Goal: Task Accomplishment & Management: Manage account settings

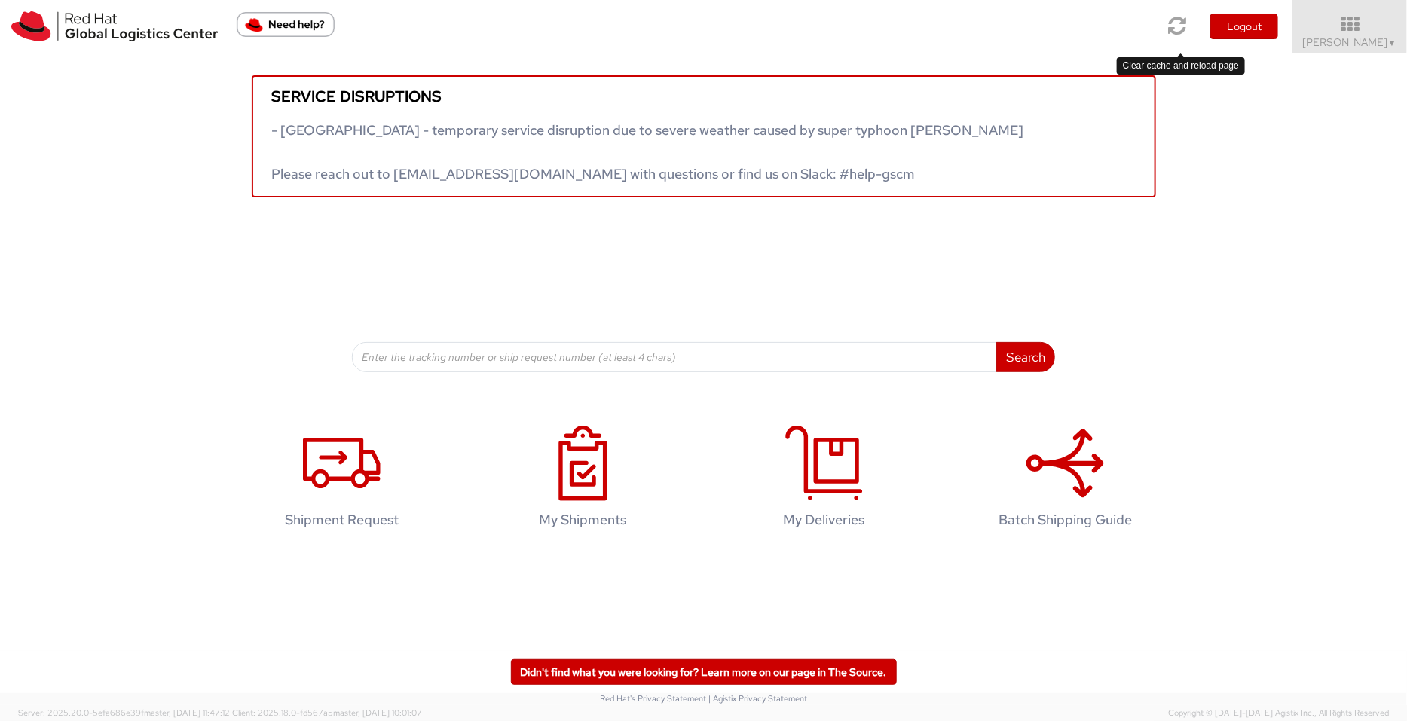
click at [1184, 29] on icon at bounding box center [1178, 25] width 18 height 21
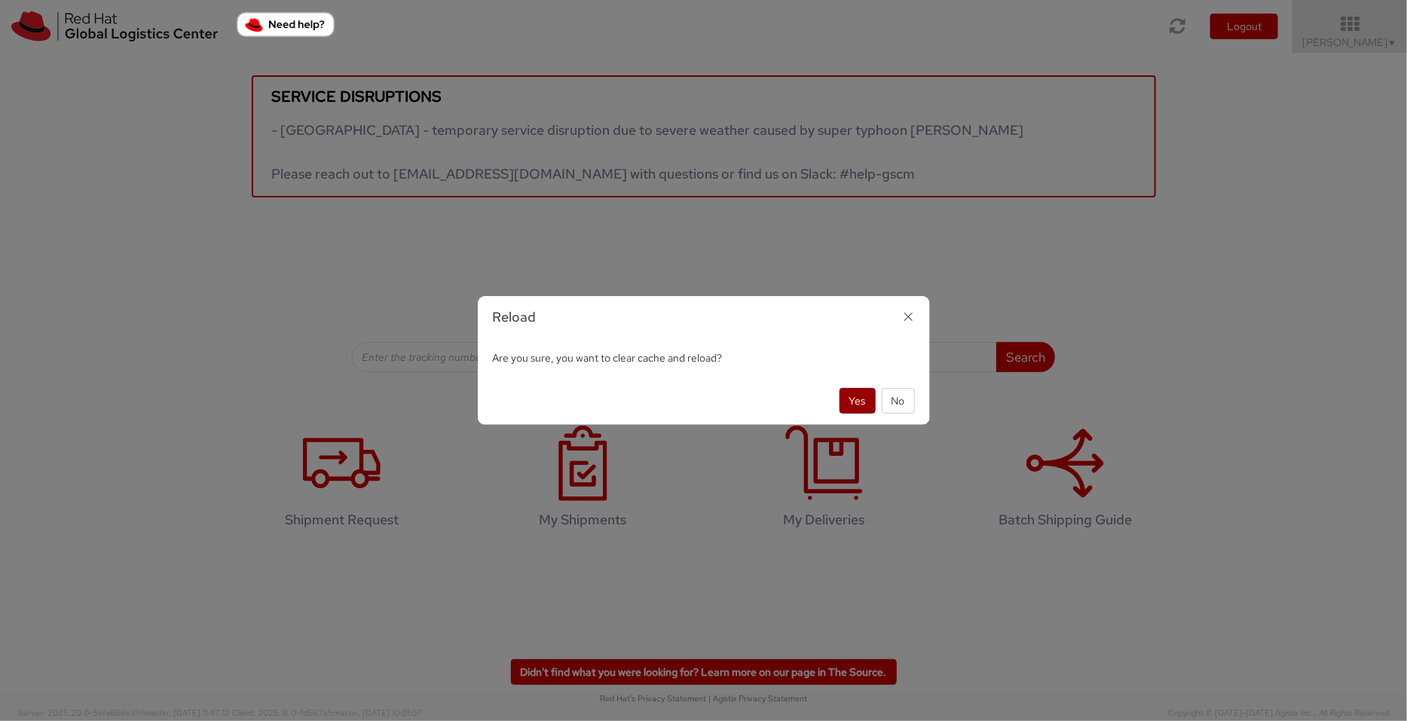
click at [862, 399] on button "Yes" at bounding box center [858, 401] width 36 height 26
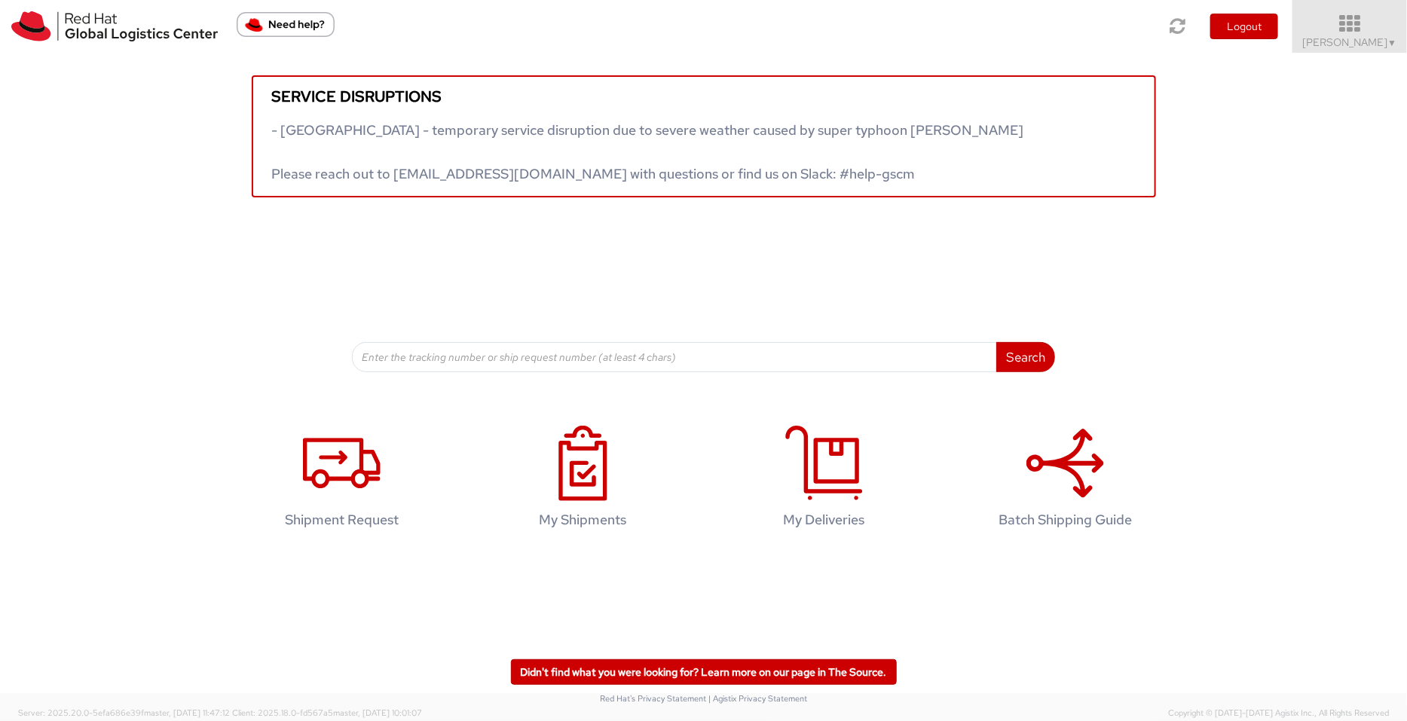
click at [1333, 28] on icon at bounding box center [1350, 24] width 132 height 21
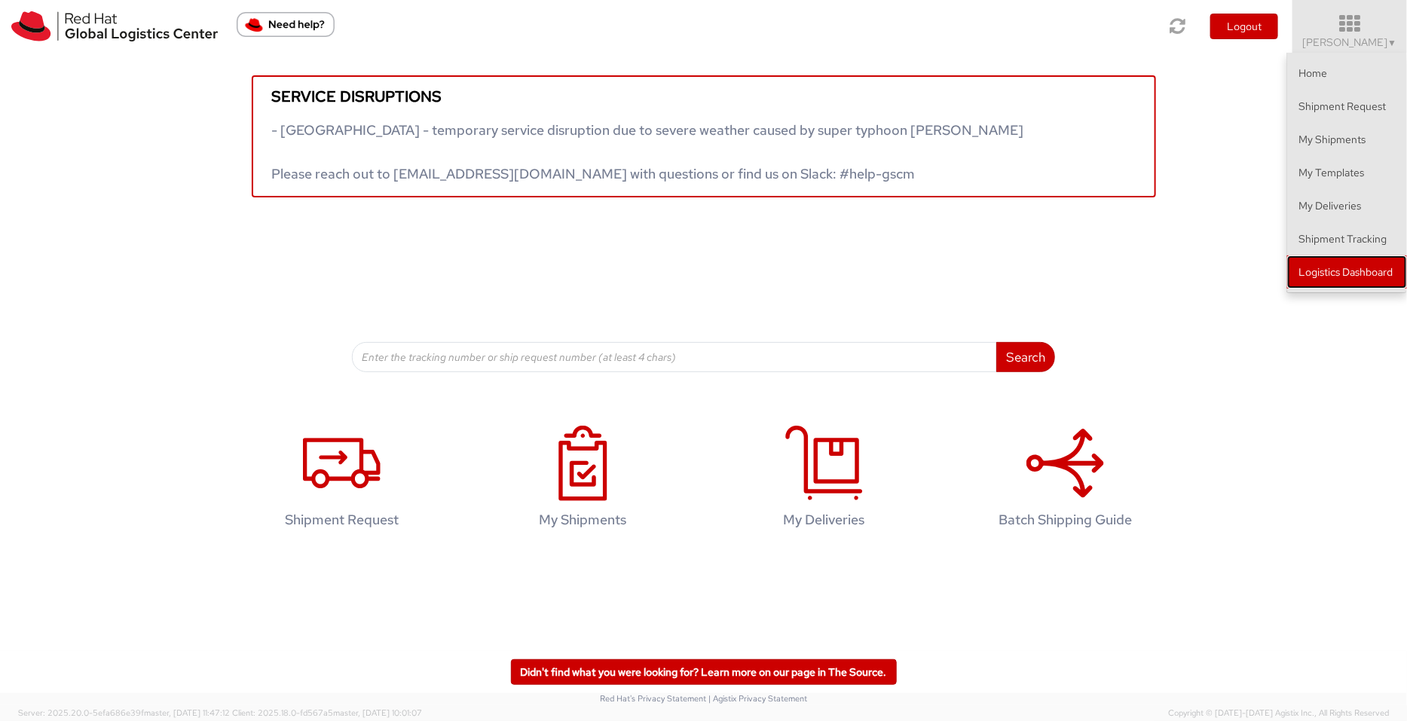
click at [1368, 262] on link "Logistics Dashboard" at bounding box center [1347, 272] width 120 height 33
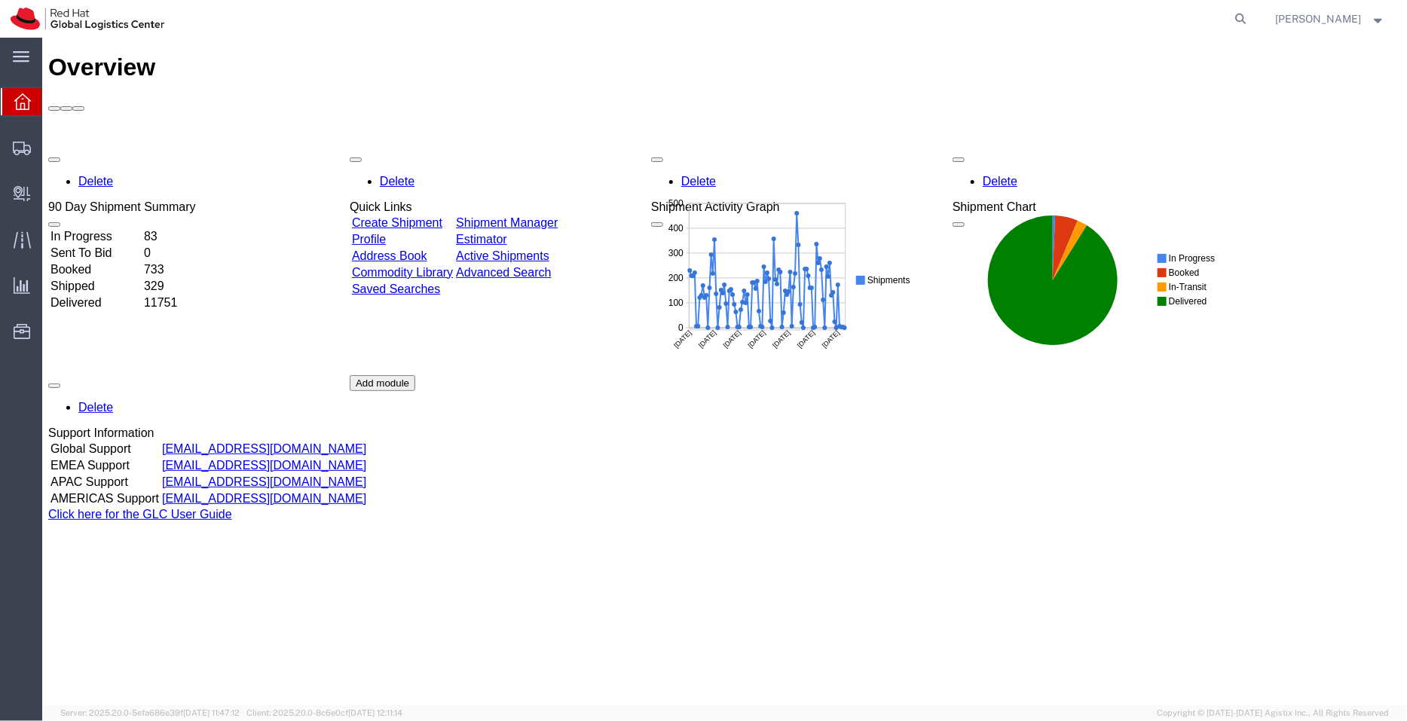
click at [554, 216] on link "Shipment Manager" at bounding box center [506, 222] width 102 height 13
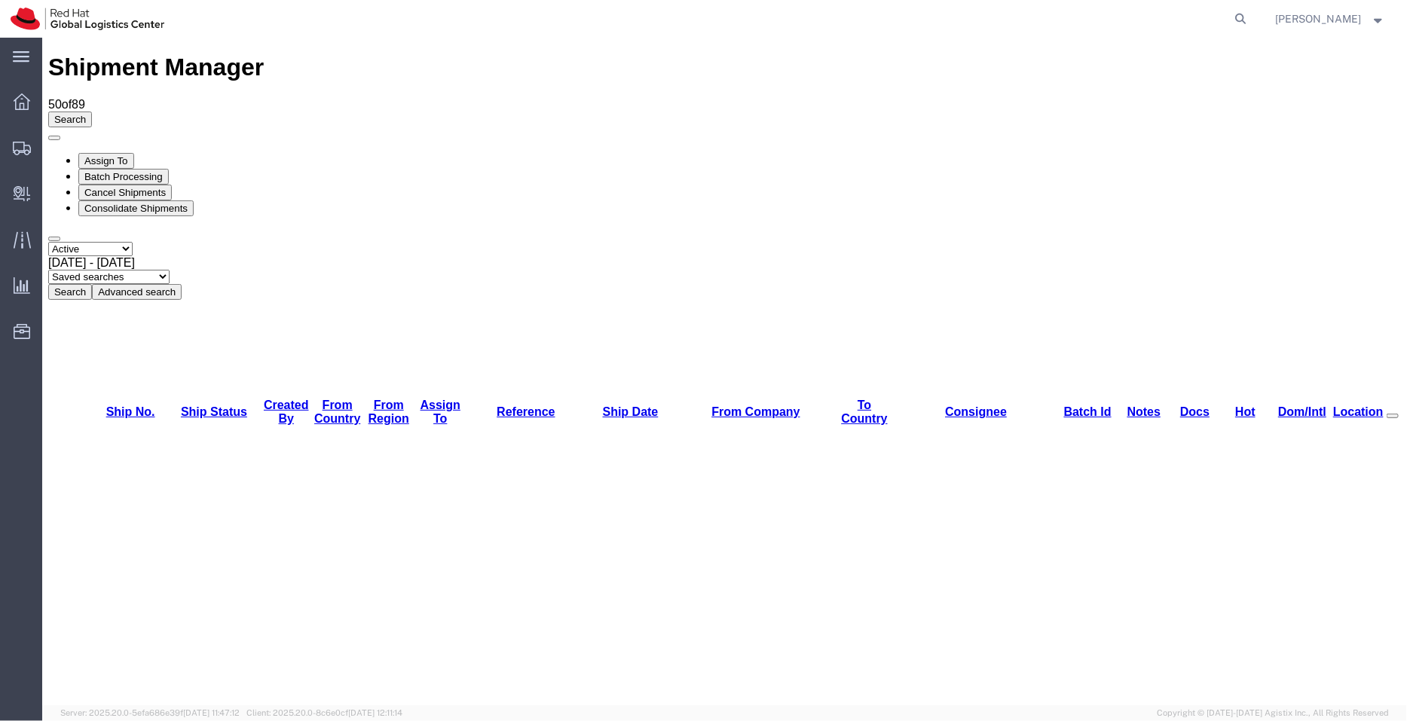
click at [169, 269] on select "Saved searches APAC EMEA [GEOGRAPHIC_DATA] [GEOGRAPHIC_DATA] - Inbounds NA/LATM" at bounding box center [107, 276] width 121 height 14
select select "APAC"
click at [169, 269] on select "Saved searches APAC EMEA [GEOGRAPHIC_DATA] [GEOGRAPHIC_DATA] - Inbounds NA/LATM" at bounding box center [107, 276] width 121 height 14
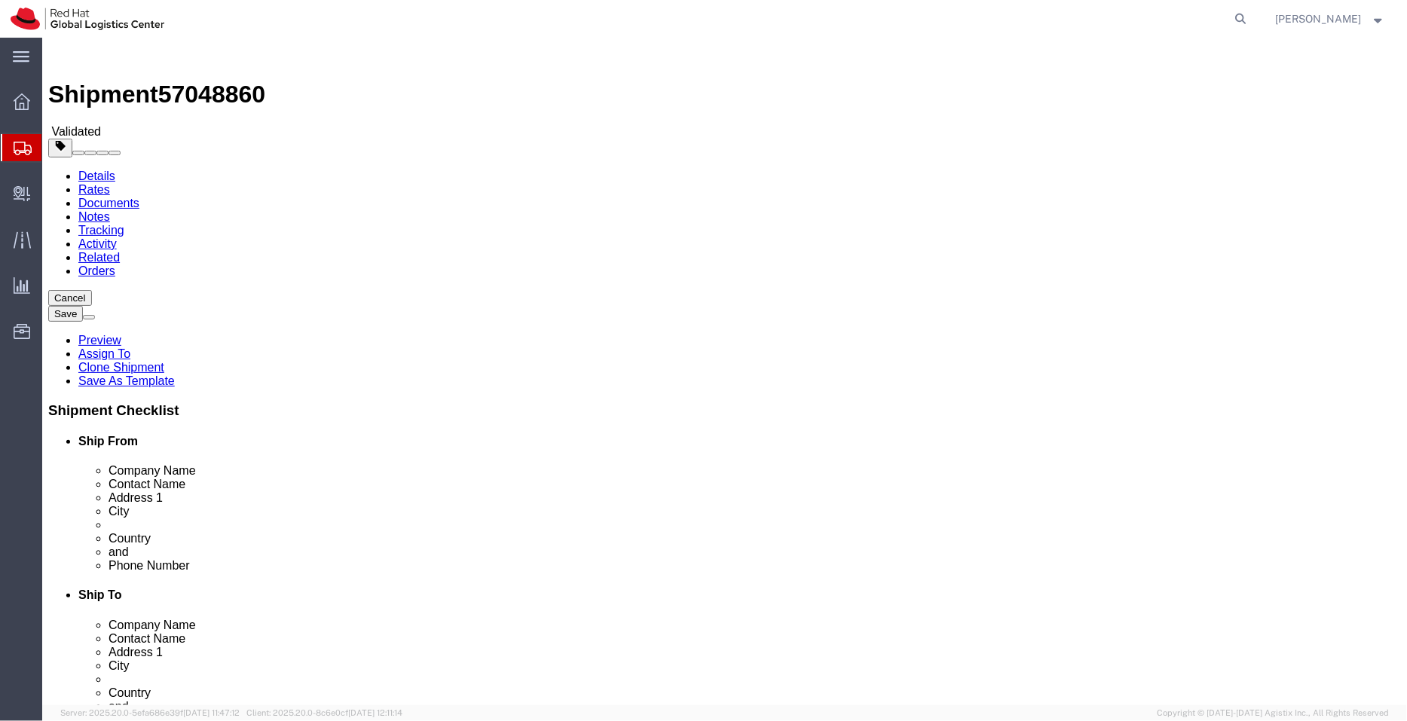
select select "37925"
select select
click link "ADDITIONAL INFORMATION"
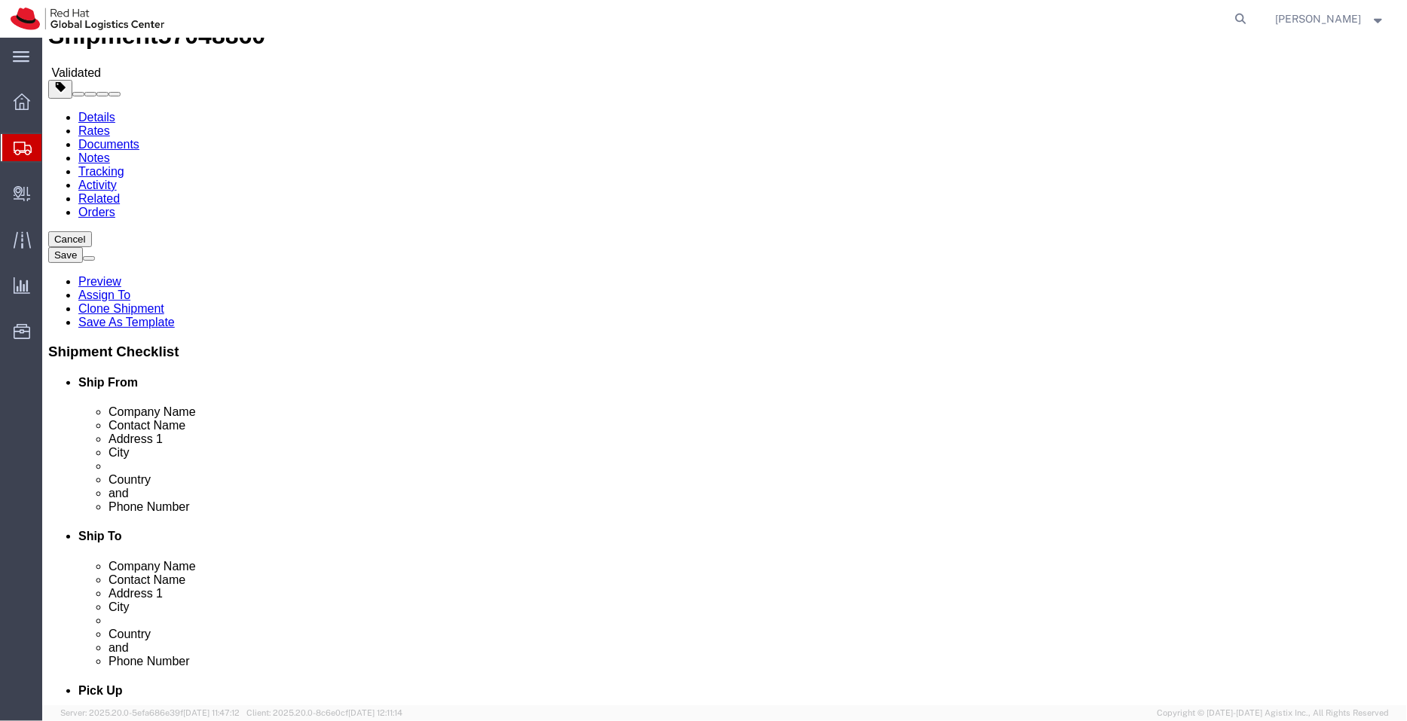
scroll to position [62, 0]
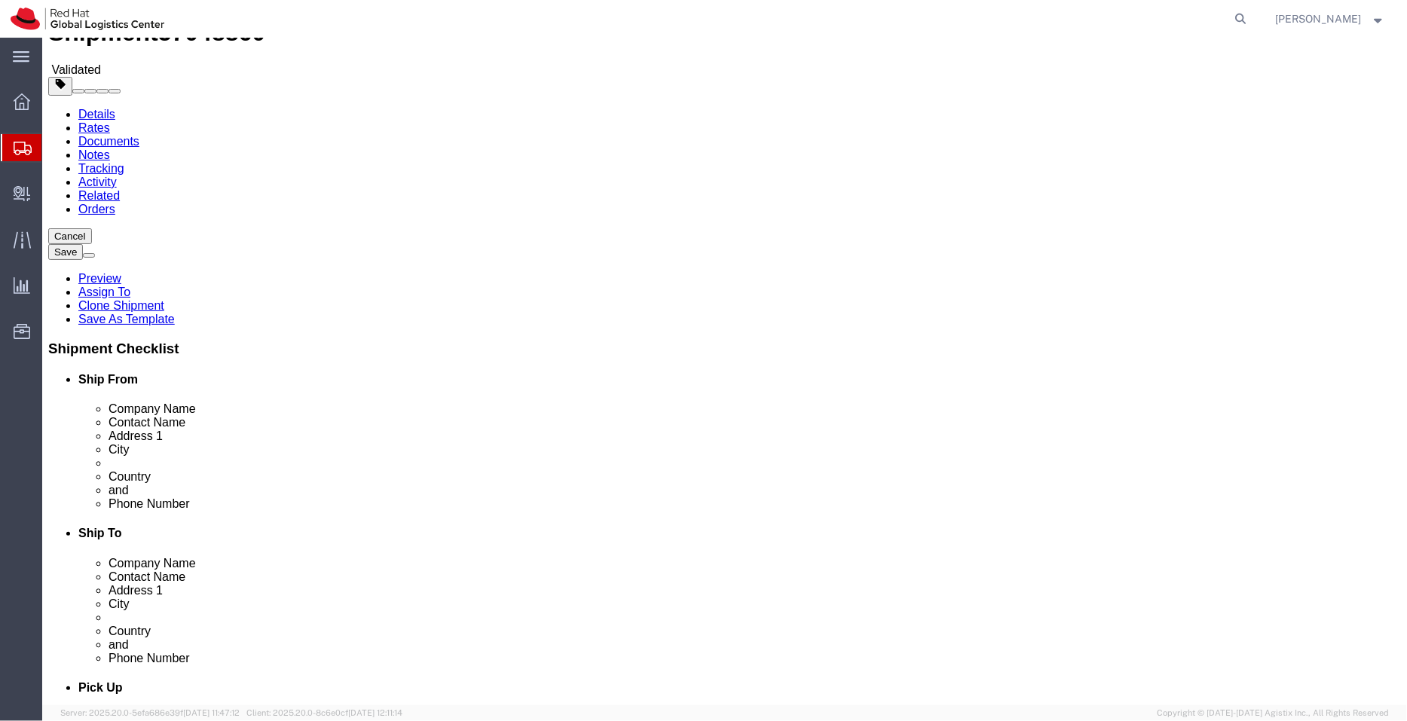
click link "ADDITIONAL INFORMATION"
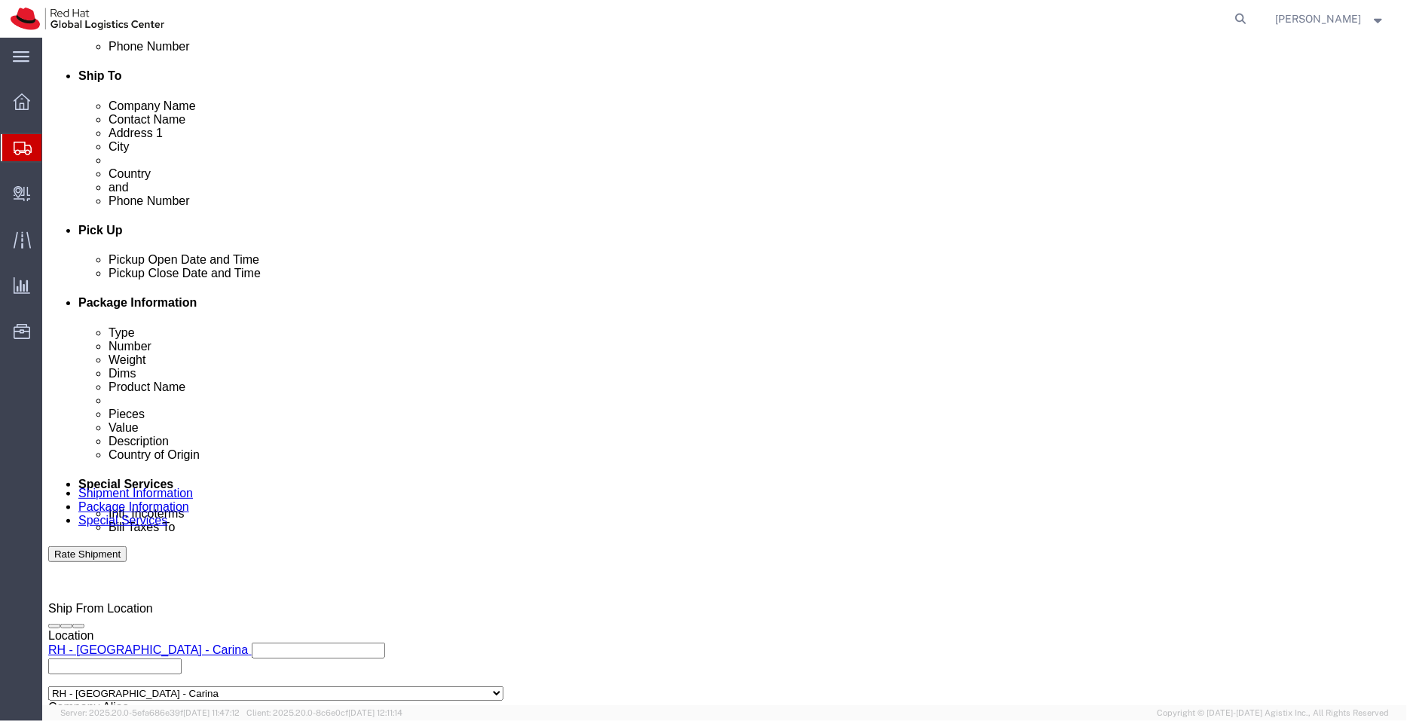
scroll to position [655, 0]
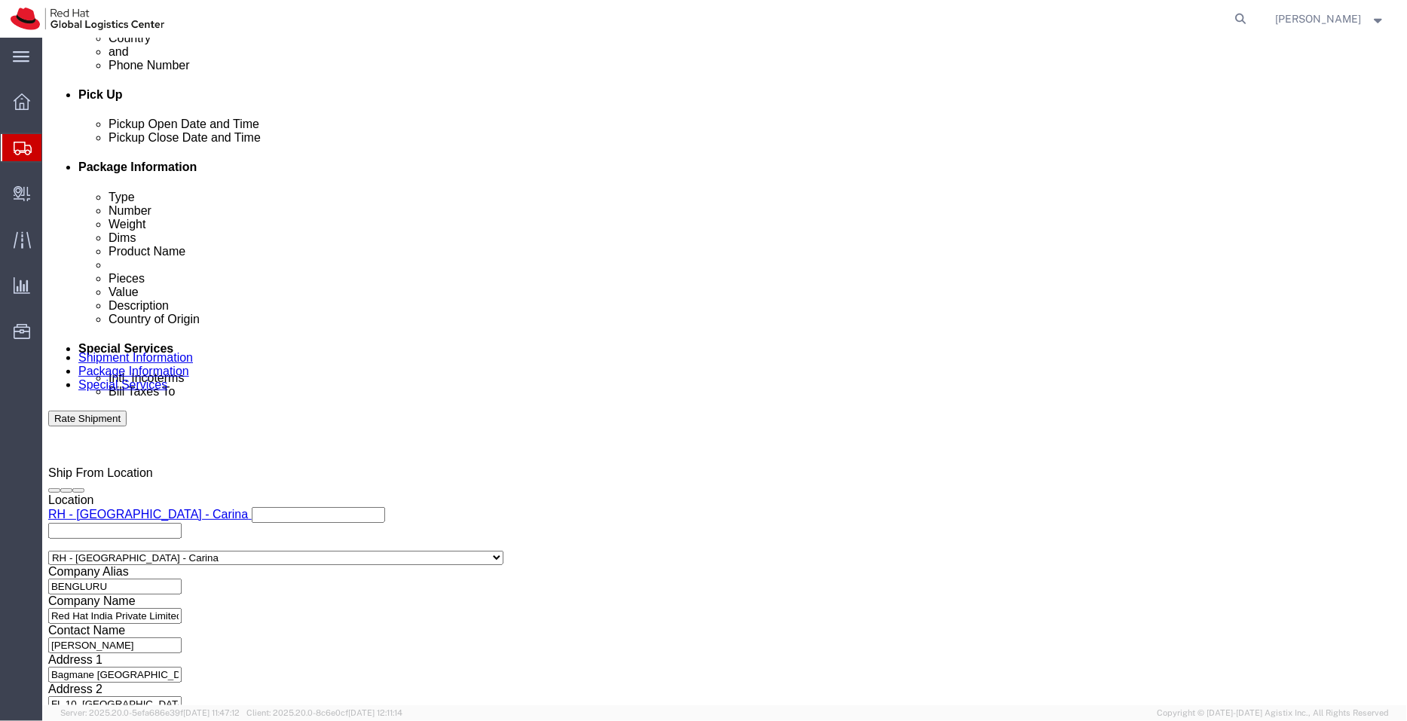
click icon "button"
click button "button"
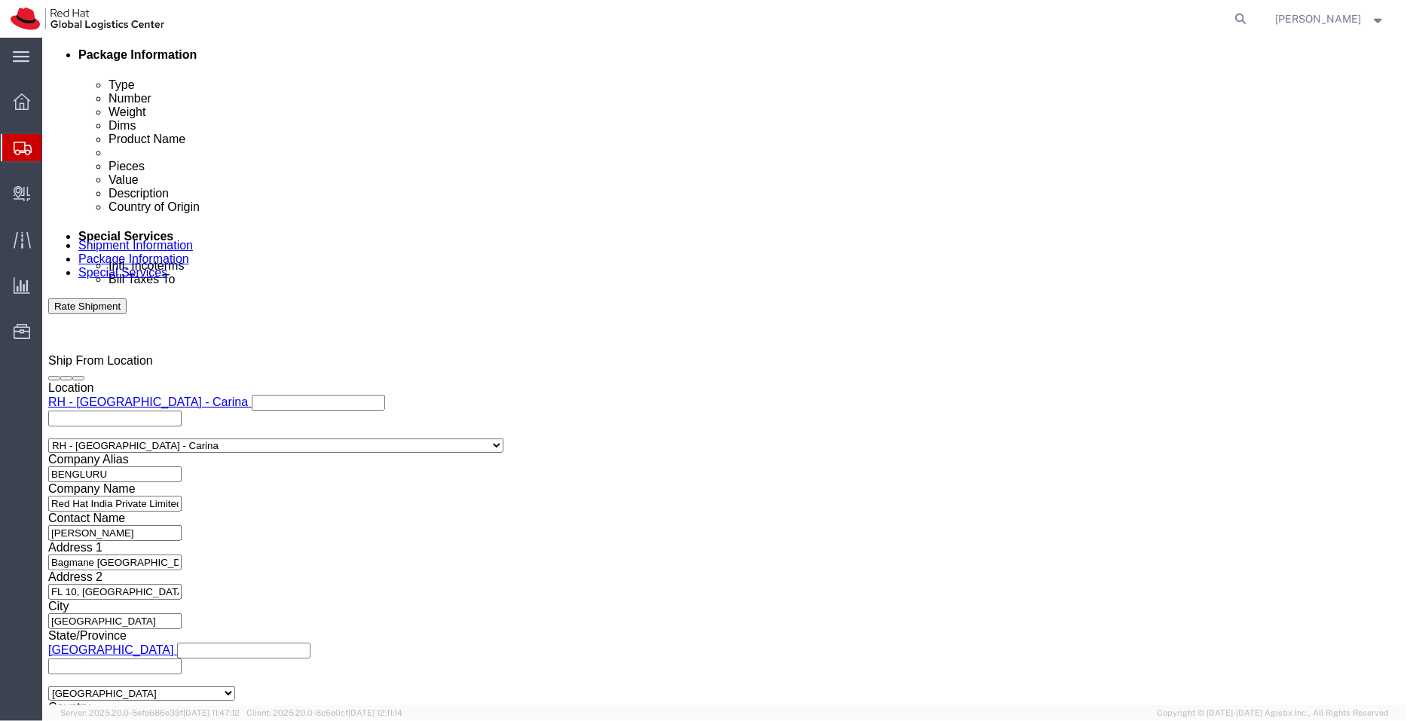
scroll to position [771, 0]
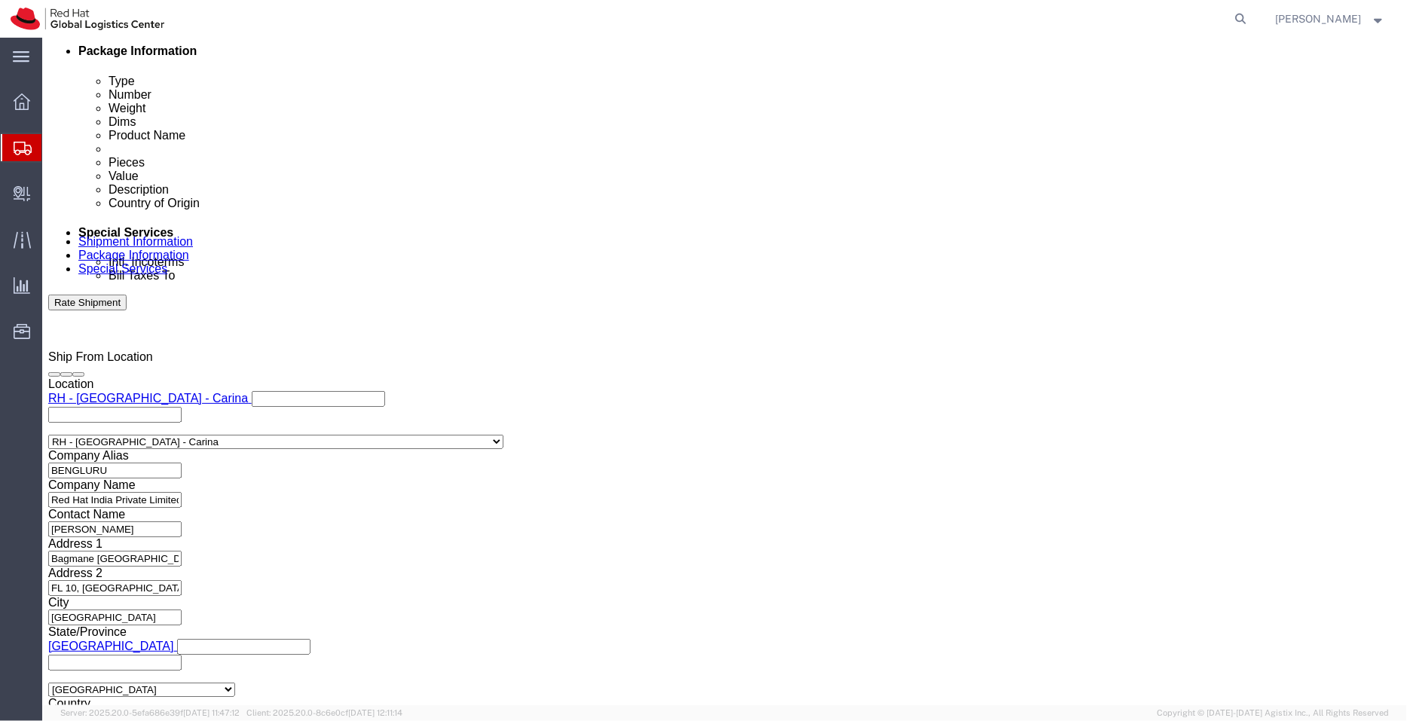
click select "Select Air Less than Truckload Multi-Leg Ocean Freight Rail Small Parcel Truckl…"
select select
click select "Select Air Less than Truckload Multi-Leg Ocean Freight Rail Small Parcel Truckl…"
click div
click icon
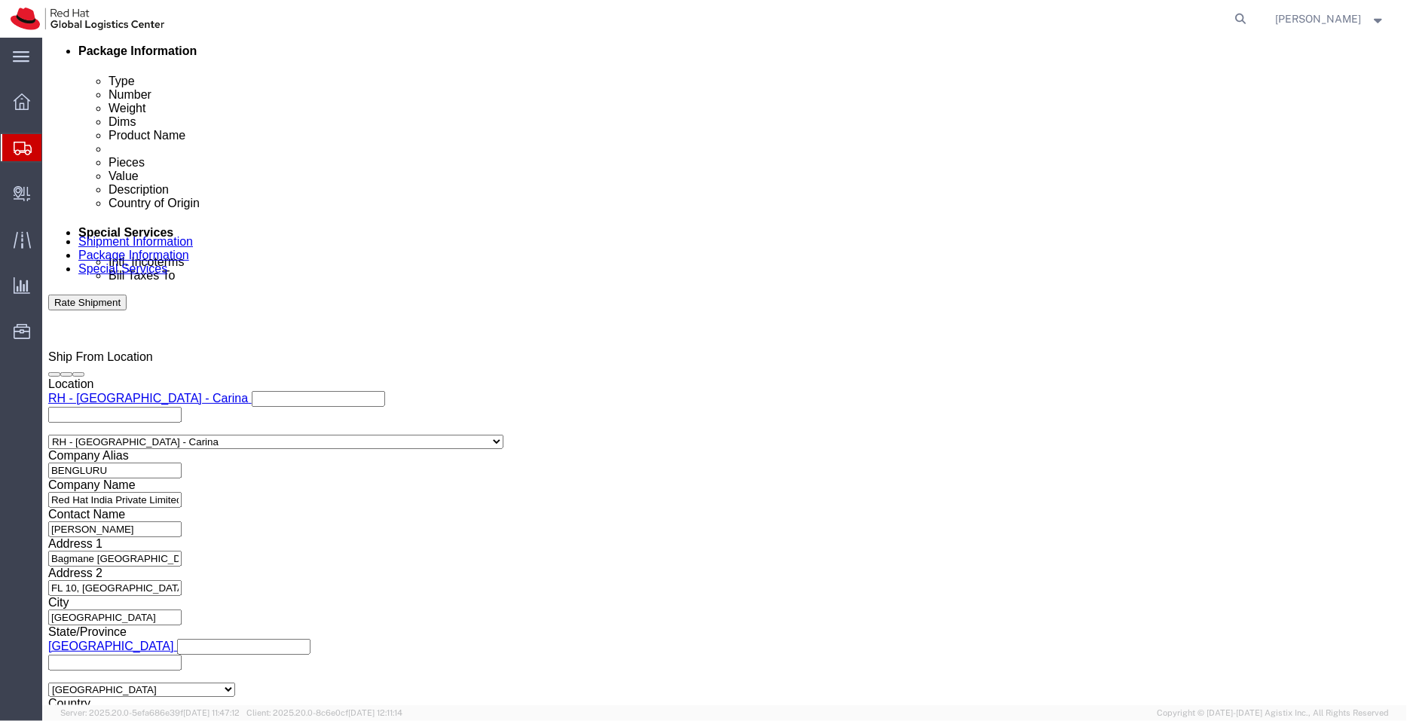
scroll to position [110, 0]
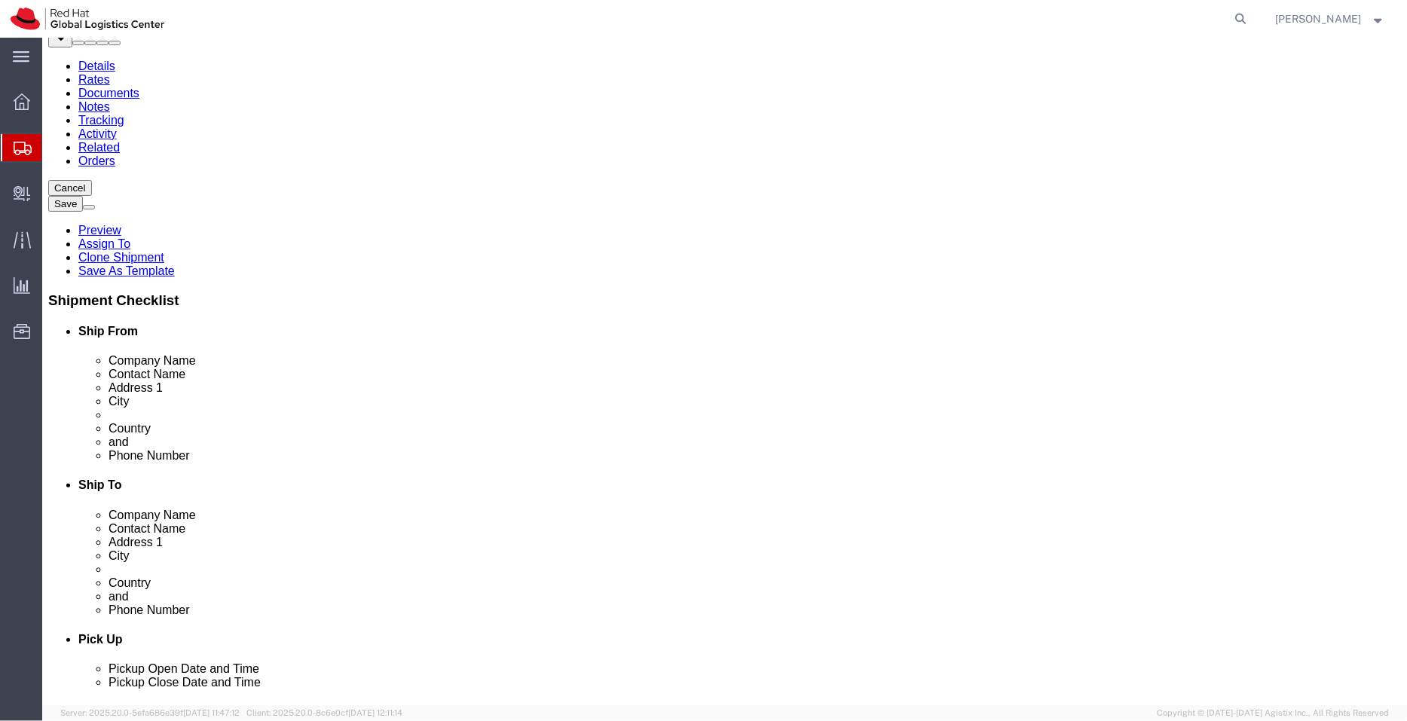
click dd "0.29 USD"
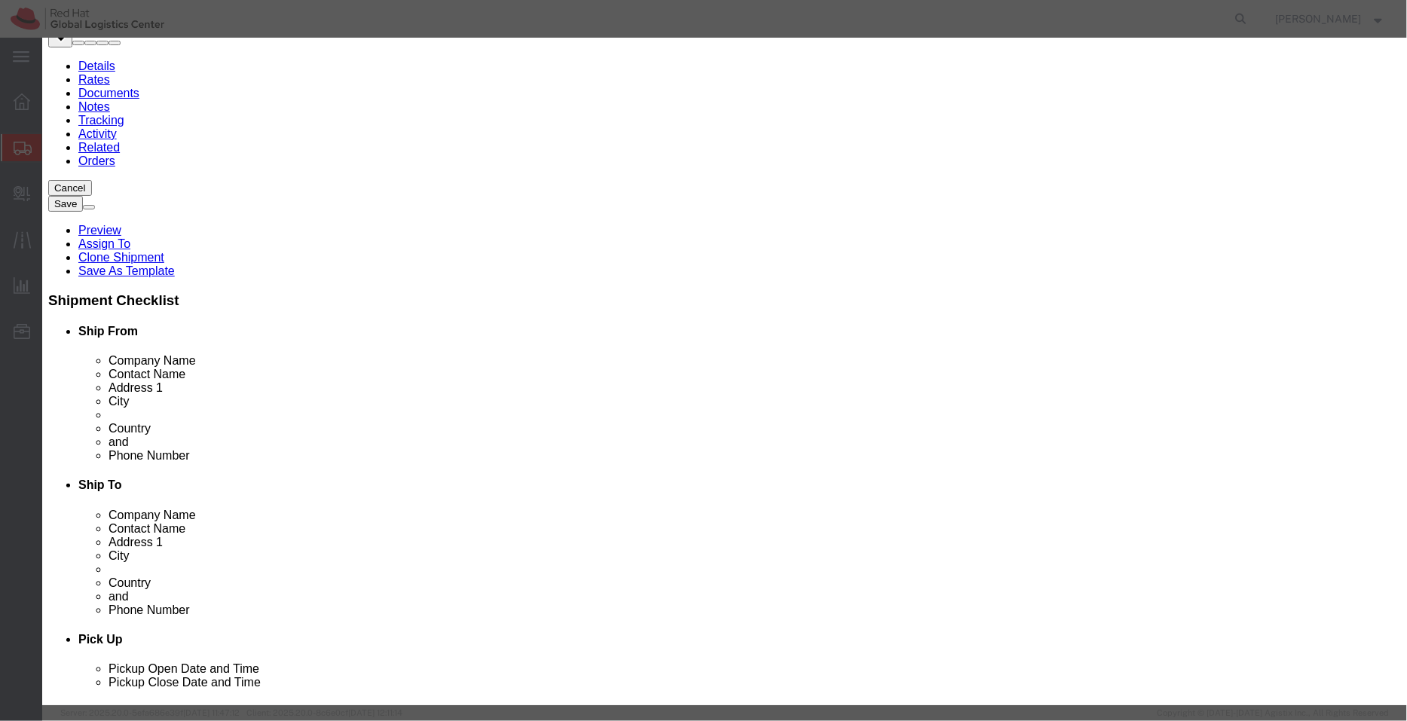
click button "Save & Close"
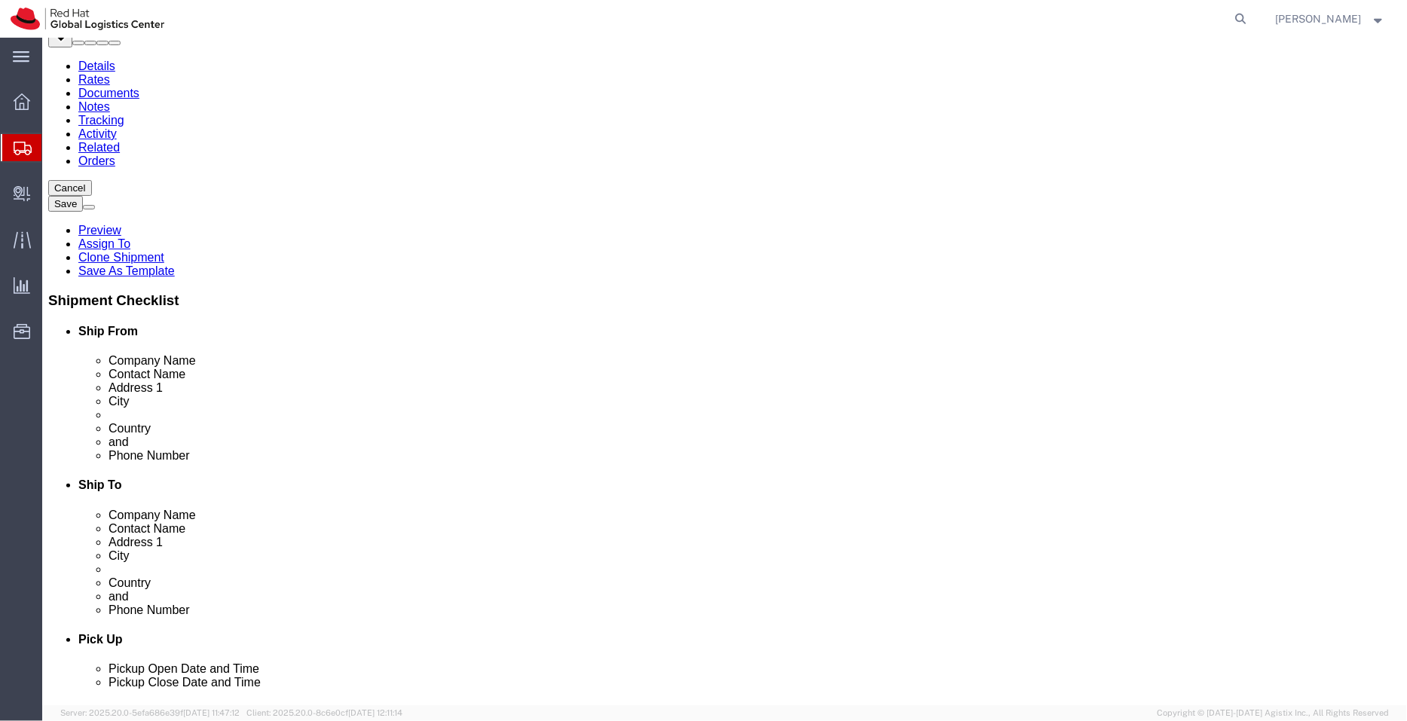
click dd "1.00 Each"
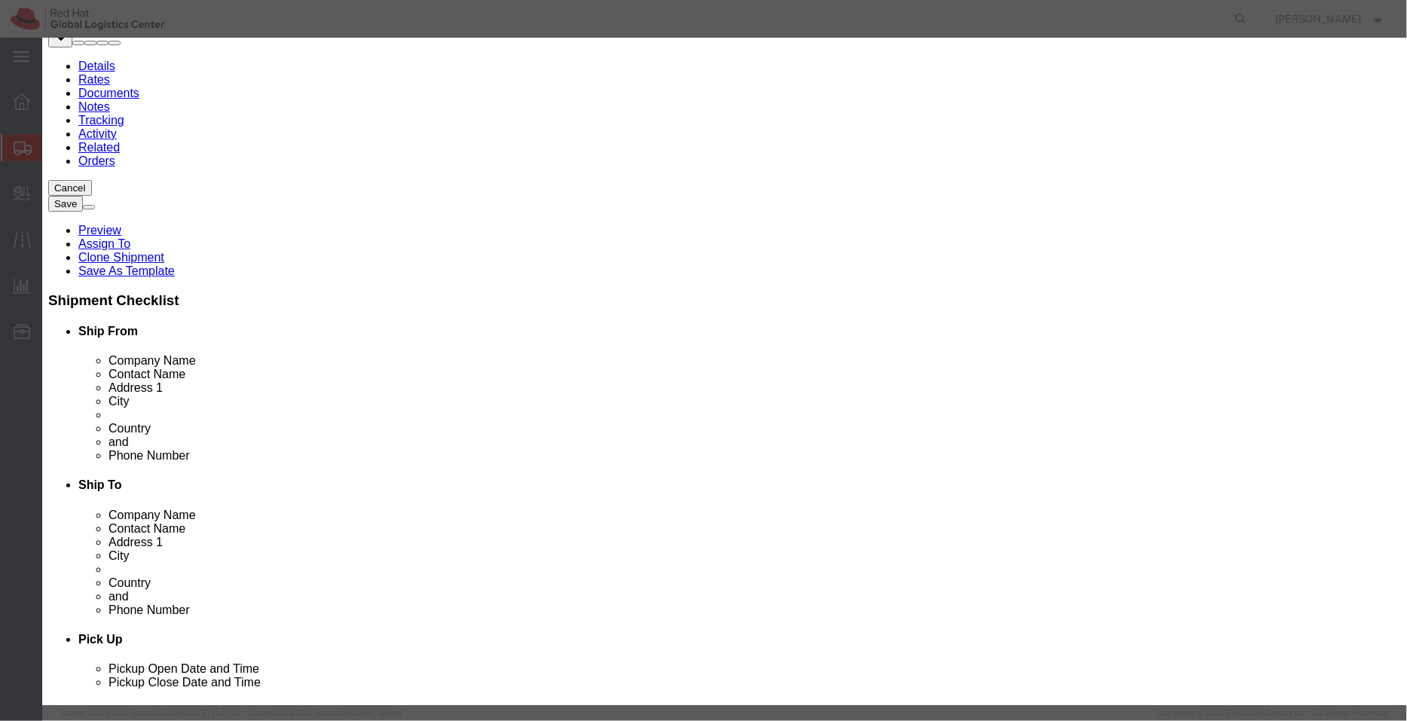
click button "Save & Close"
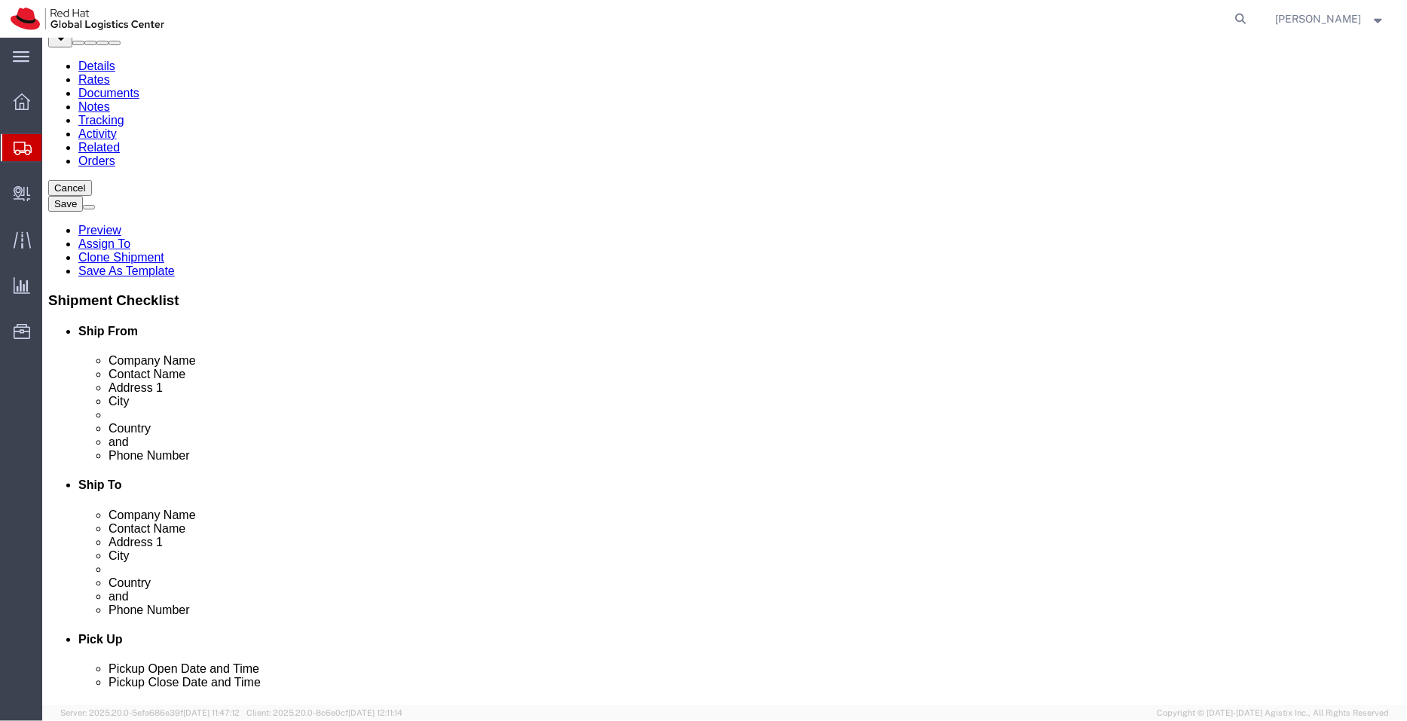
click dd "1.00 Each"
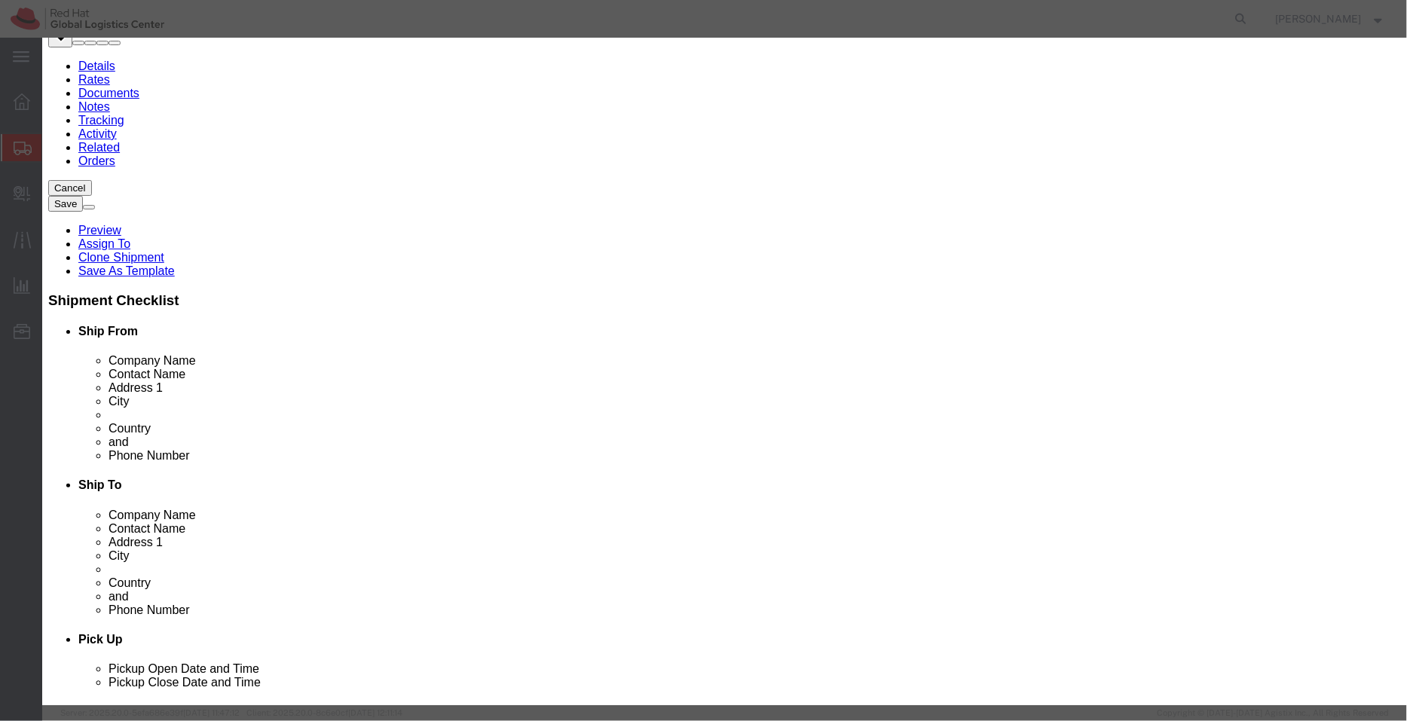
click button "Save & Close"
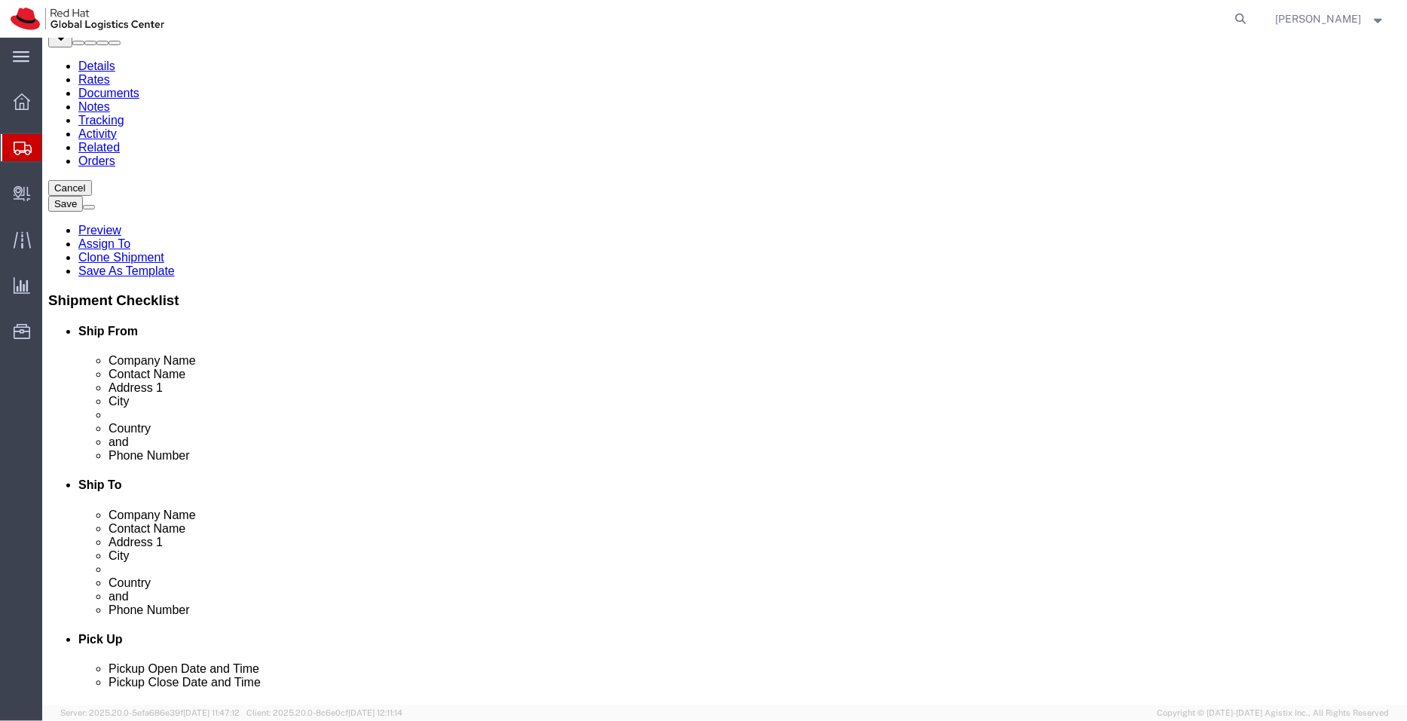
click link "Special Services"
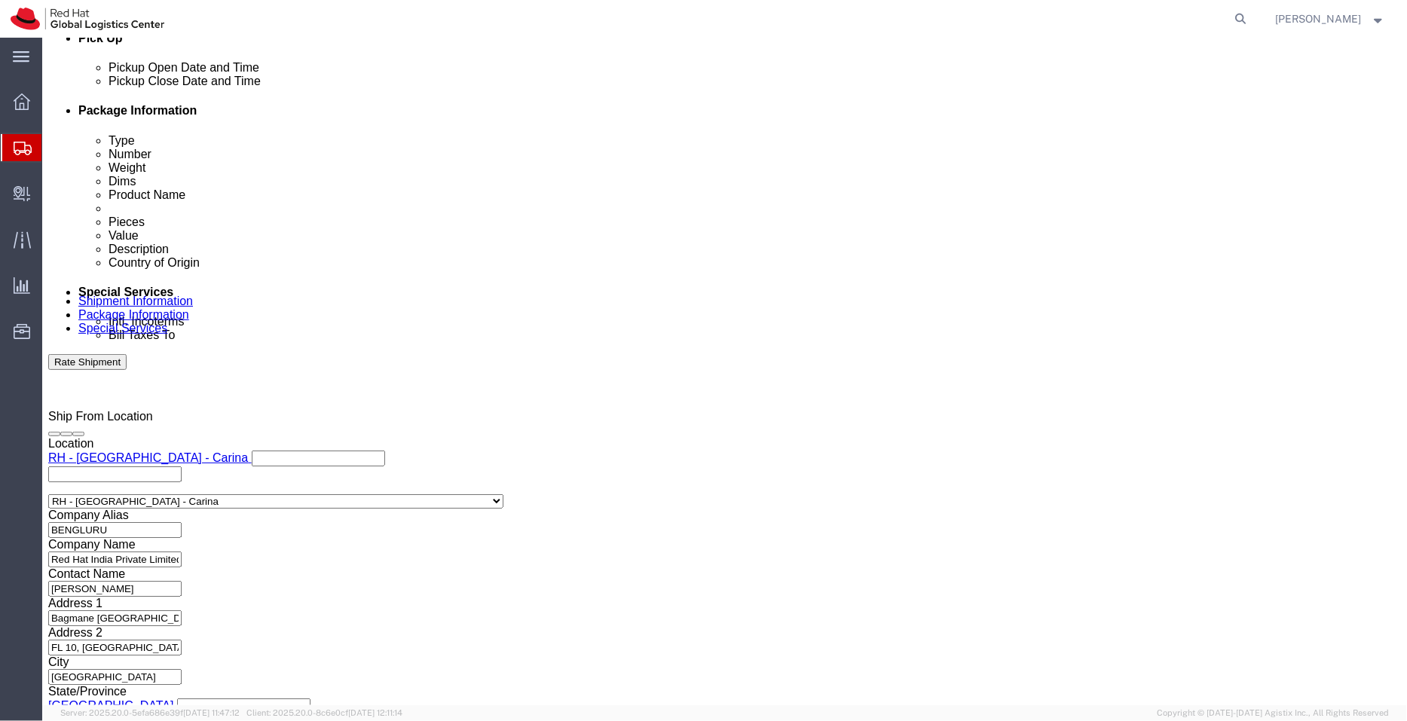
scroll to position [716, 0]
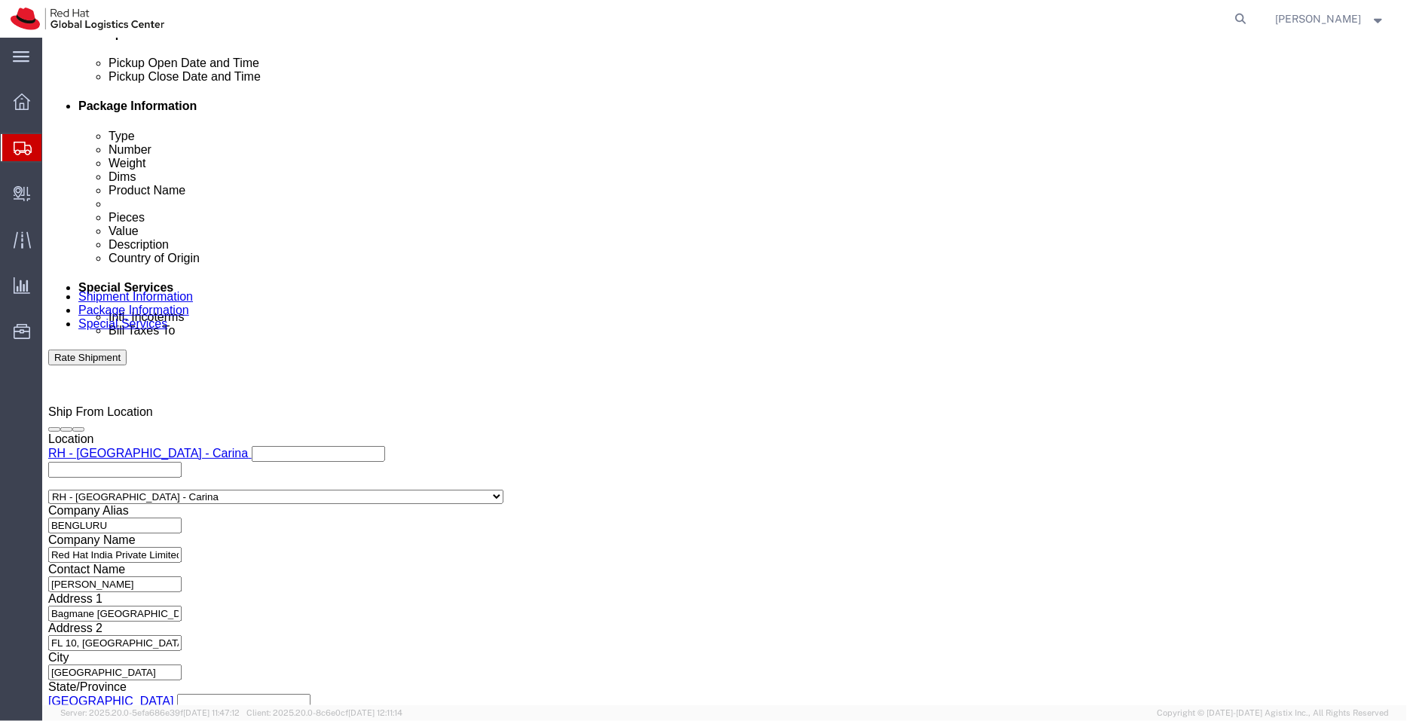
click link "Shipment Information"
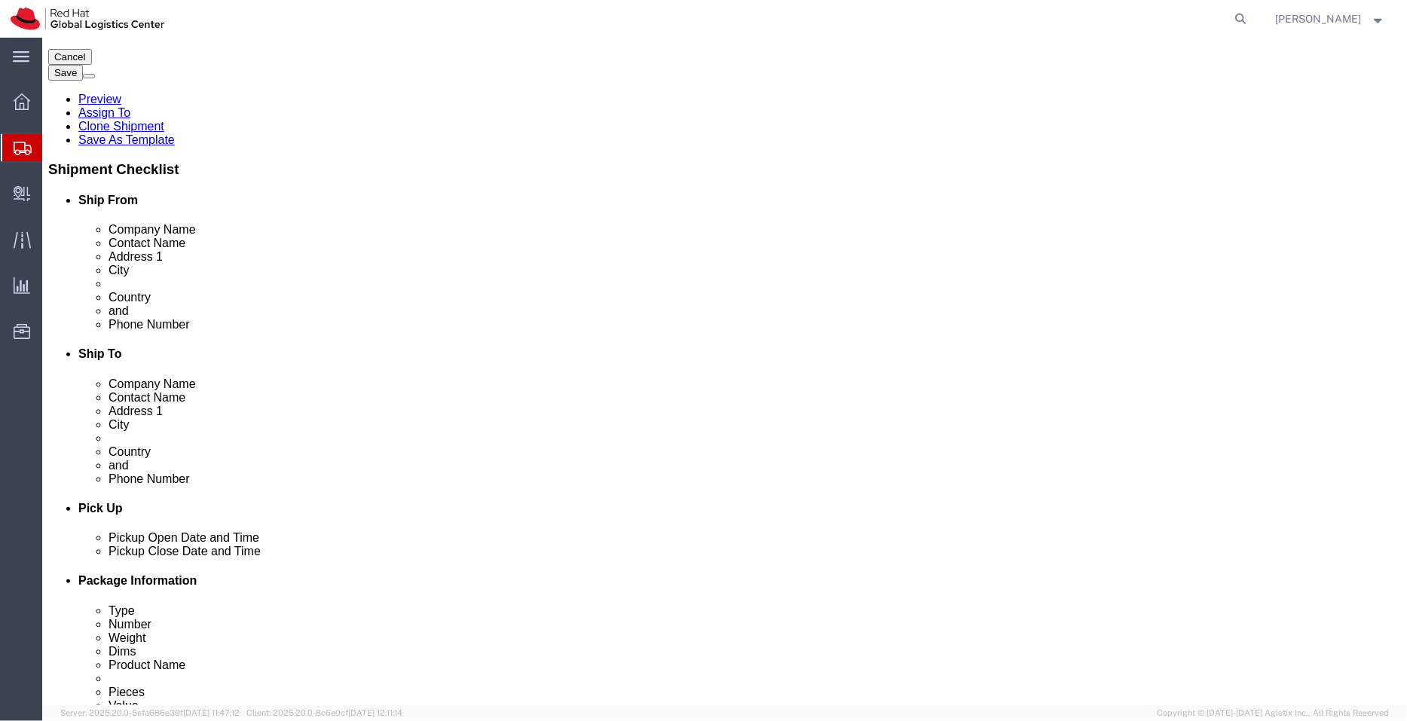
scroll to position [222, 0]
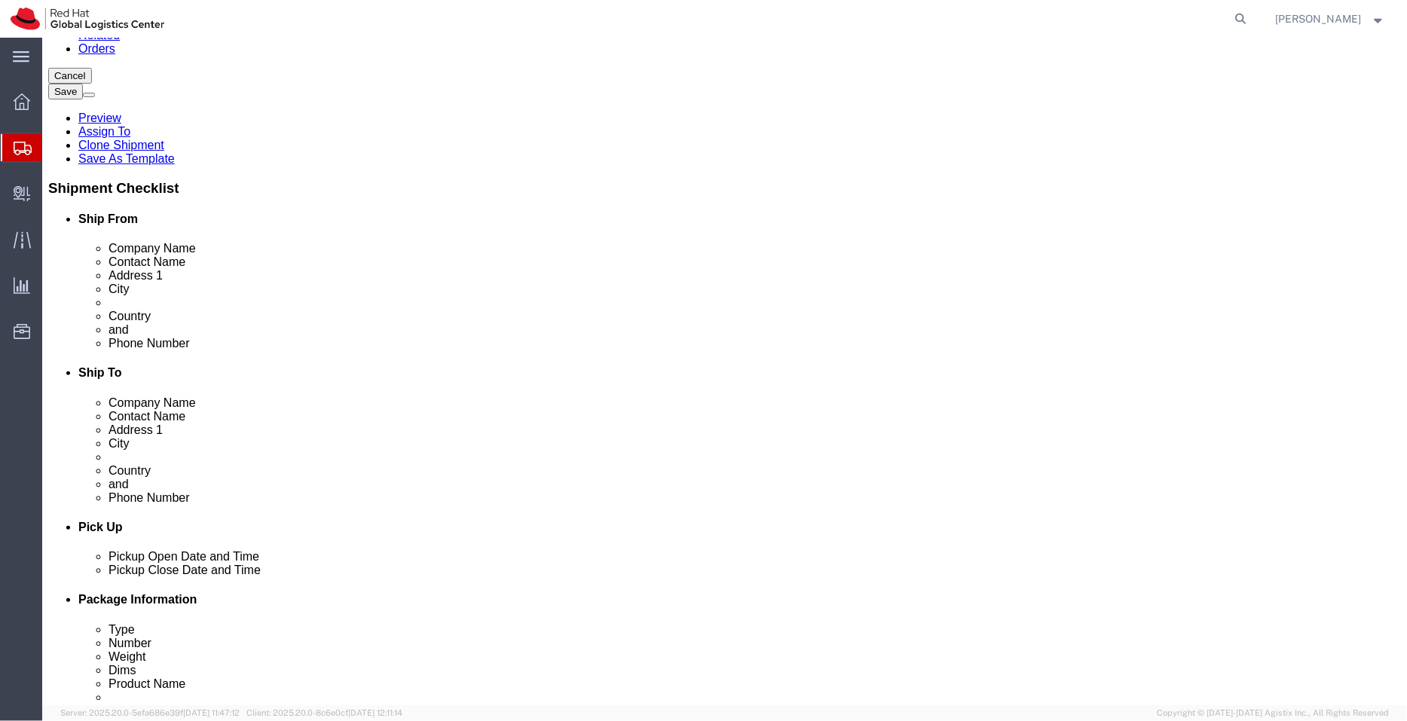
drag, startPoint x: 861, startPoint y: 280, endPoint x: 670, endPoint y: 290, distance: 190.9
click div "Phone Number +639178133462"
click icon
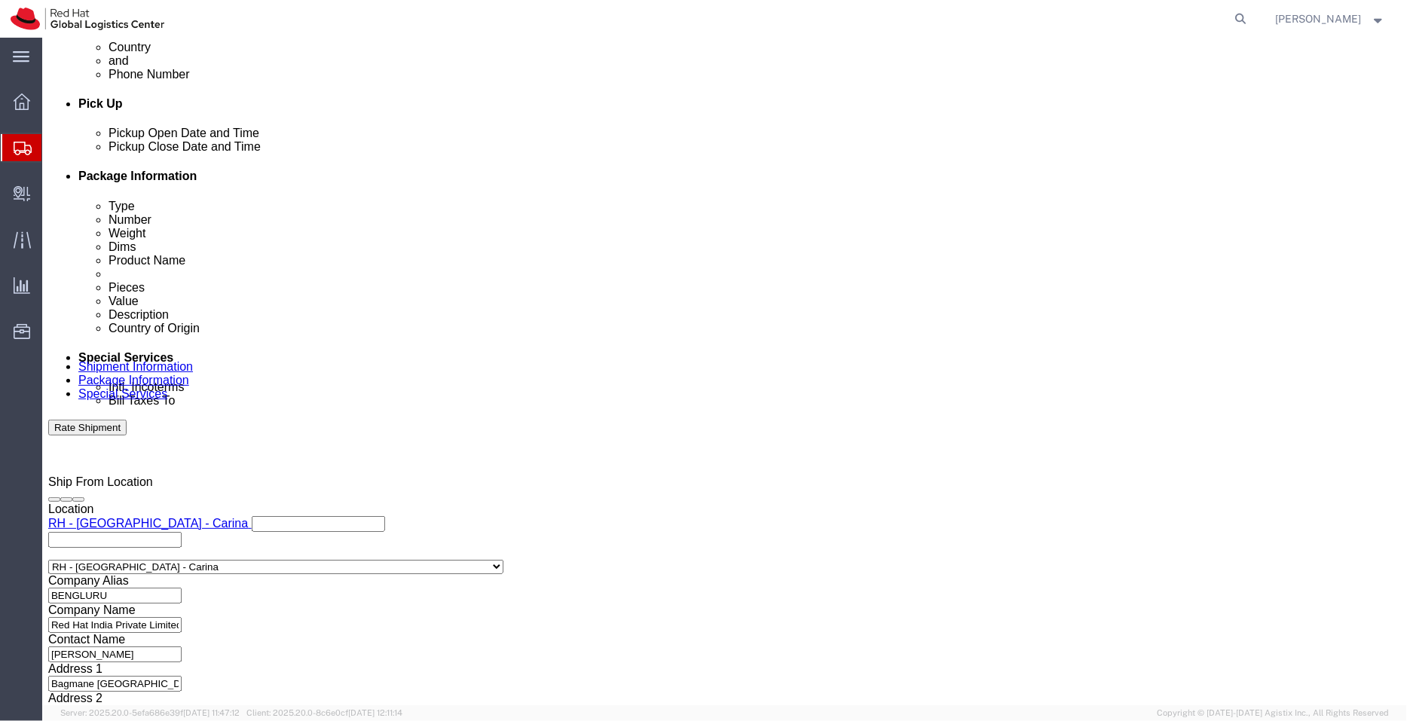
scroll to position [653, 0]
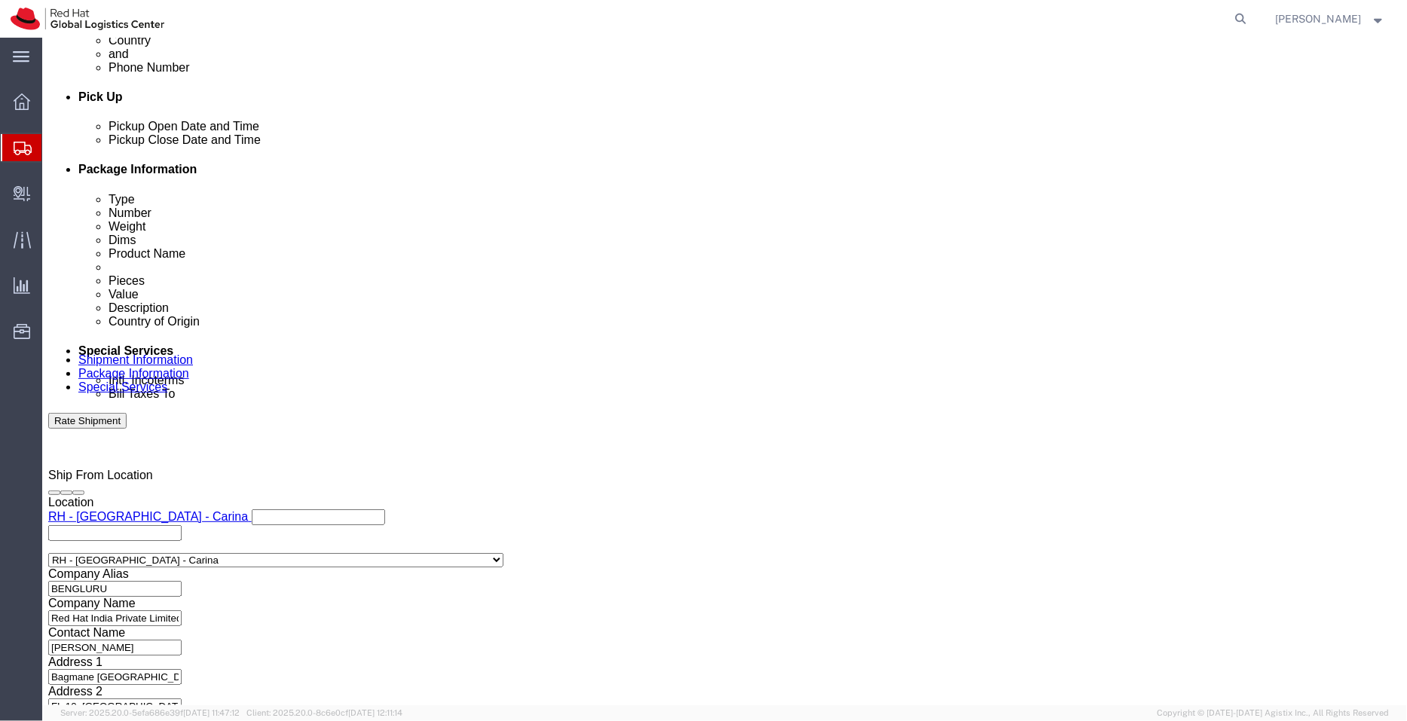
click input "text"
paste input "+639178133462"
type input "+639178133462"
click icon
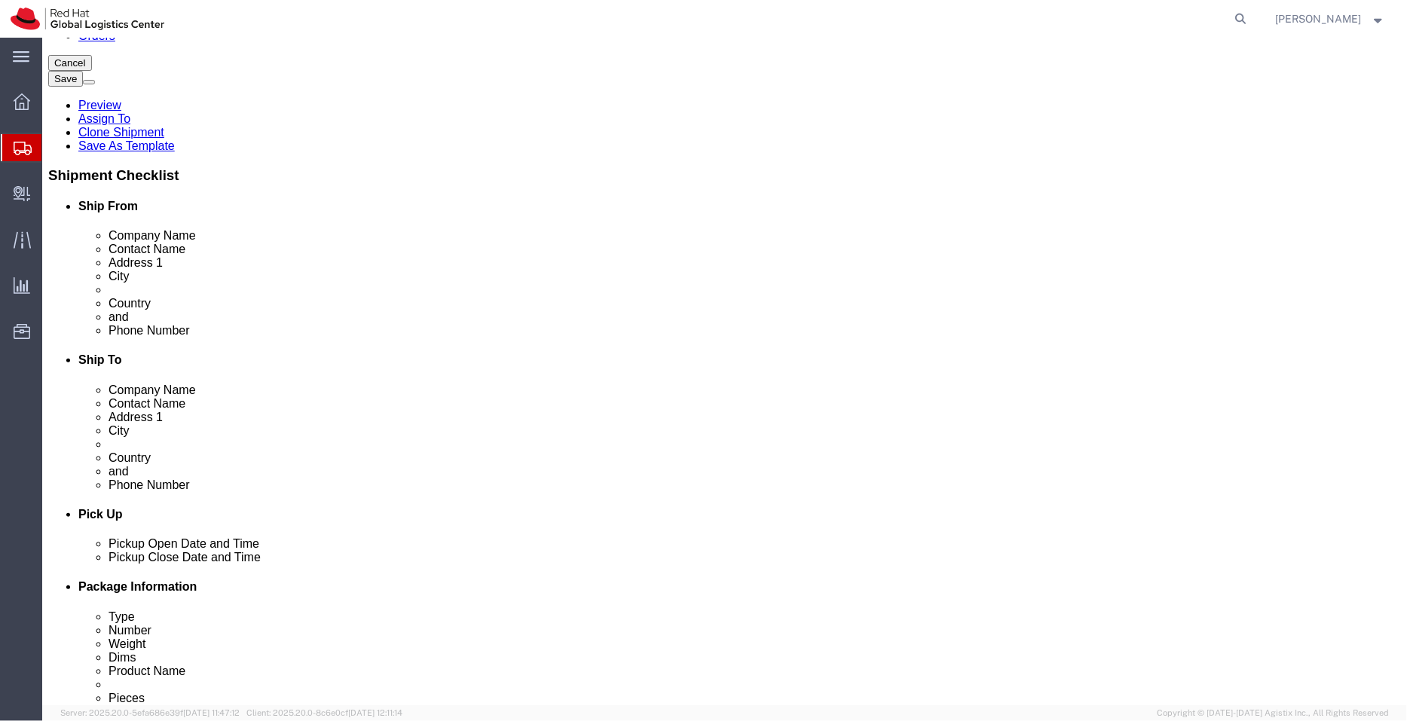
scroll to position [240, 0]
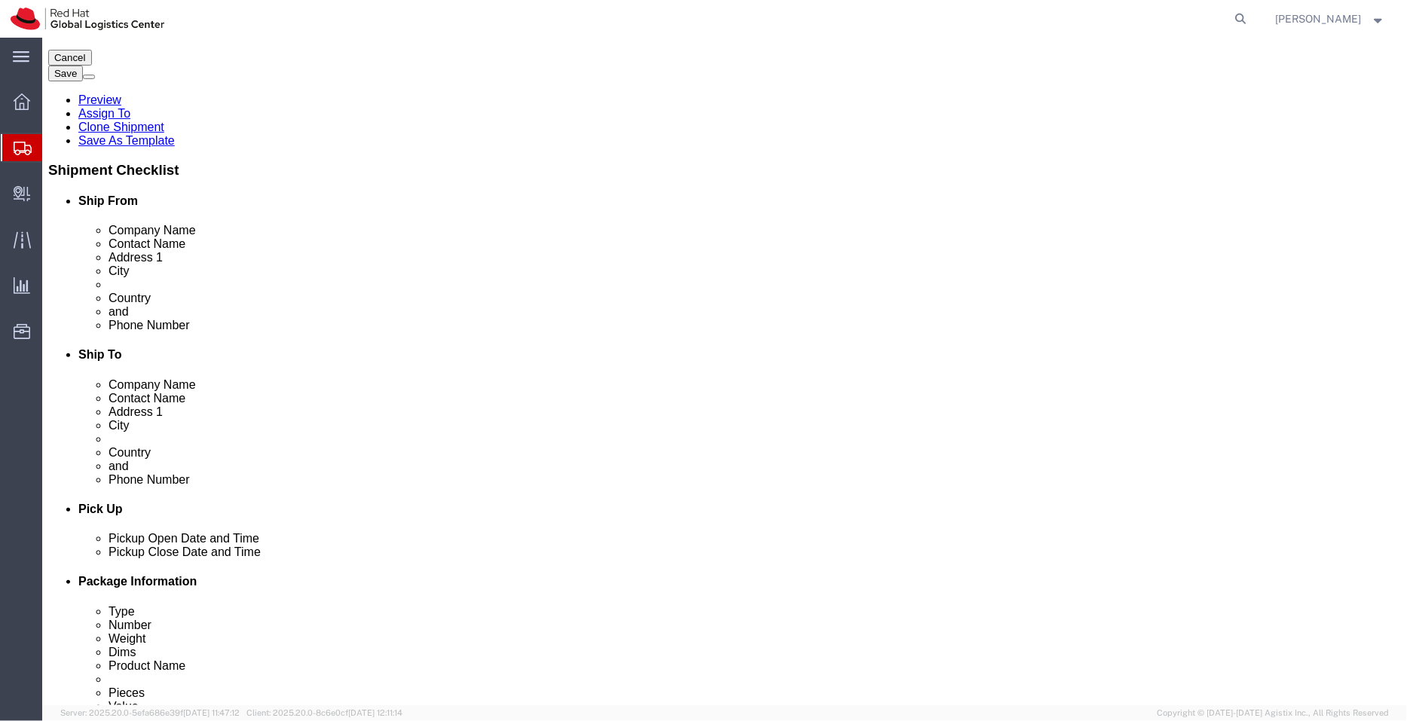
click link "Package Information"
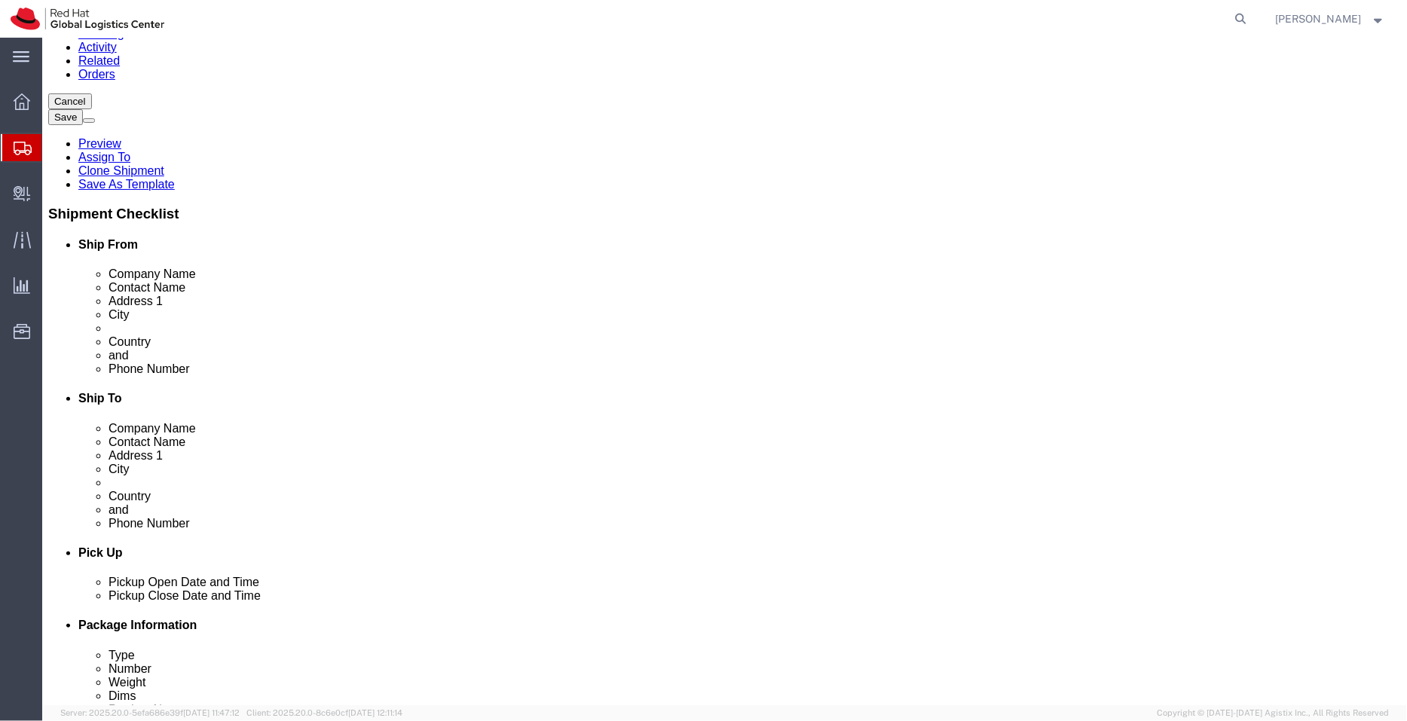
click link "Special Services"
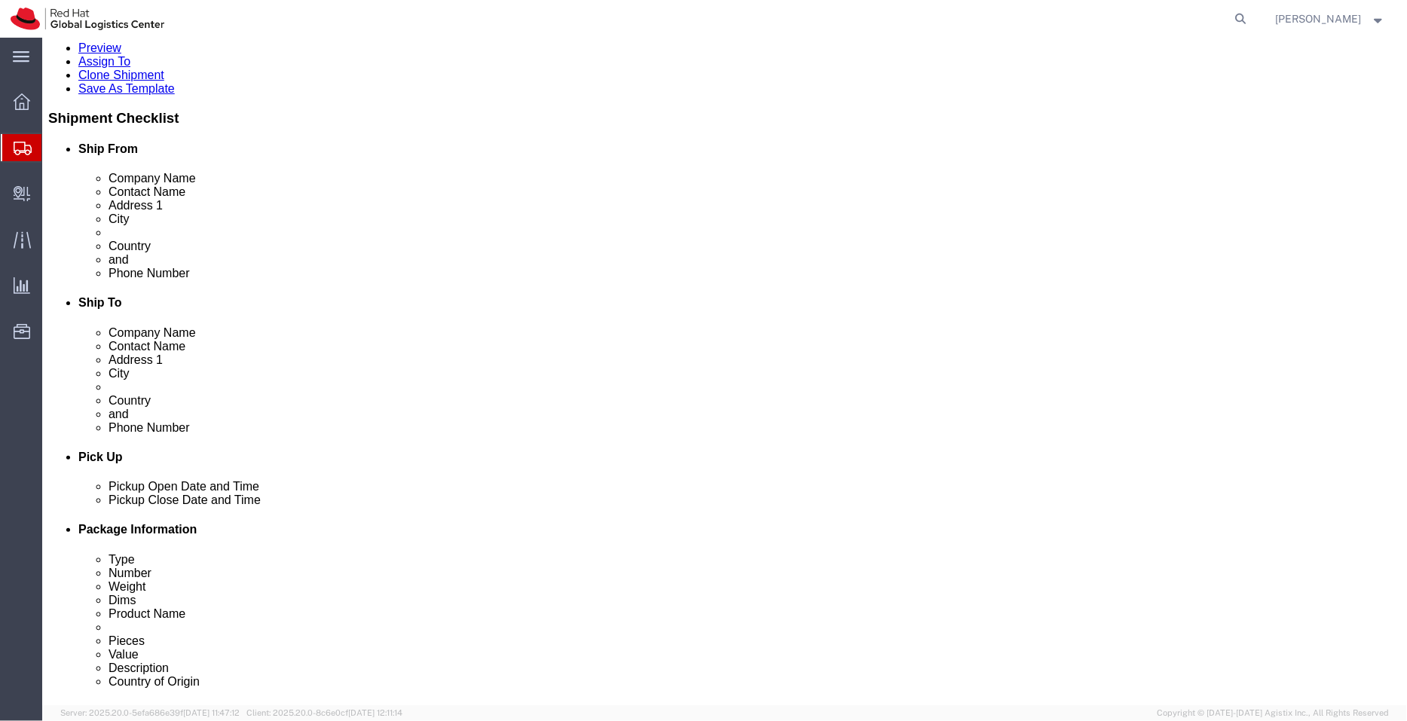
scroll to position [287, 0]
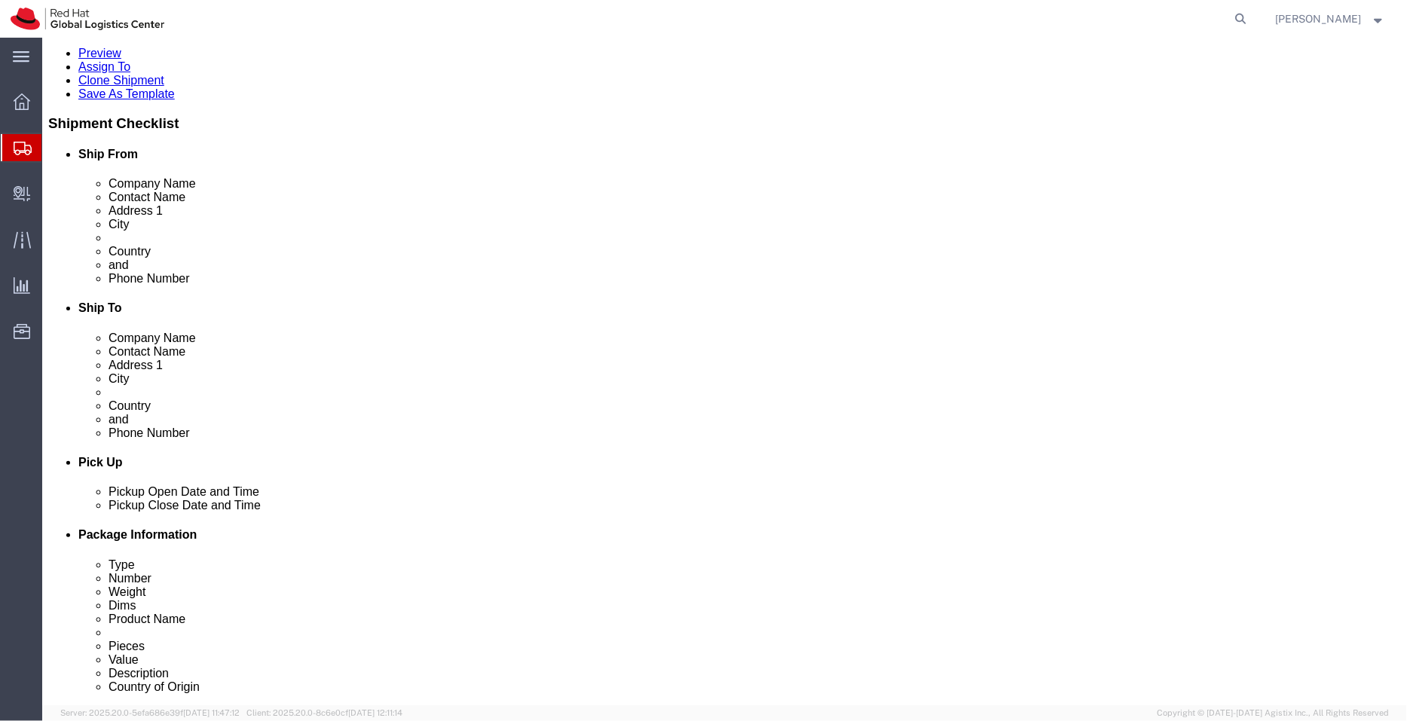
click button "Rate Shipment"
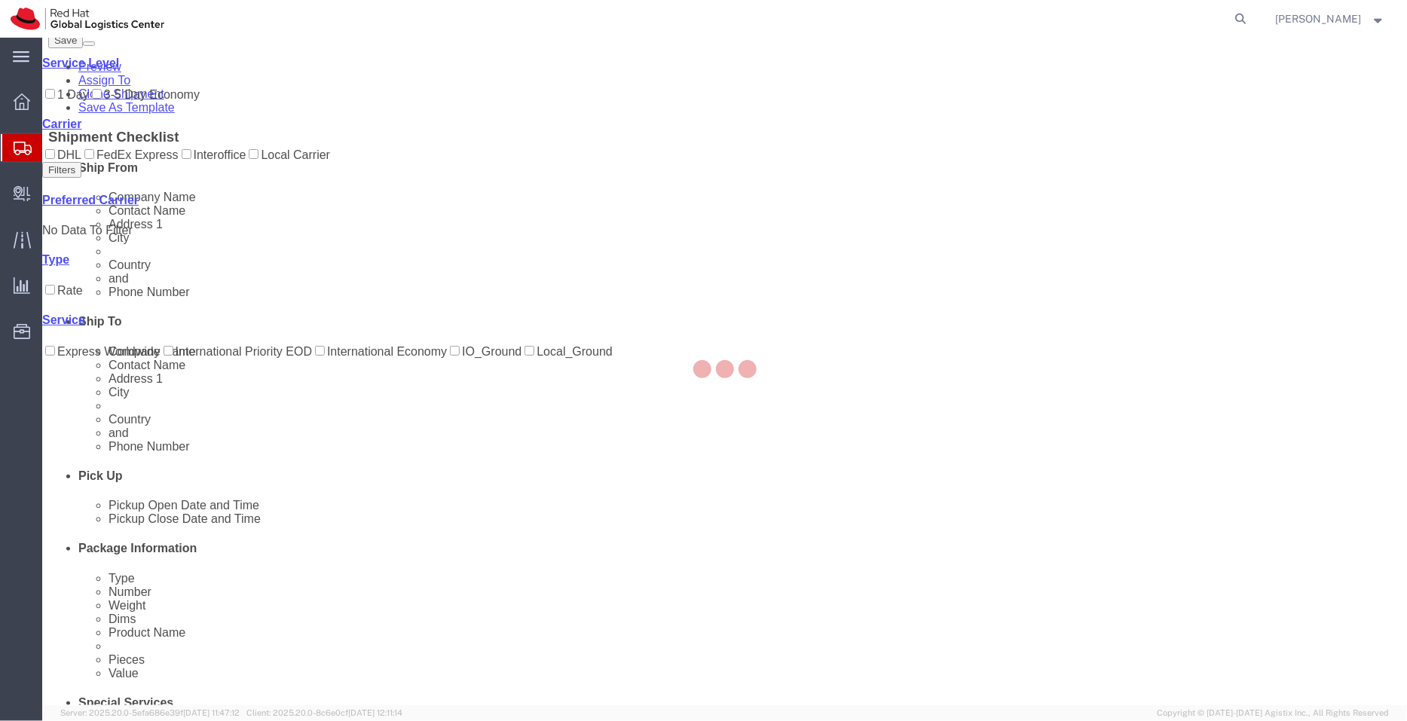
scroll to position [0, 0]
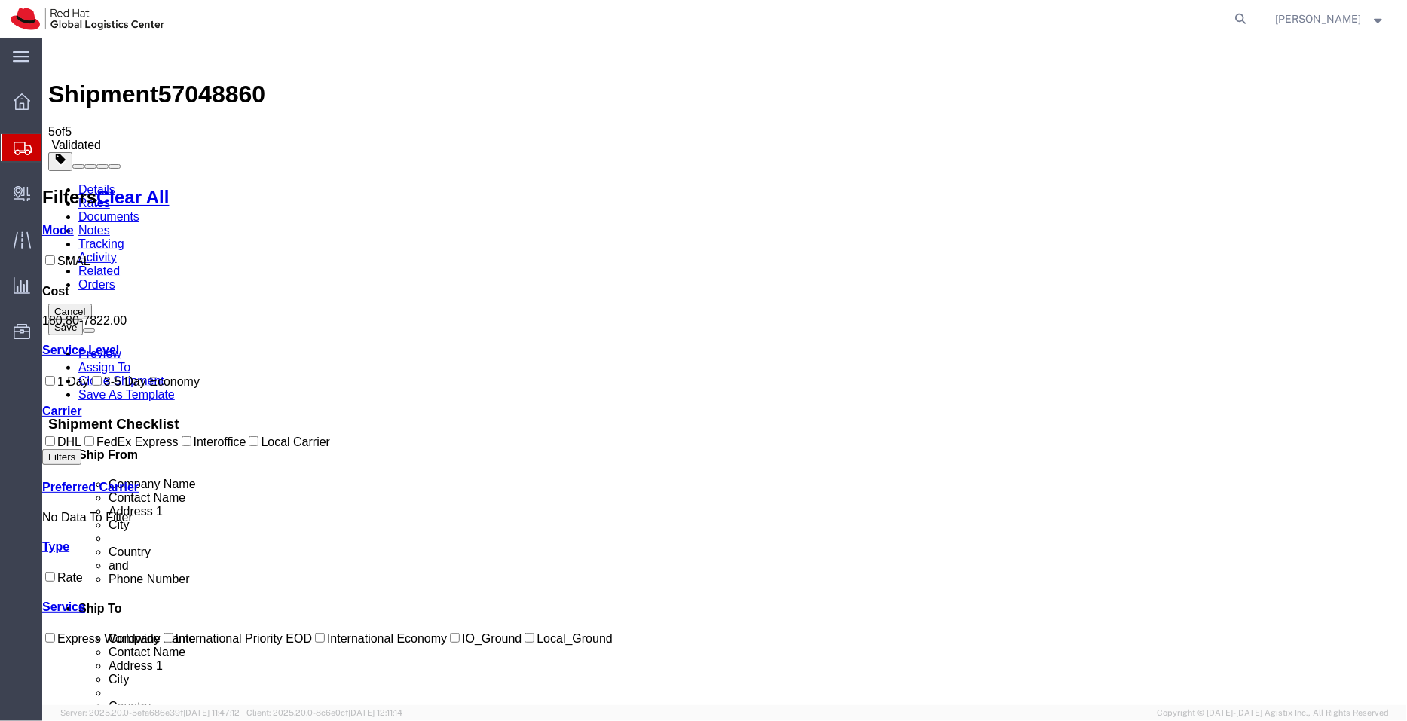
click at [89, 182] on link "Details" at bounding box center [96, 188] width 37 height 13
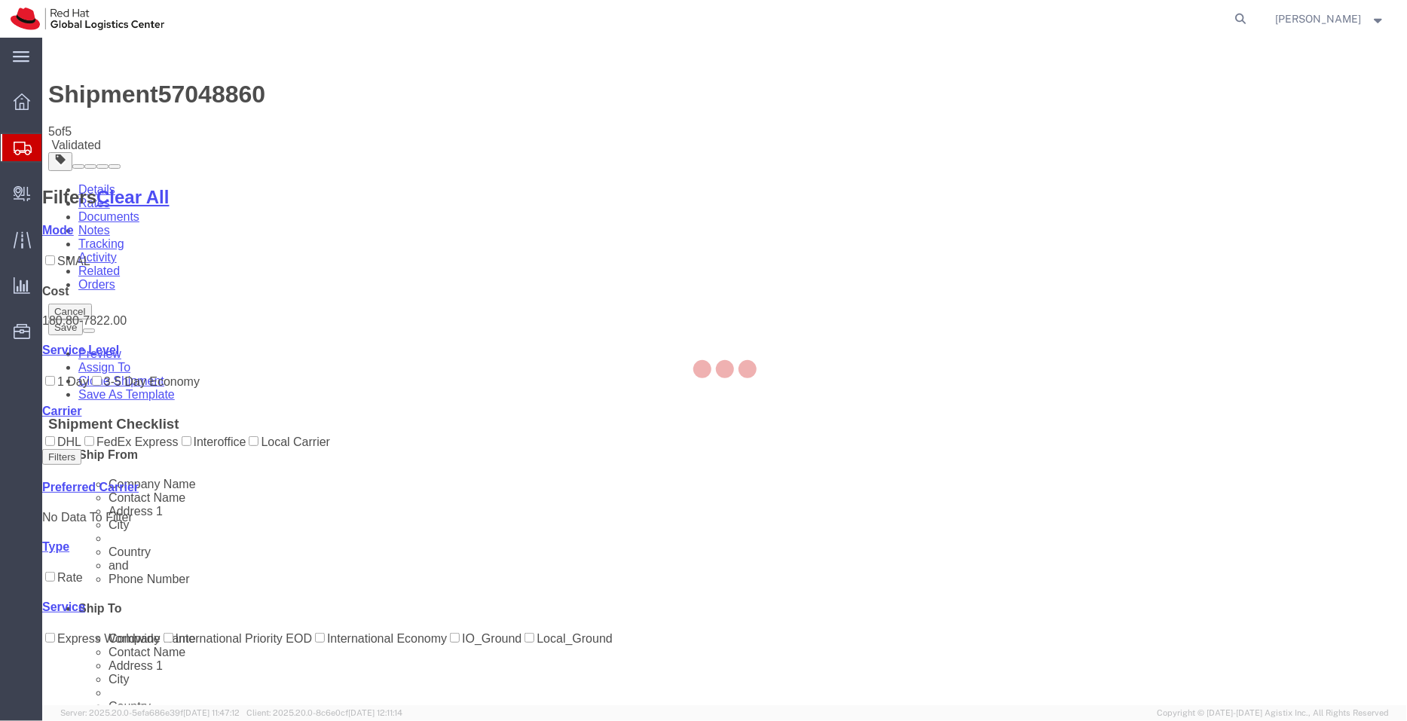
select select "37925"
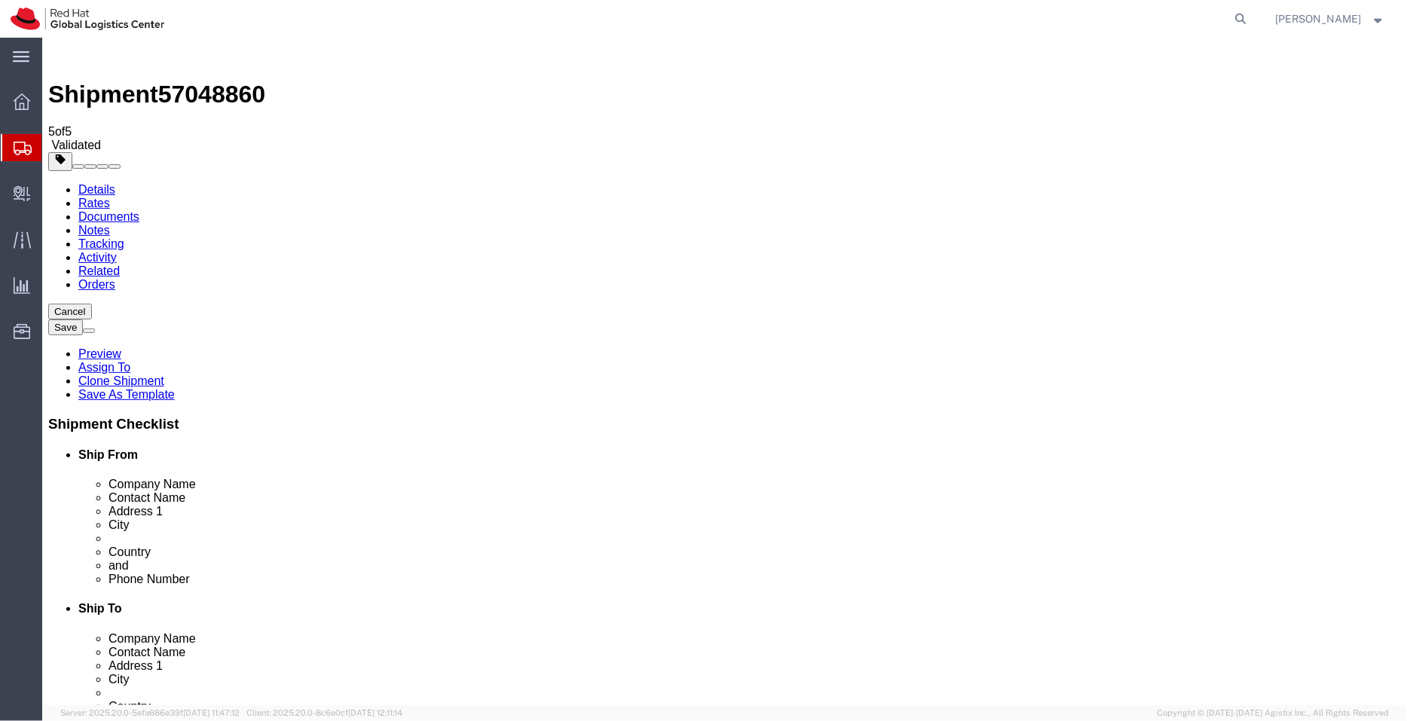
click link "Special Services"
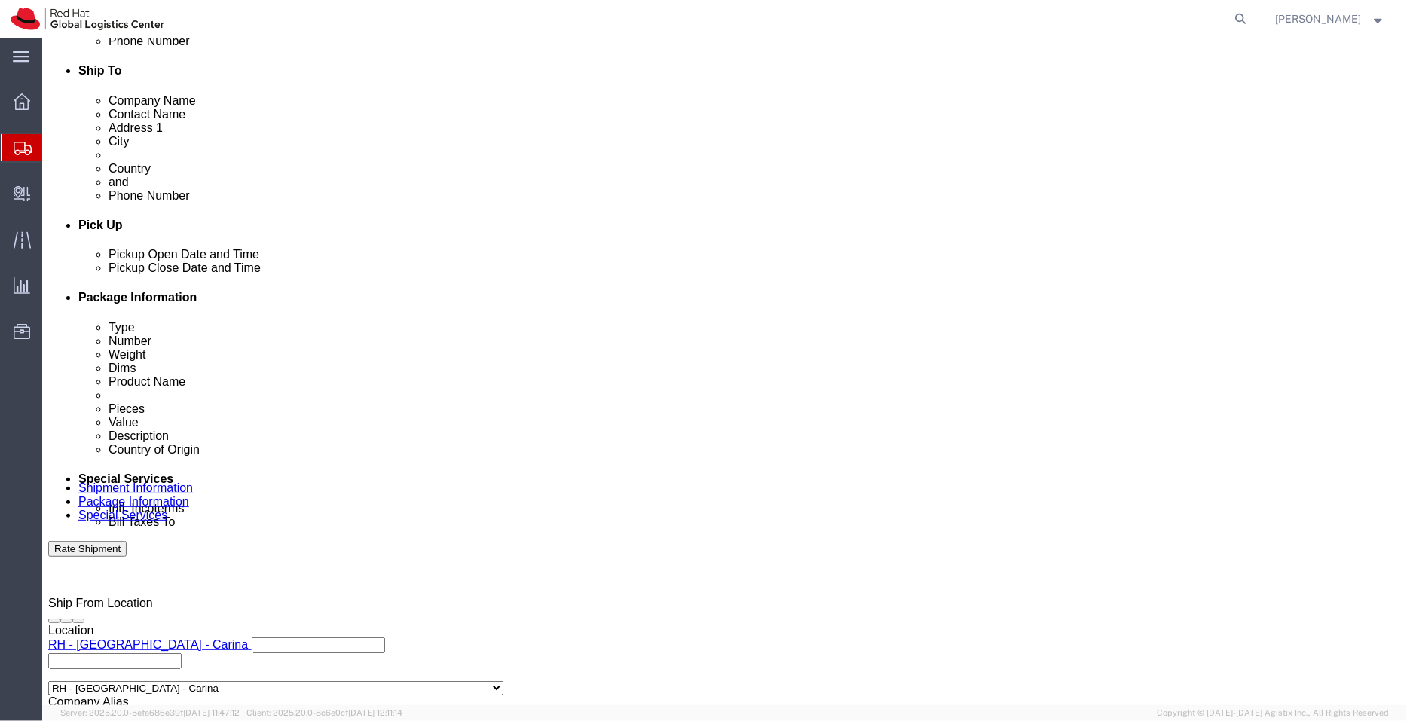
scroll to position [549, 0]
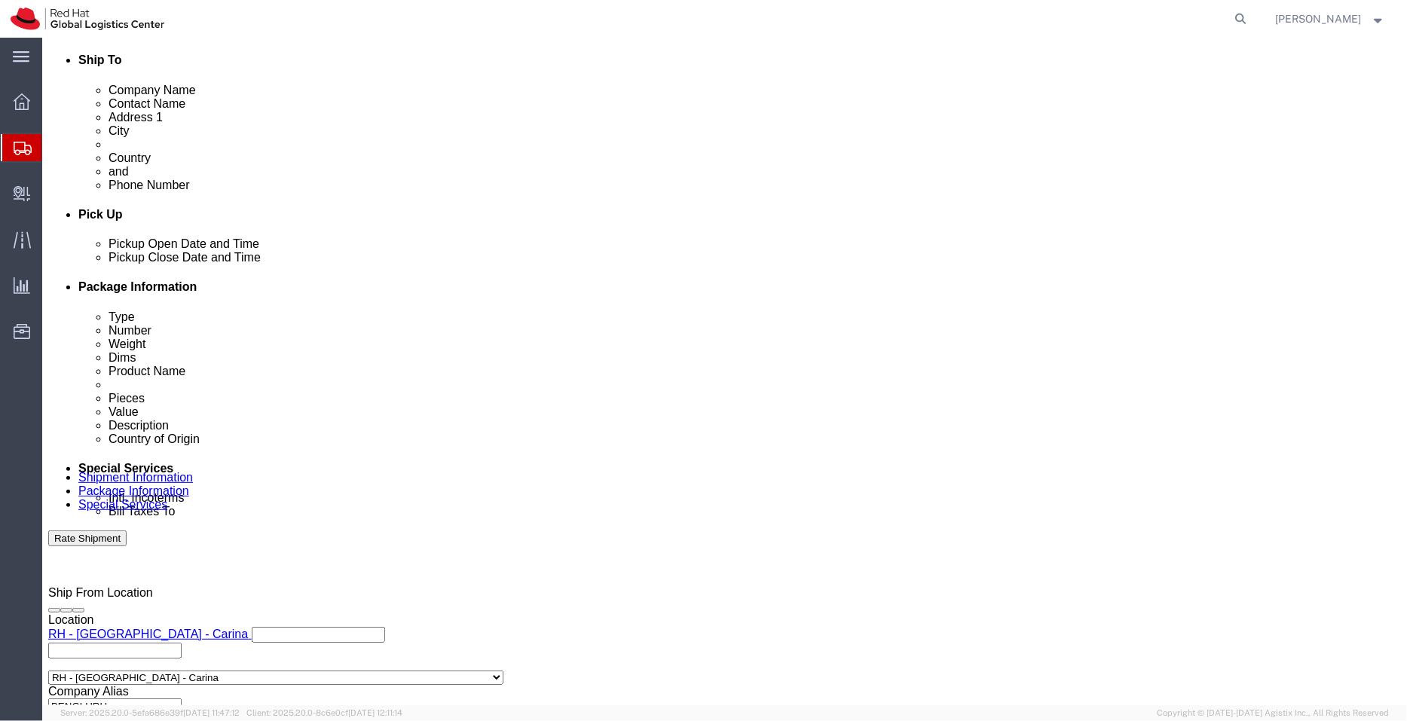
click link
type input "Enter Email Address"
click button "Rate Shipment"
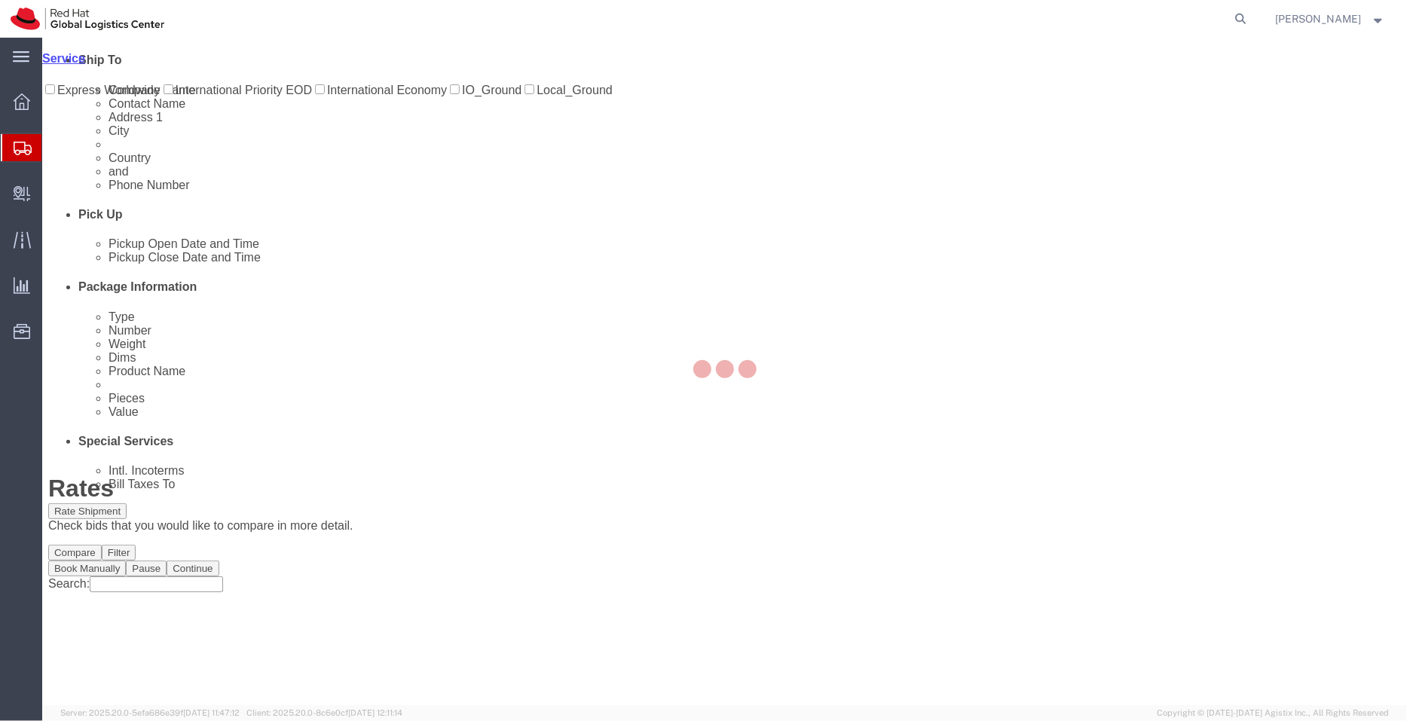
scroll to position [0, 0]
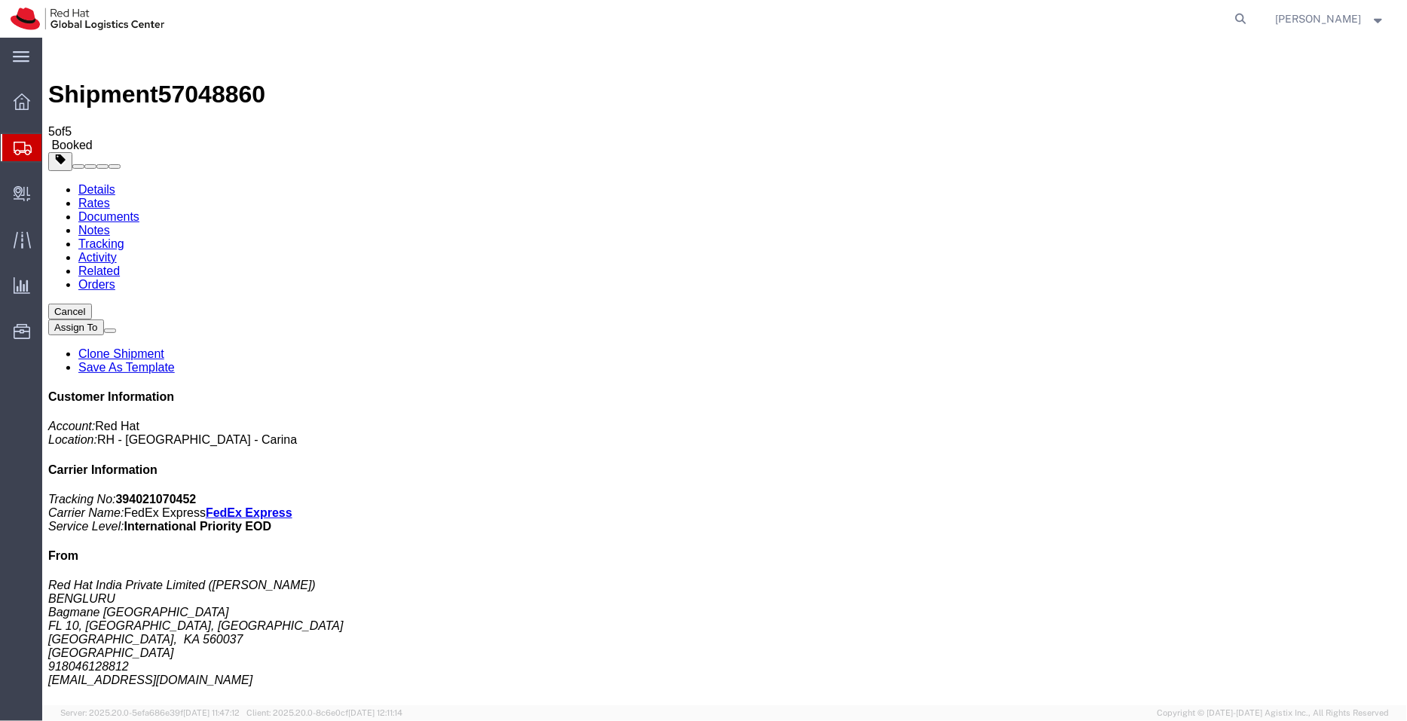
click at [97, 182] on link "Details" at bounding box center [96, 188] width 37 height 13
click p "Schedule pickup request"
click link "Schedule pickup request"
click link "Rates"
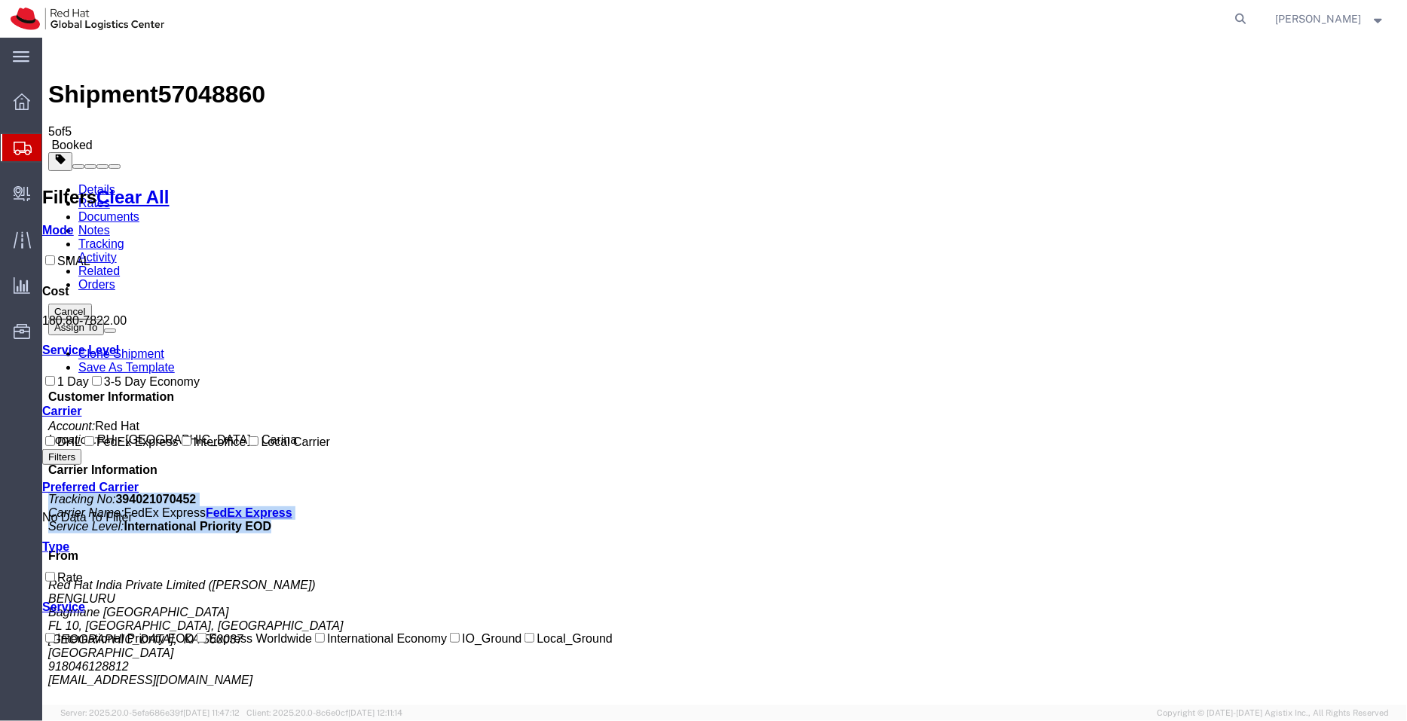
drag, startPoint x: 1342, startPoint y: 262, endPoint x: 1131, endPoint y: 237, distance: 212.5
click at [1131, 390] on div "Customer Information Account: Red Hat Location: RH - Bangalore - Carina Carrier…" at bounding box center [723, 672] width 1353 height 565
copy p "Tracking No: 394021070452 Carrier Name: FedEx Express FedEx Express Service Lev…"
click at [0, 0] on span "Shipment Manager" at bounding box center [0, 0] width 0 height 0
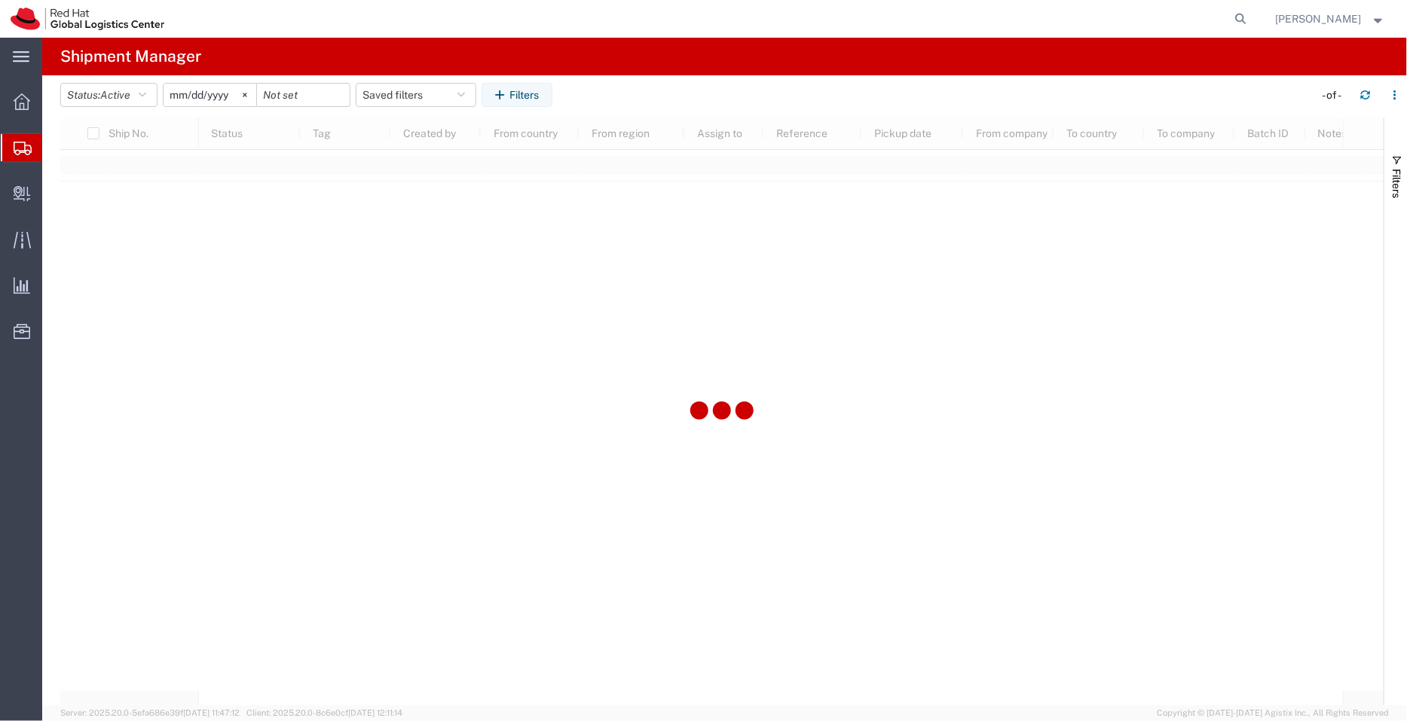
type input "2022-09-01"
type input "2030-04-30"
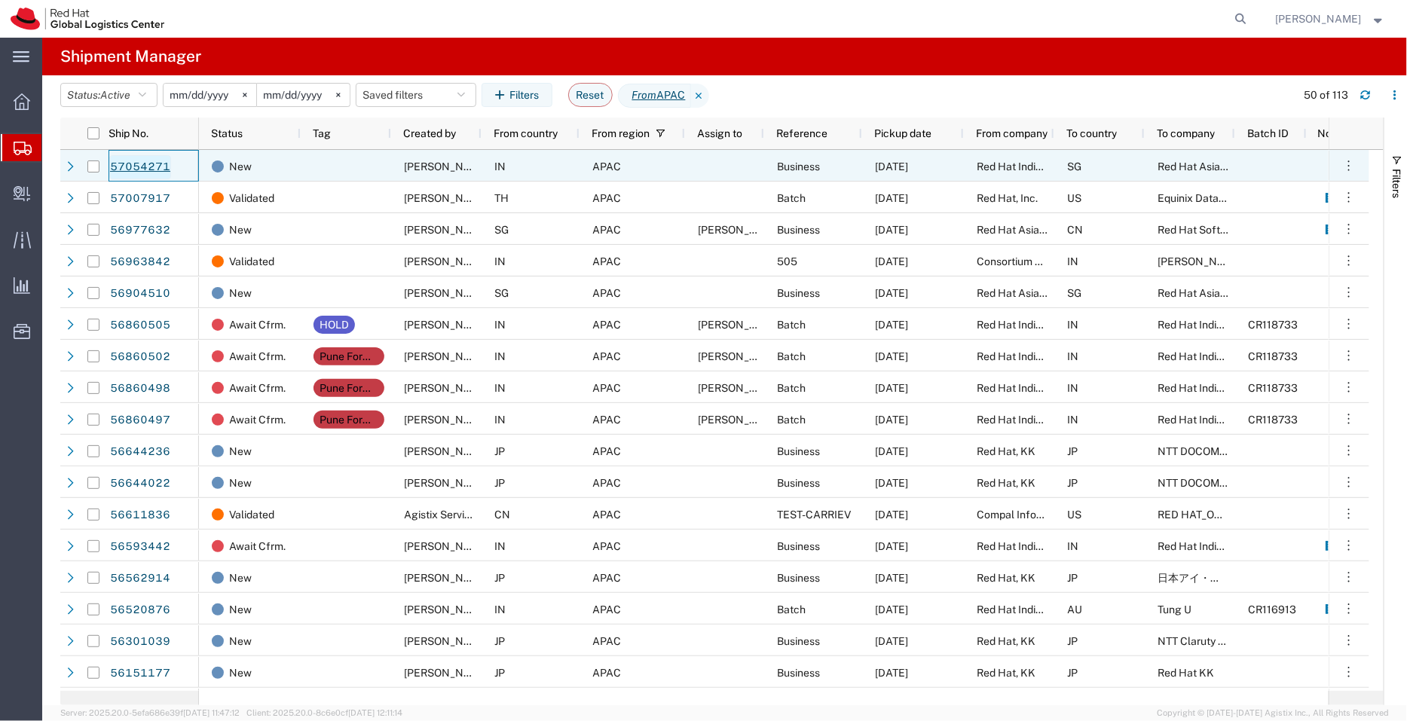
click at [135, 168] on link "57054271" at bounding box center [140, 167] width 62 height 24
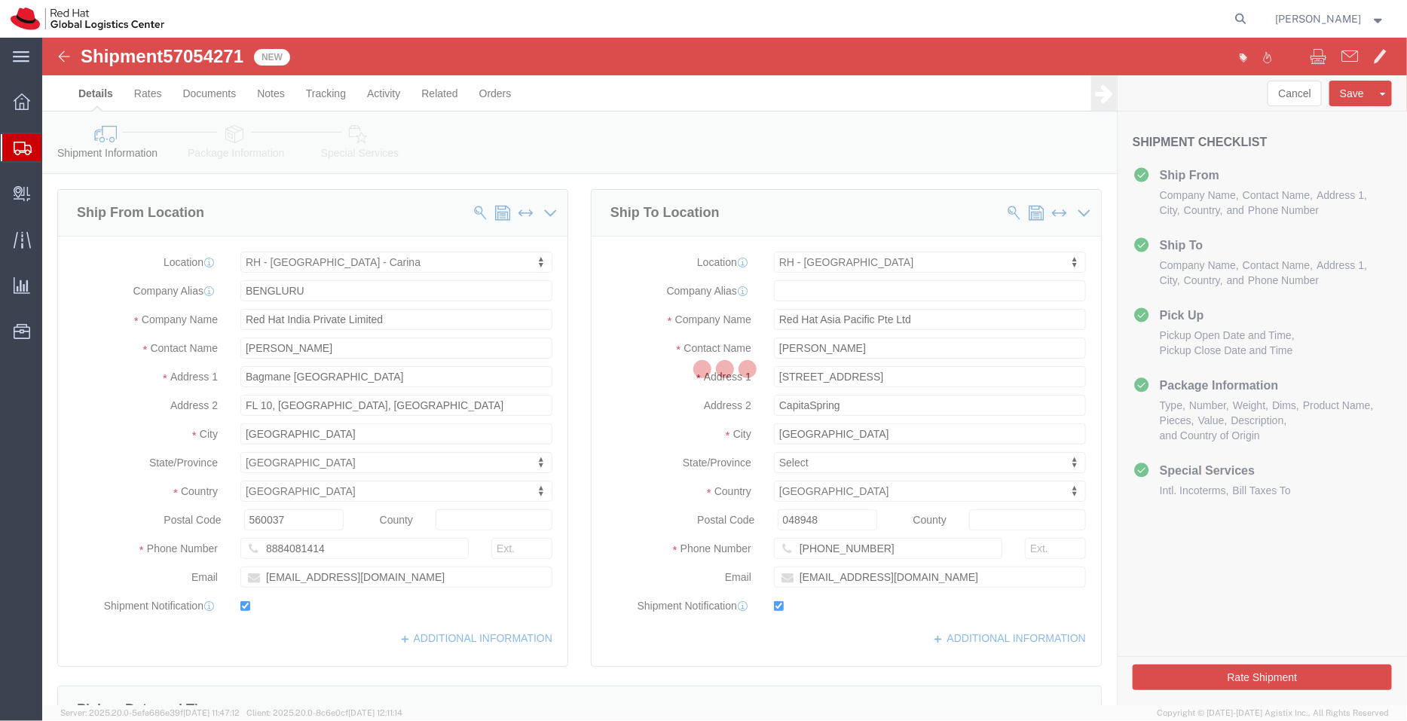
select select "37925"
select select "51051"
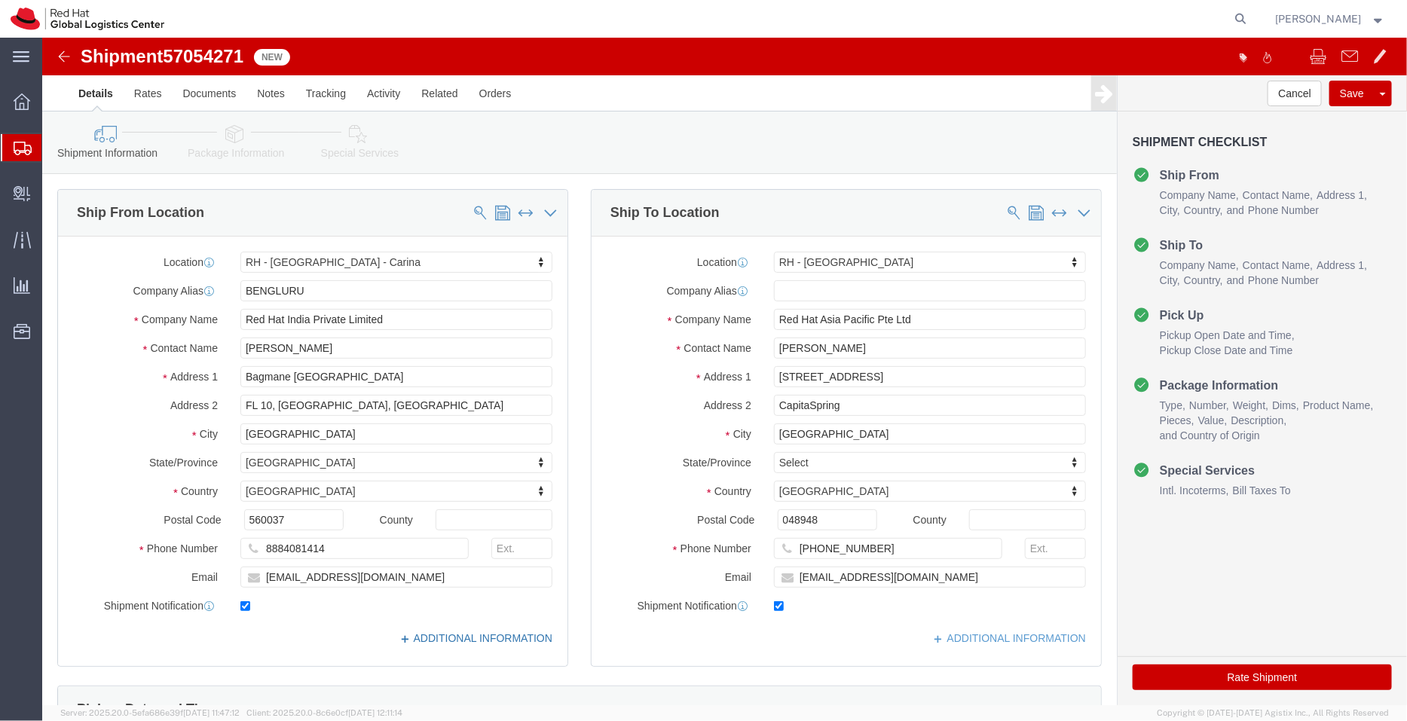
click link "ADDITIONAL INFORMATION"
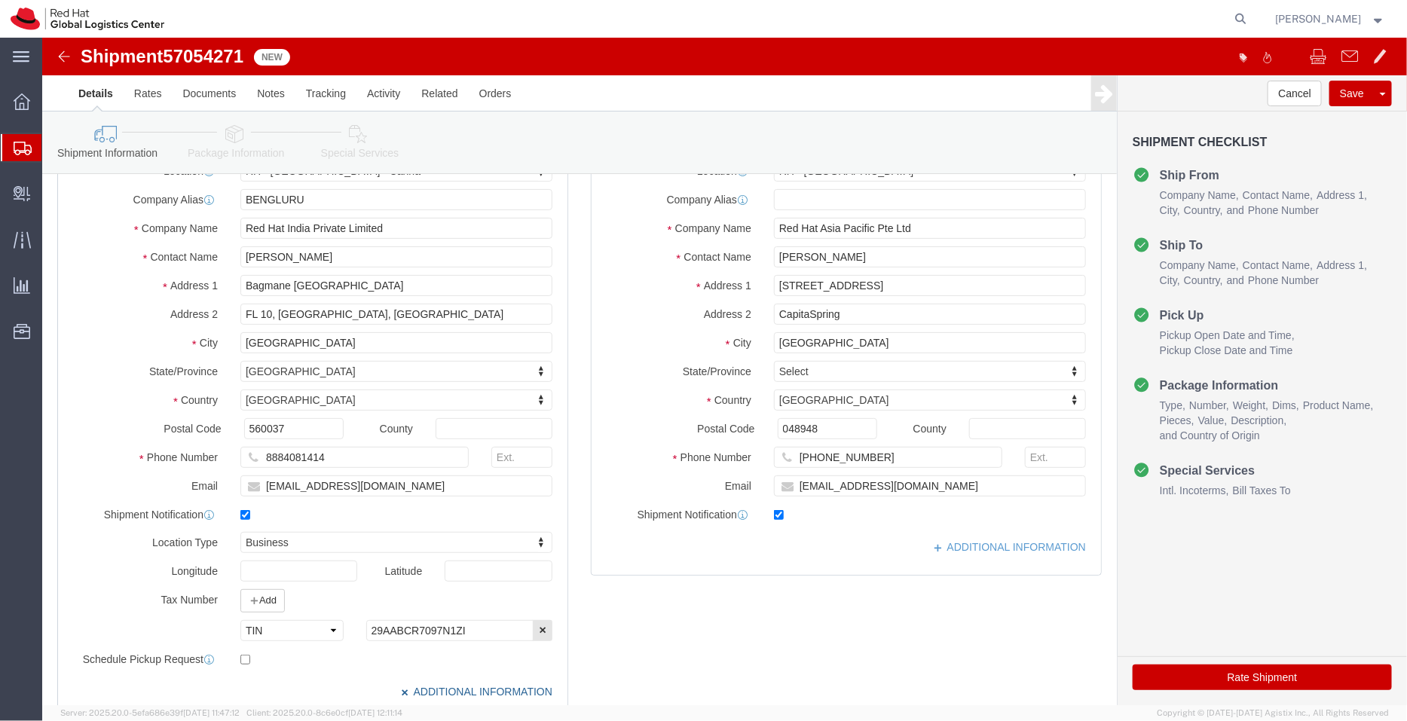
scroll to position [48, 0]
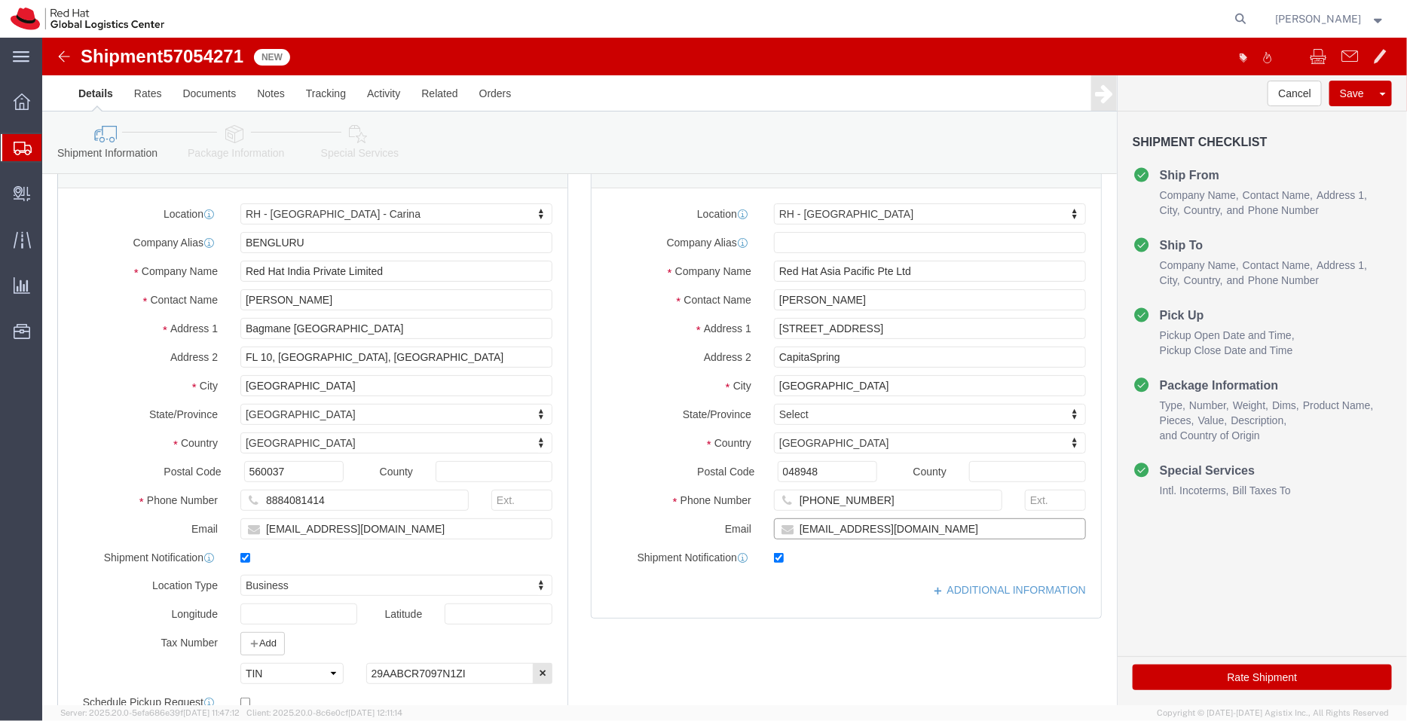
click input "asamanta@redhat.com"
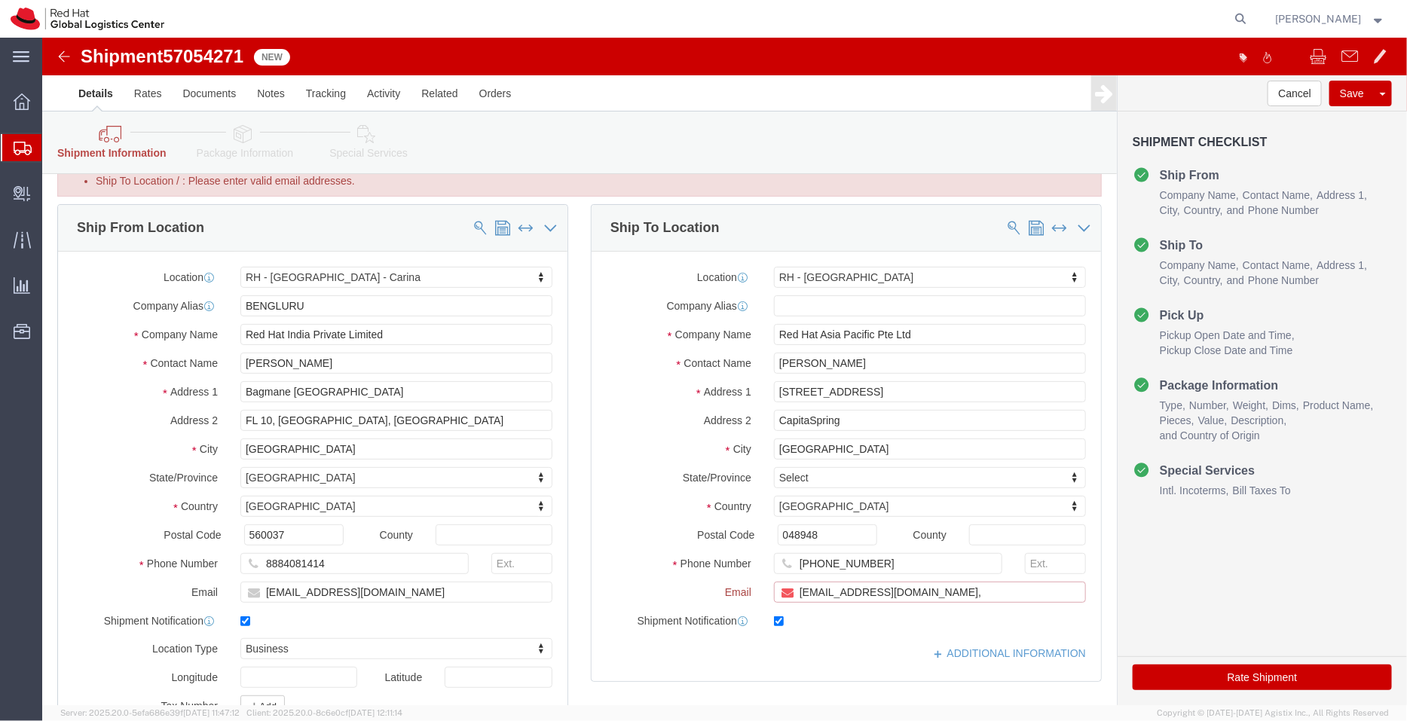
paste input "apaclogistics@redhat.com"
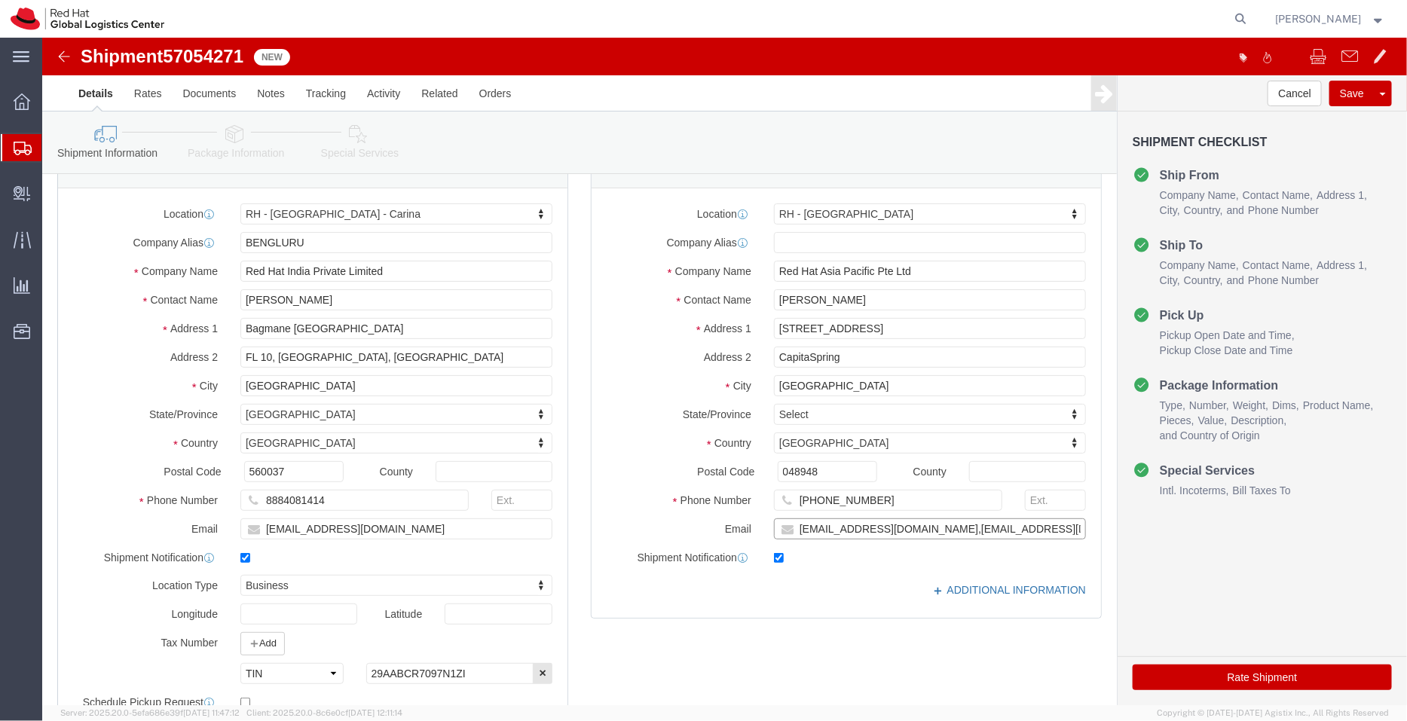
type input "asamanta@redhat.com,apaclogistics@redhat.com"
click link "ADDITIONAL INFORMATION"
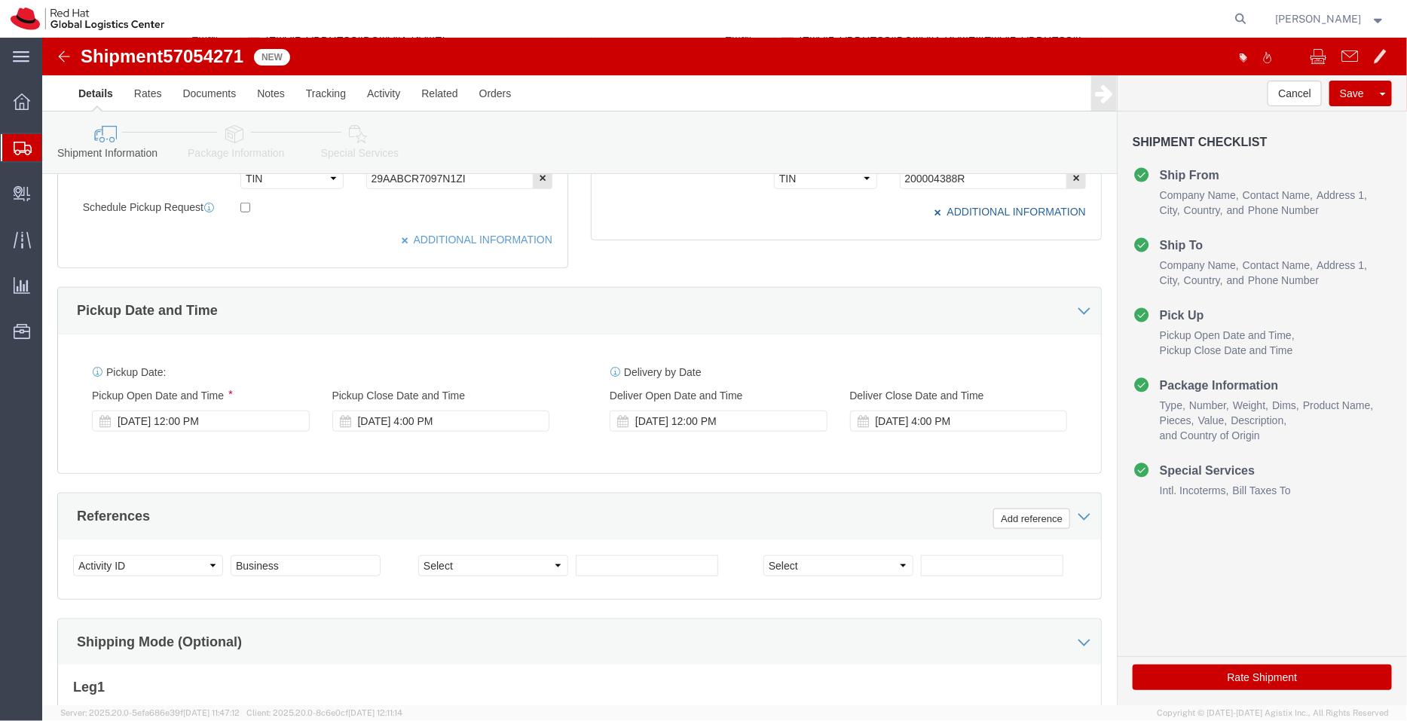
scroll to position [611, 0]
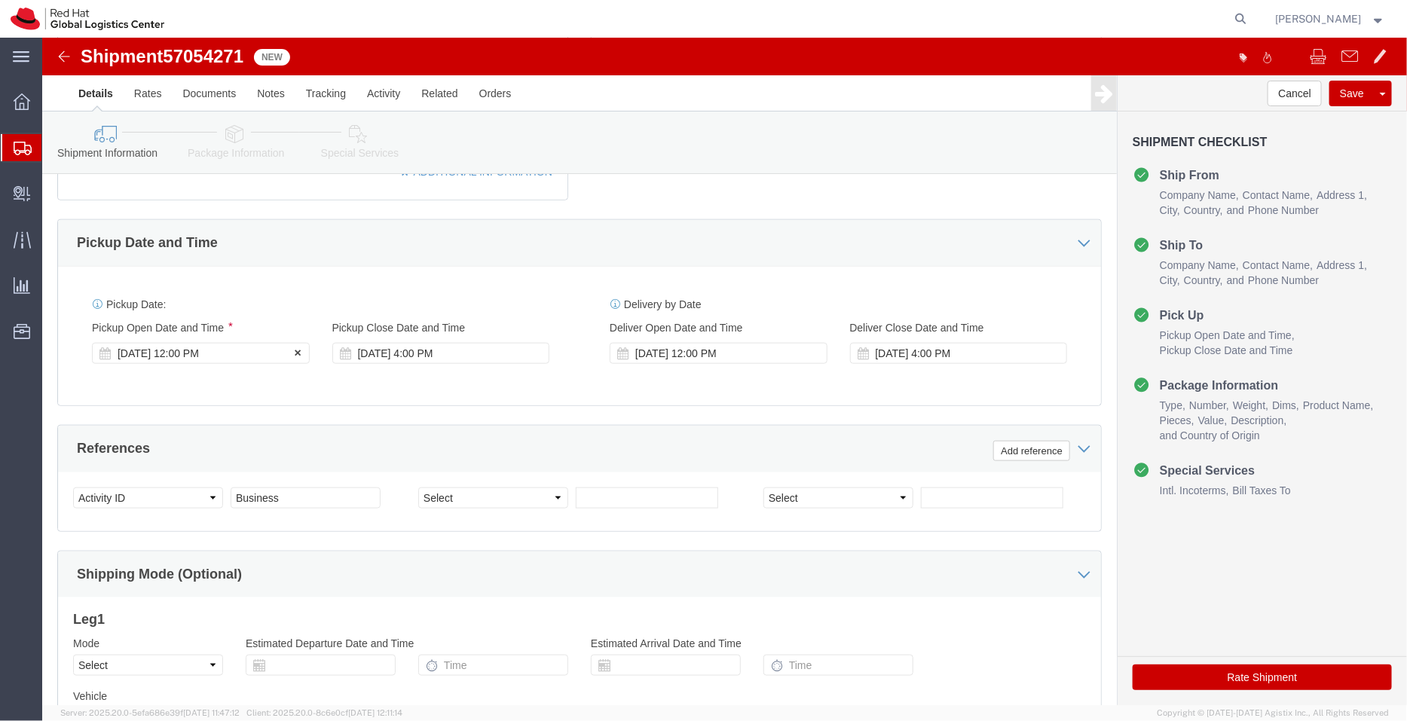
click div "Oct 08 2025 12:00 PM"
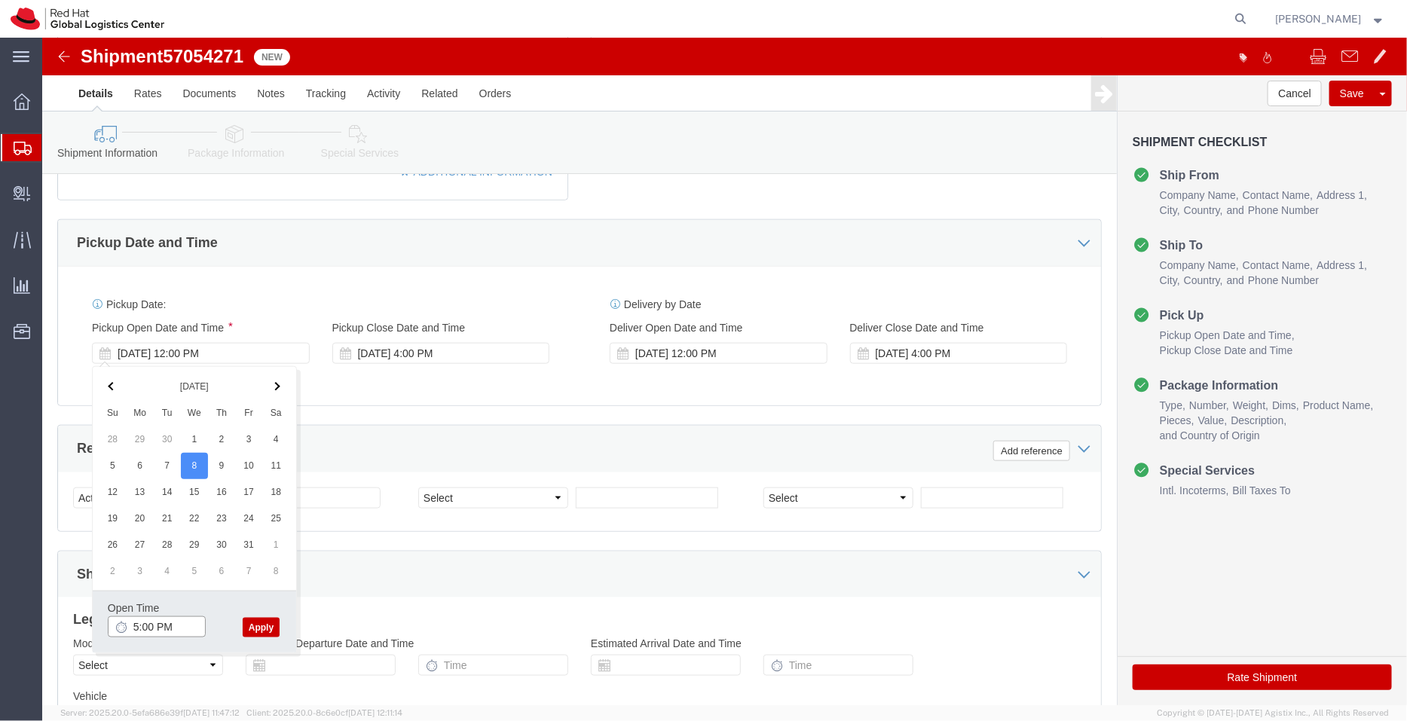
type input "5:00 PM"
click button "Apply"
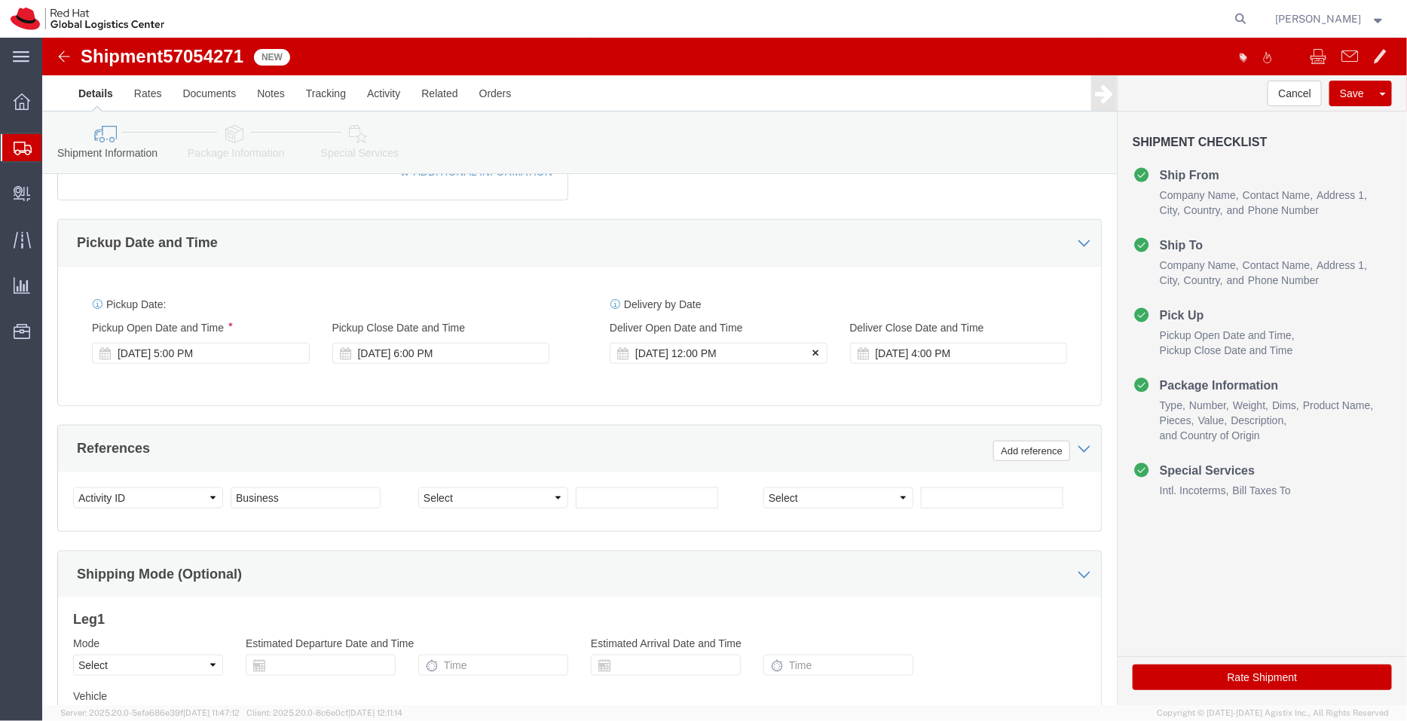
click icon
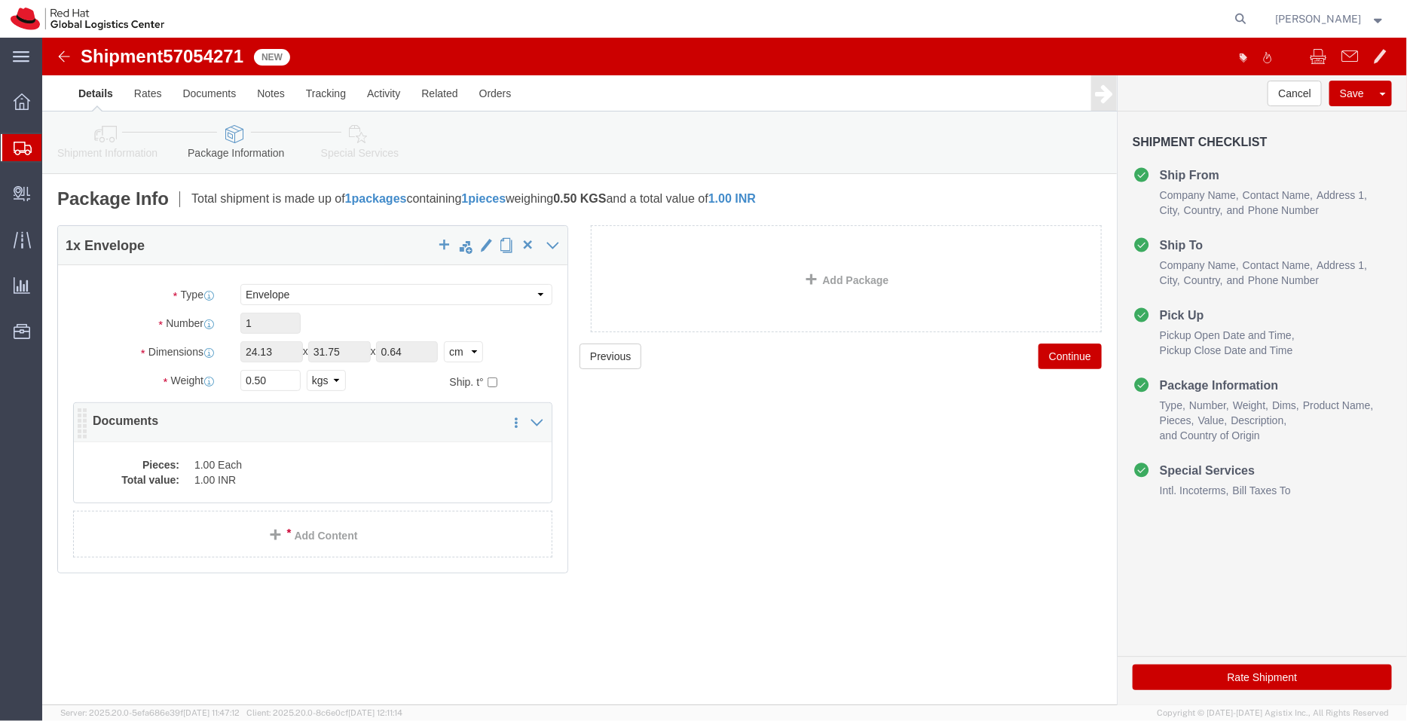
click dd "1.00 INR"
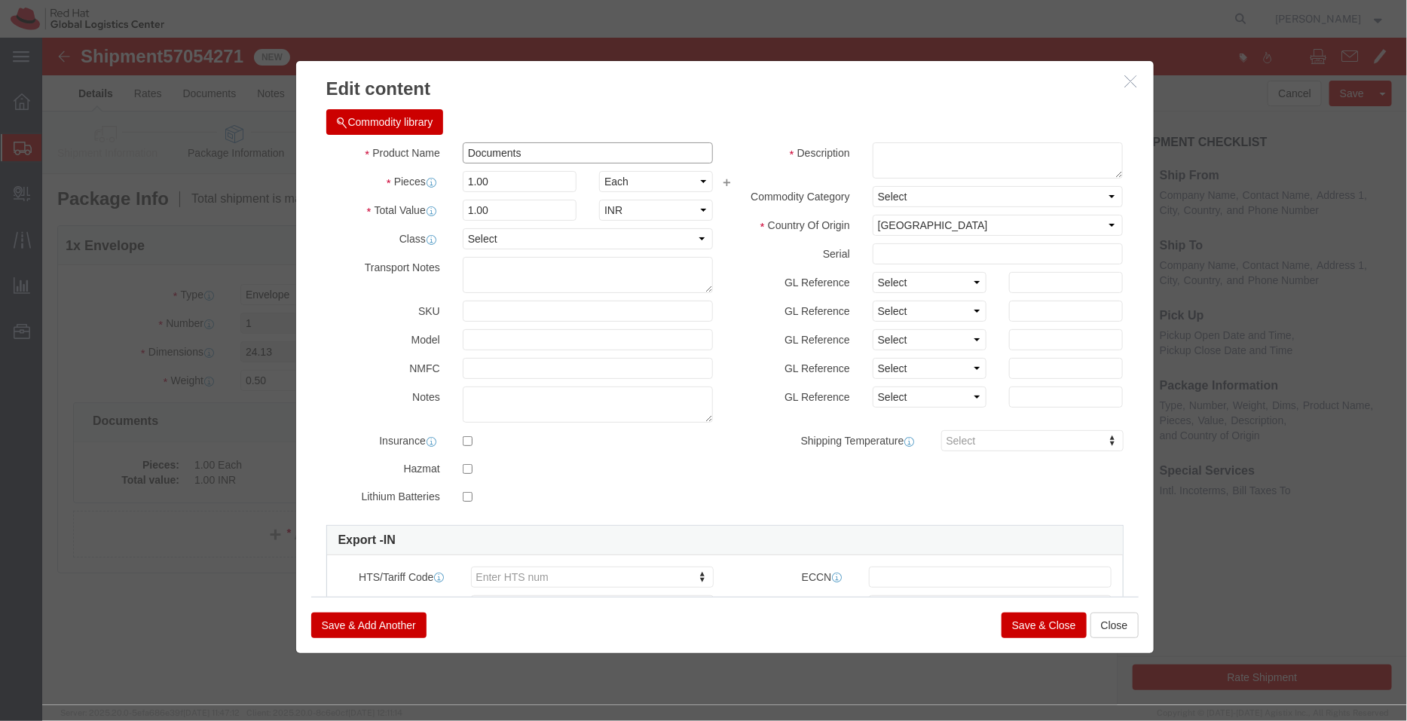
drag, startPoint x: 516, startPoint y: 115, endPoint x: 232, endPoint y: 97, distance: 284.7
click div "Edit content Commodity library Product Name Documents Pieces 1.00 Select Bag Ba…"
click textarea
paste textarea "Documents"
type textarea "Documents"
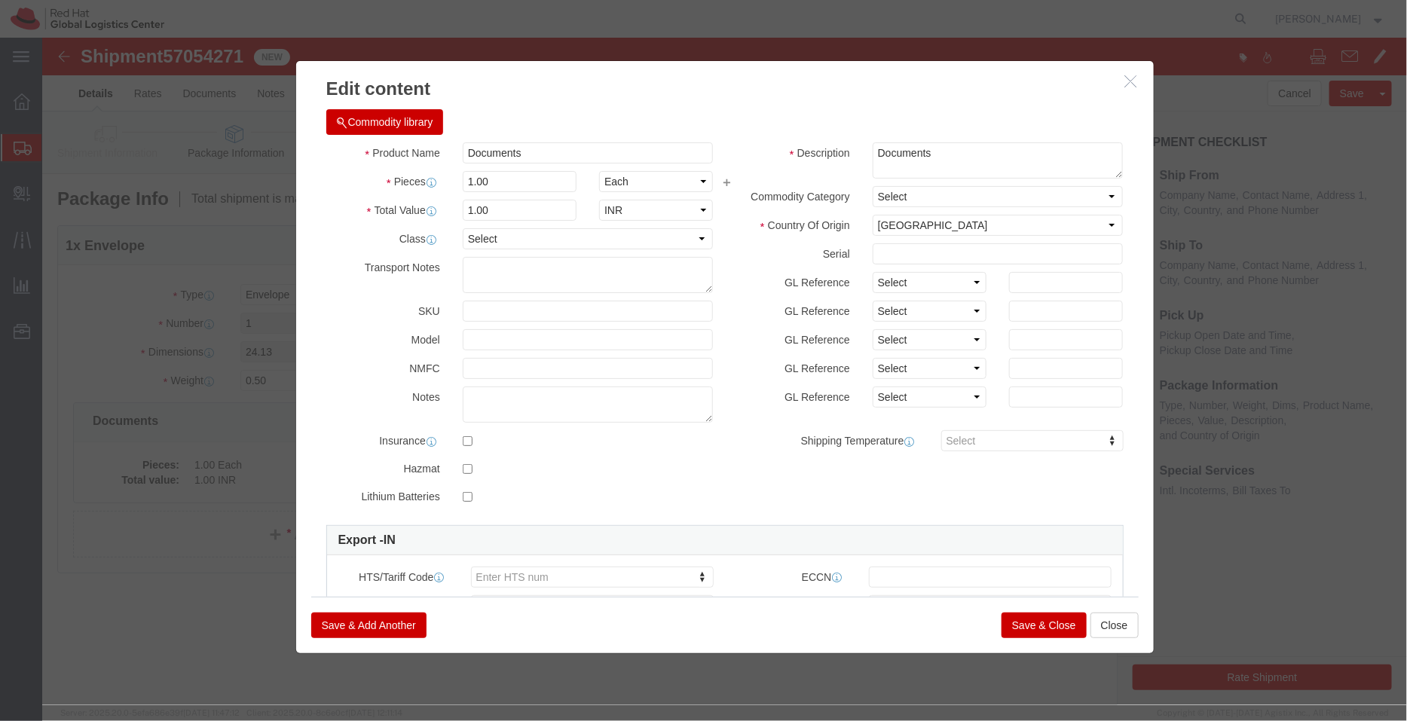
click button "Save & Close"
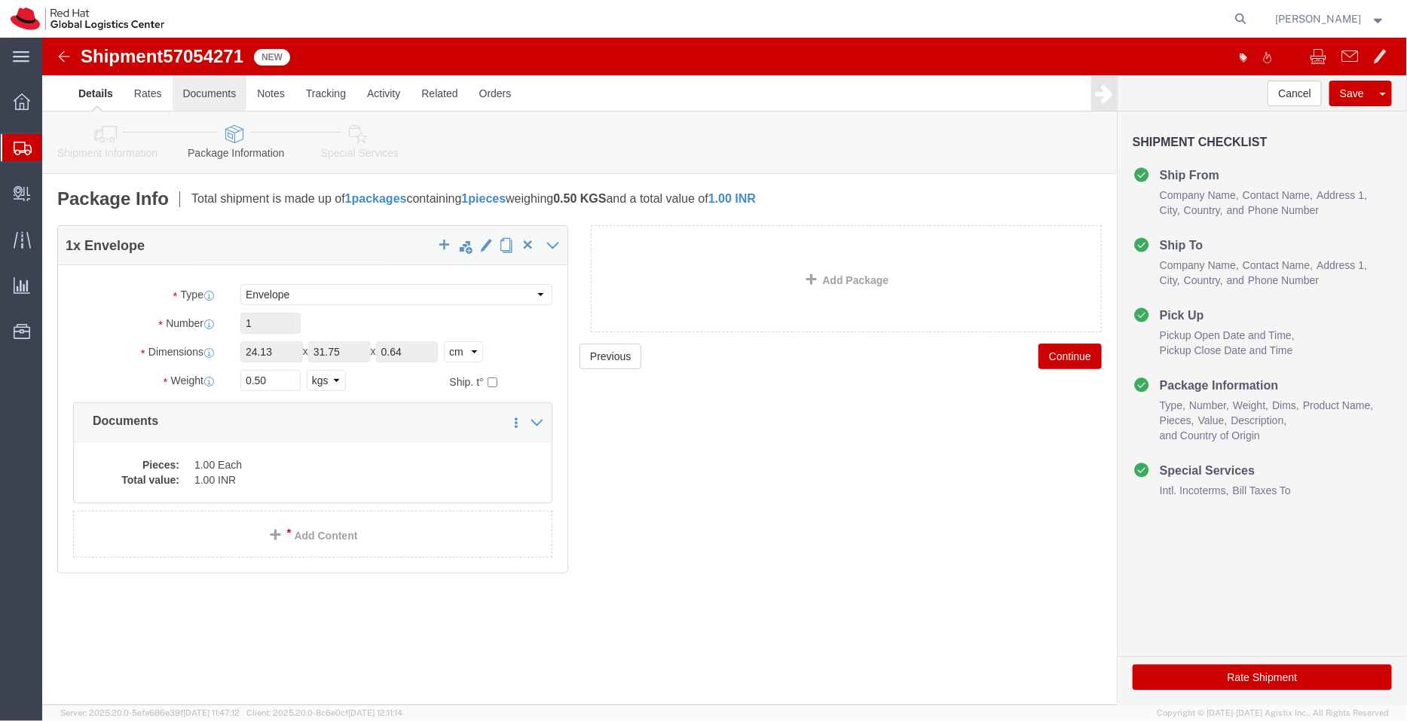
click link "Documents"
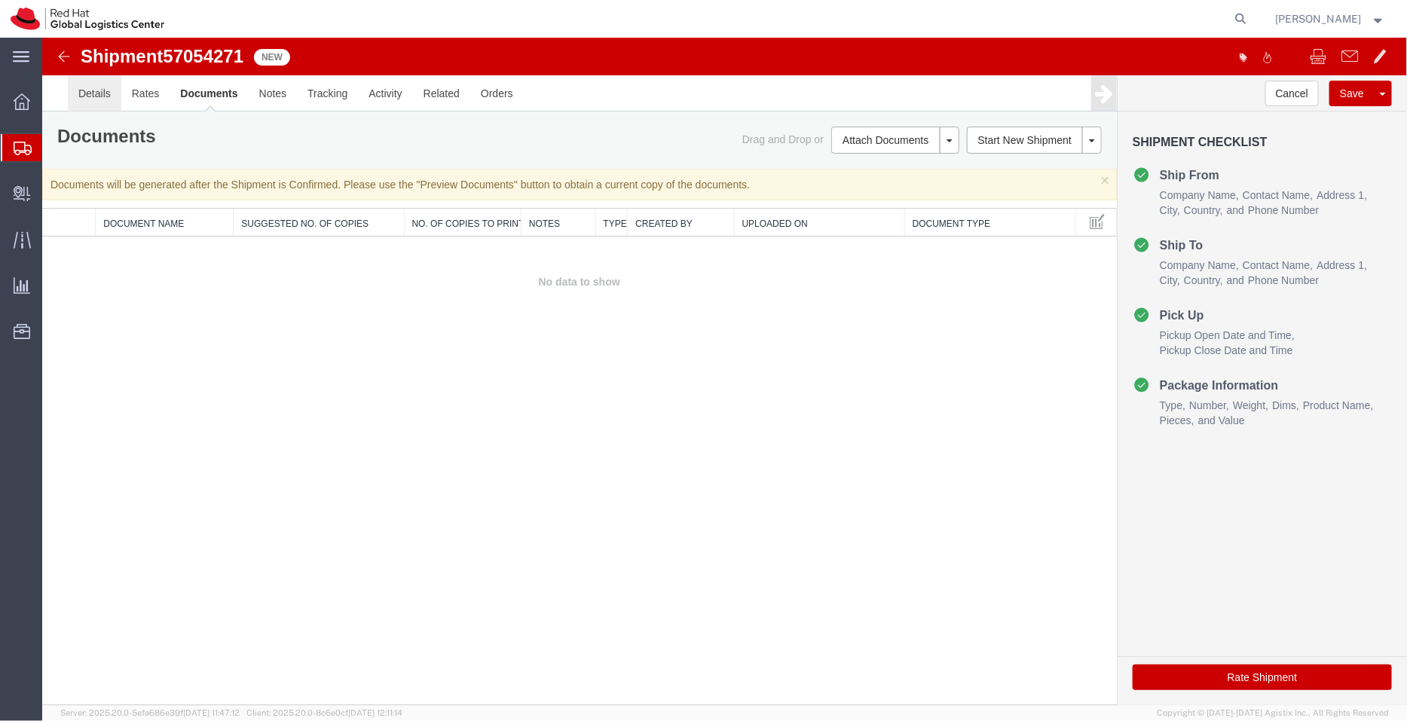
click at [97, 99] on link "Details" at bounding box center [94, 93] width 54 height 36
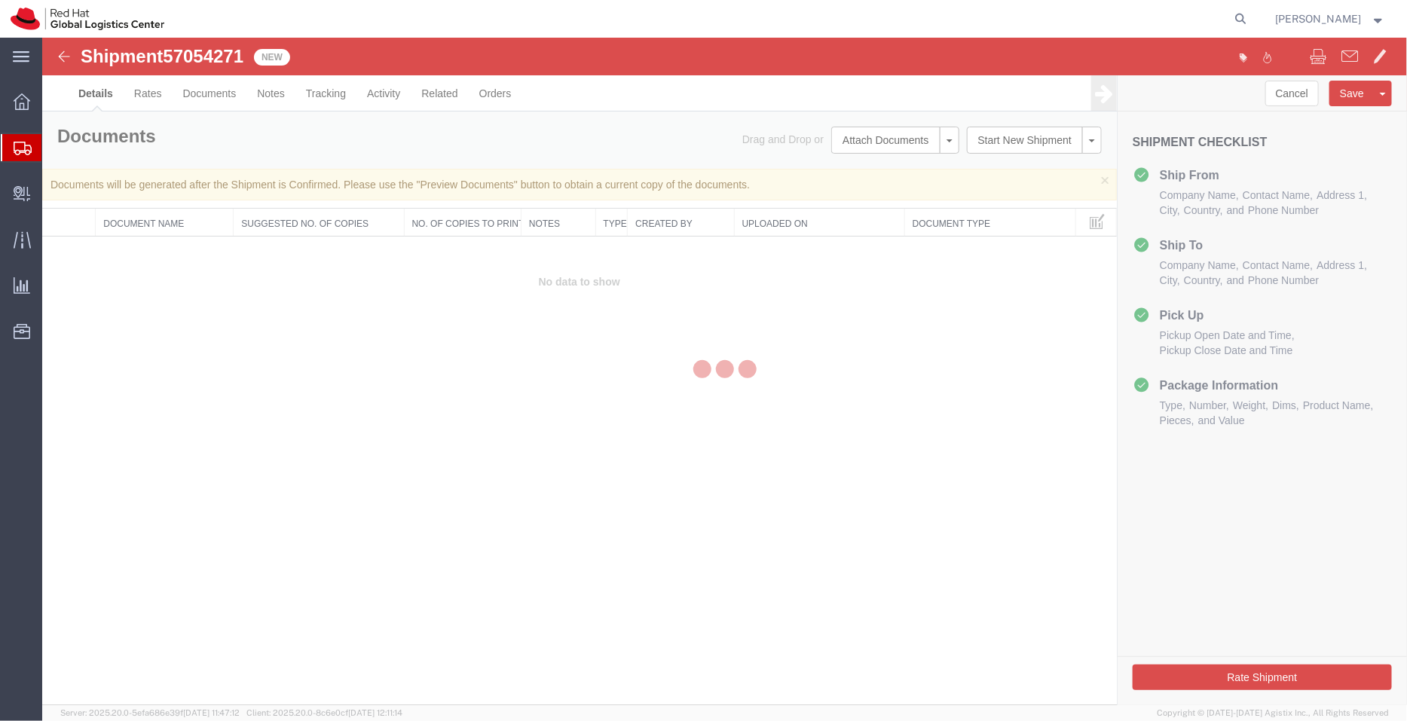
select select "37925"
select select "51051"
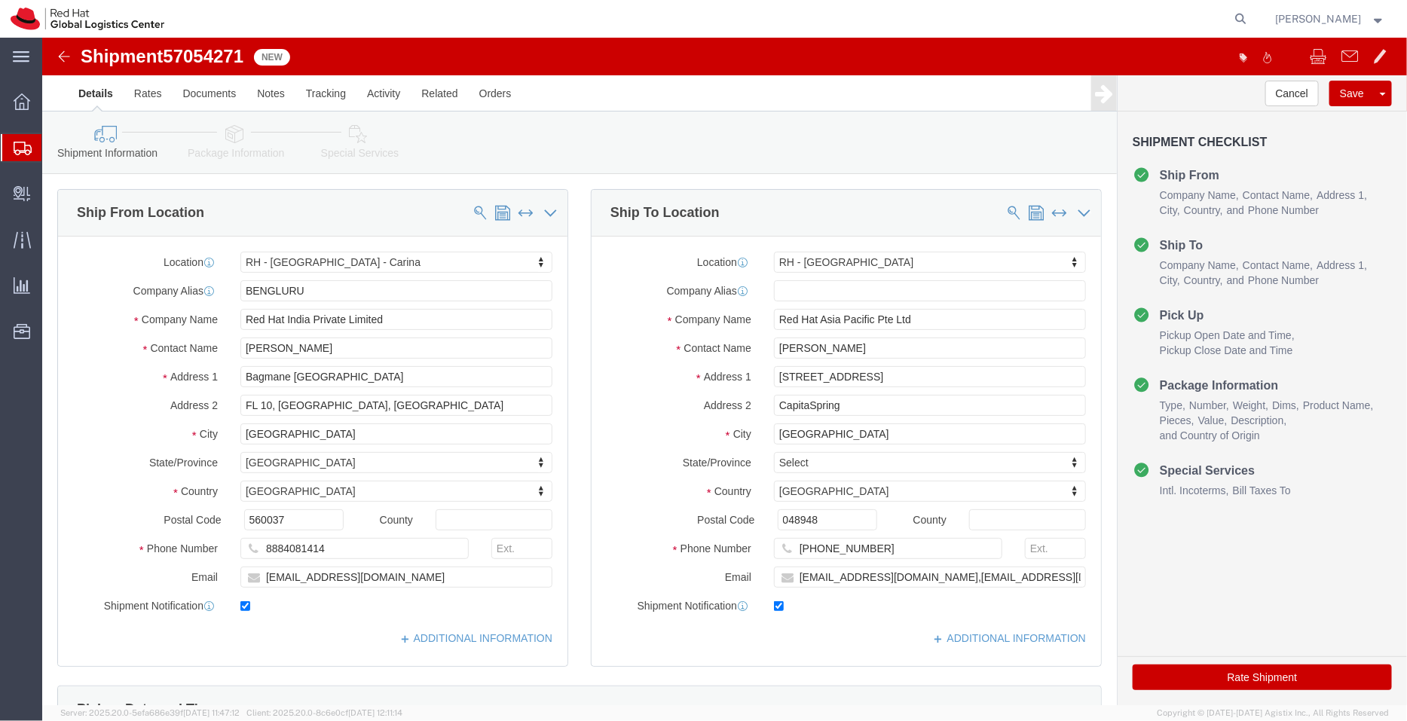
click link "Package Information"
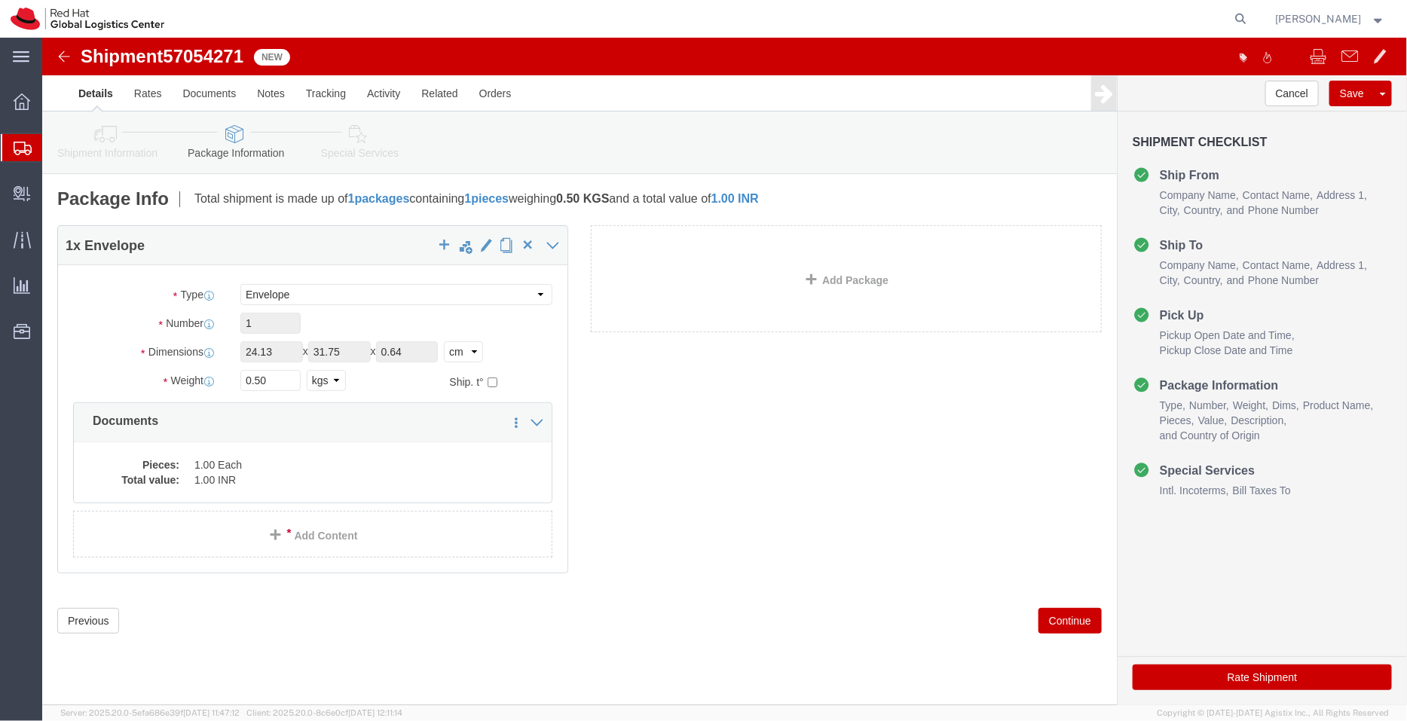
click icon
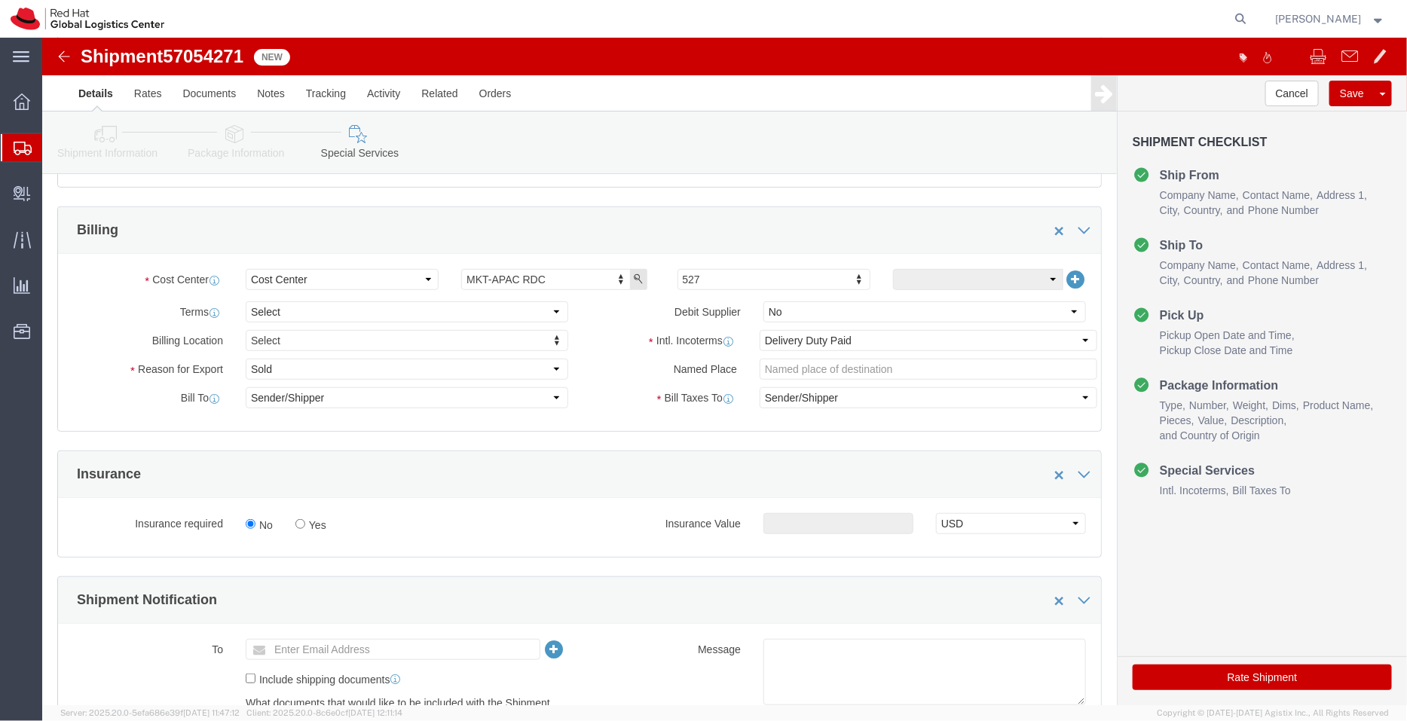
scroll to position [274, 0]
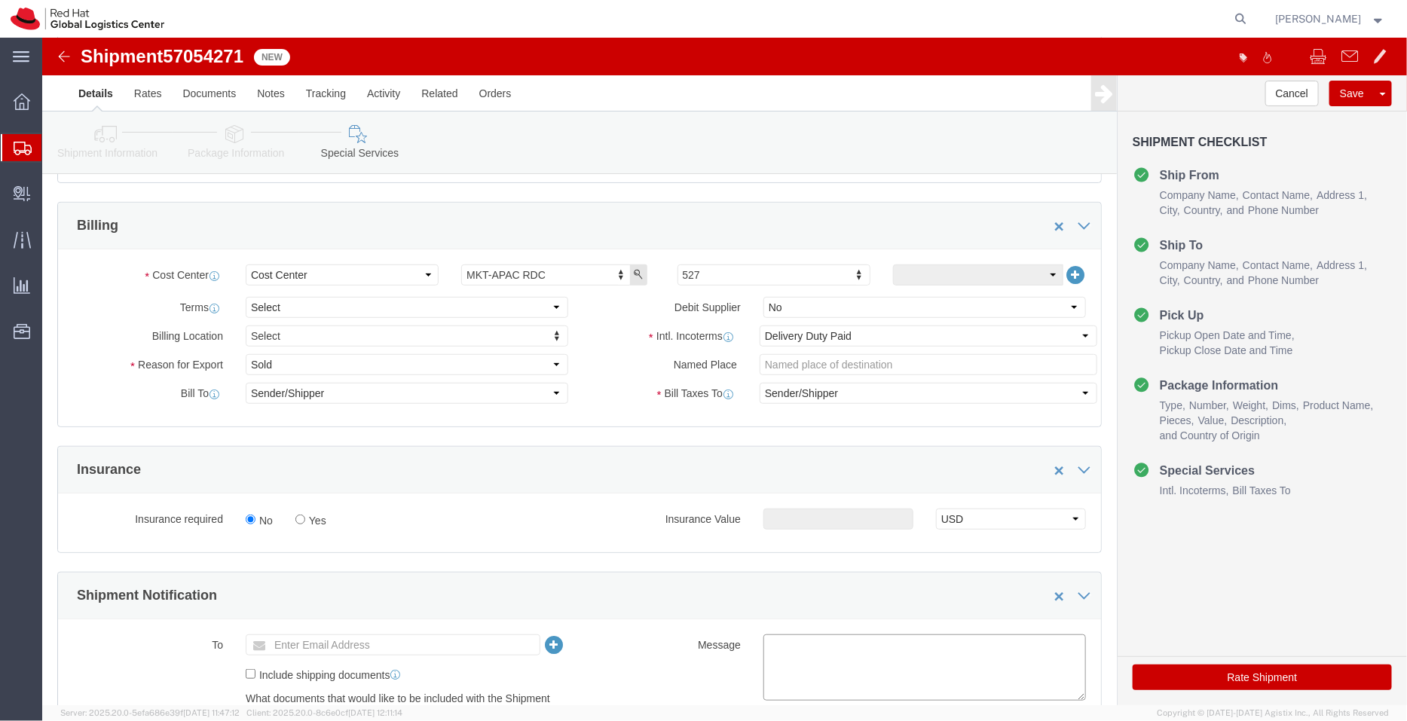
click textarea
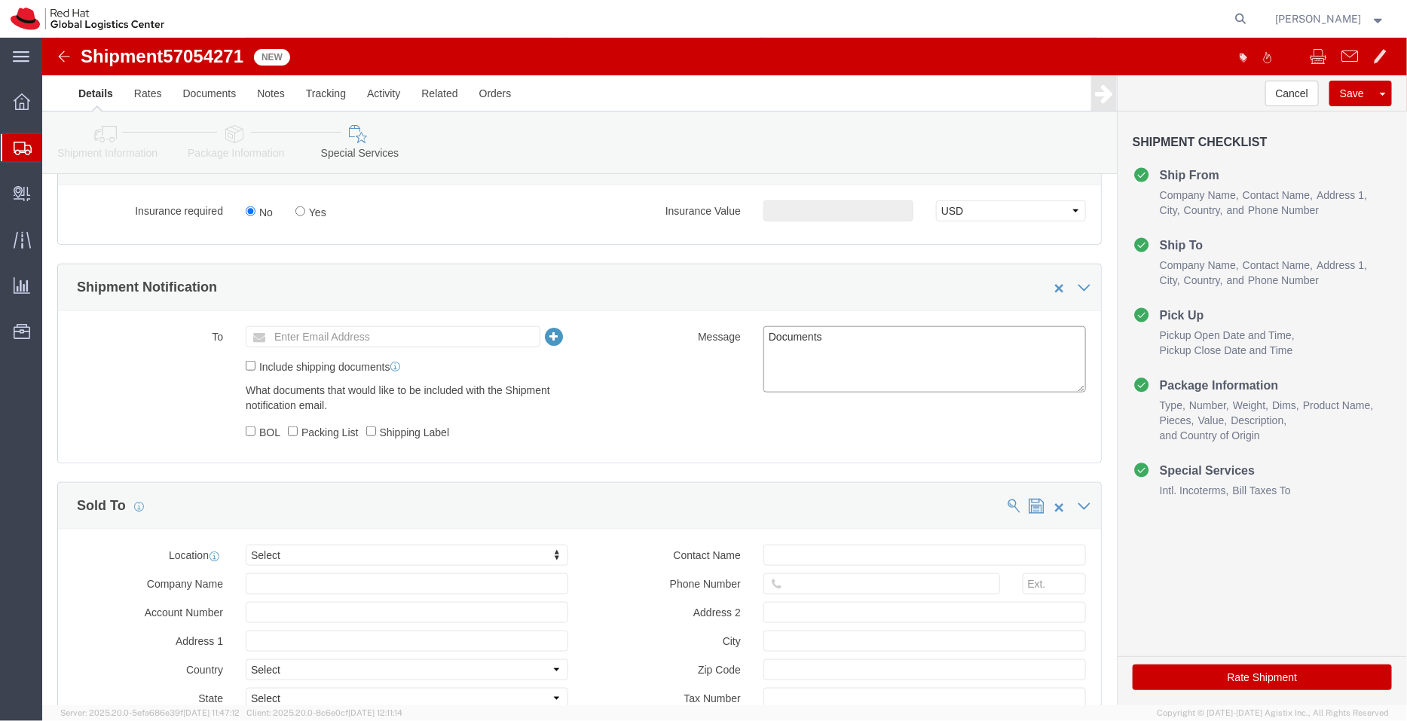
scroll to position [584, 0]
type textarea "Documents"
click button "Rate Shipment"
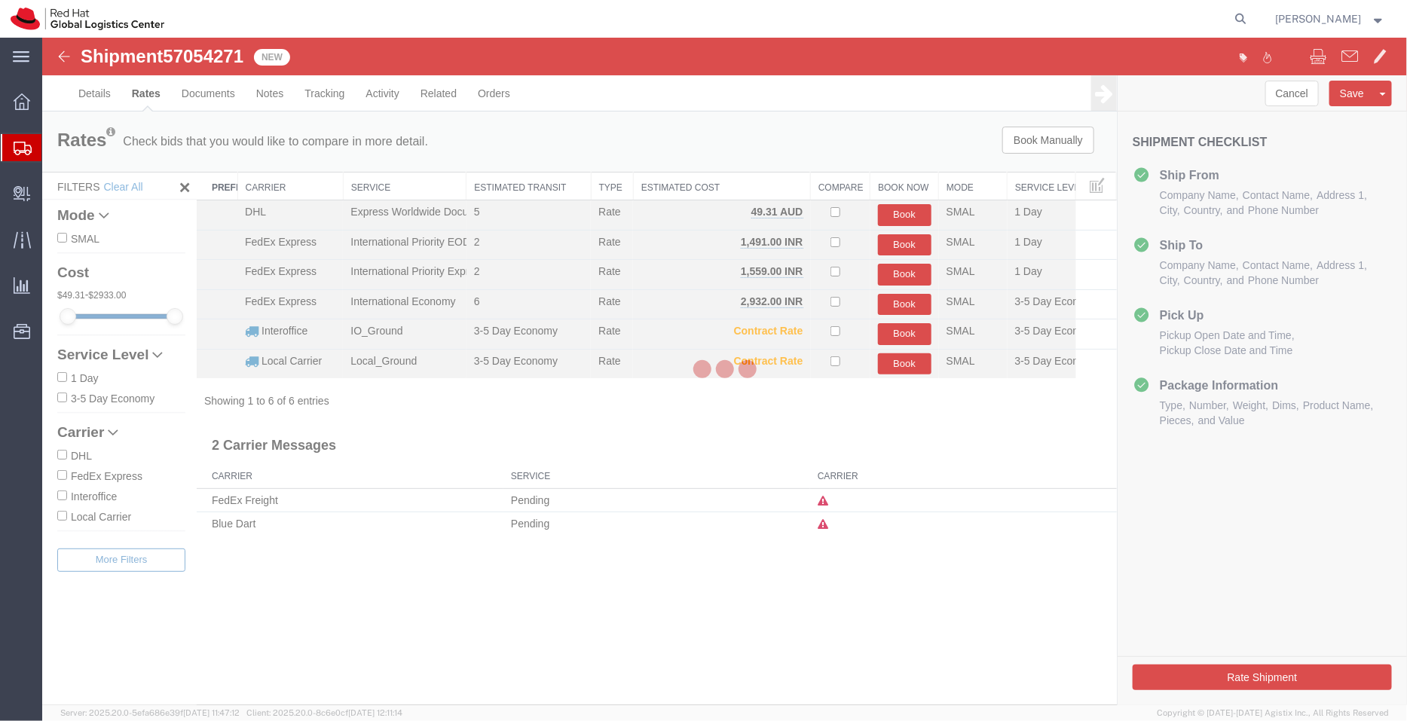
scroll to position [0, 0]
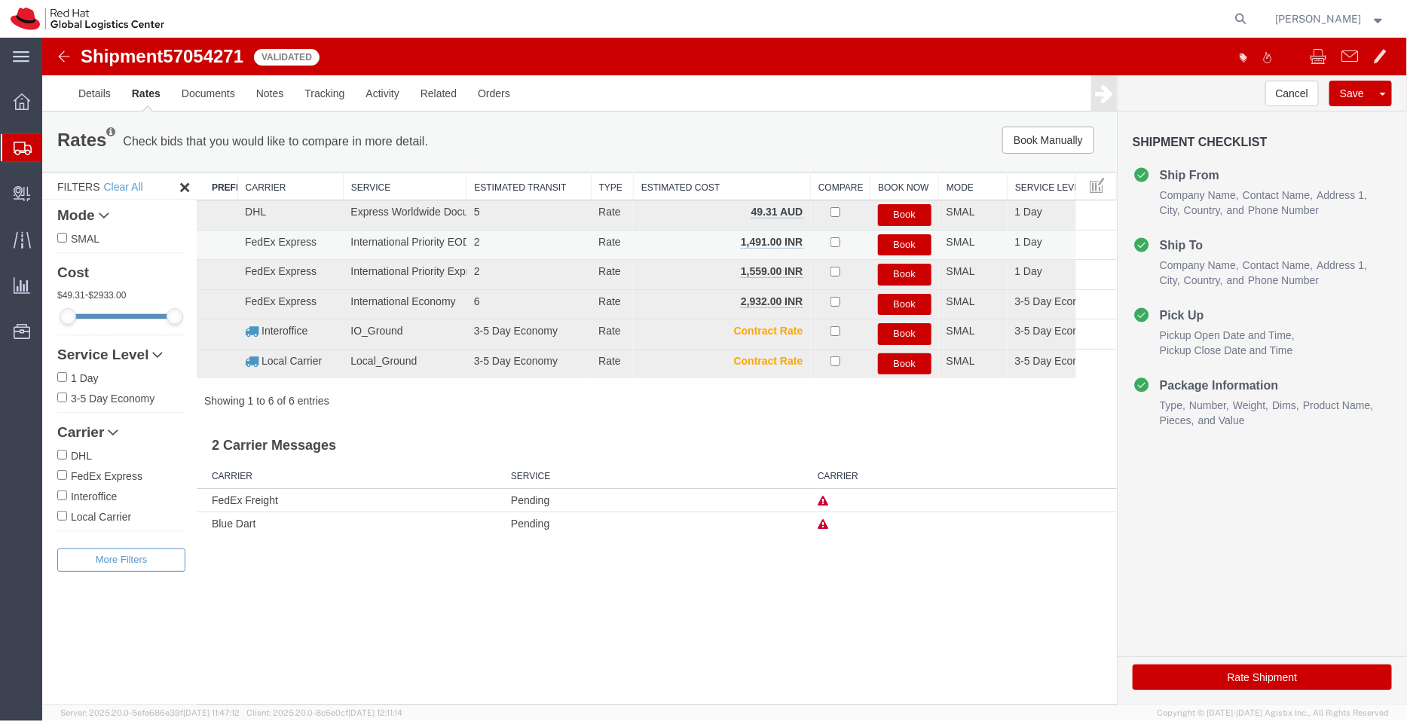
click at [895, 238] on button "Book" at bounding box center [904, 245] width 54 height 22
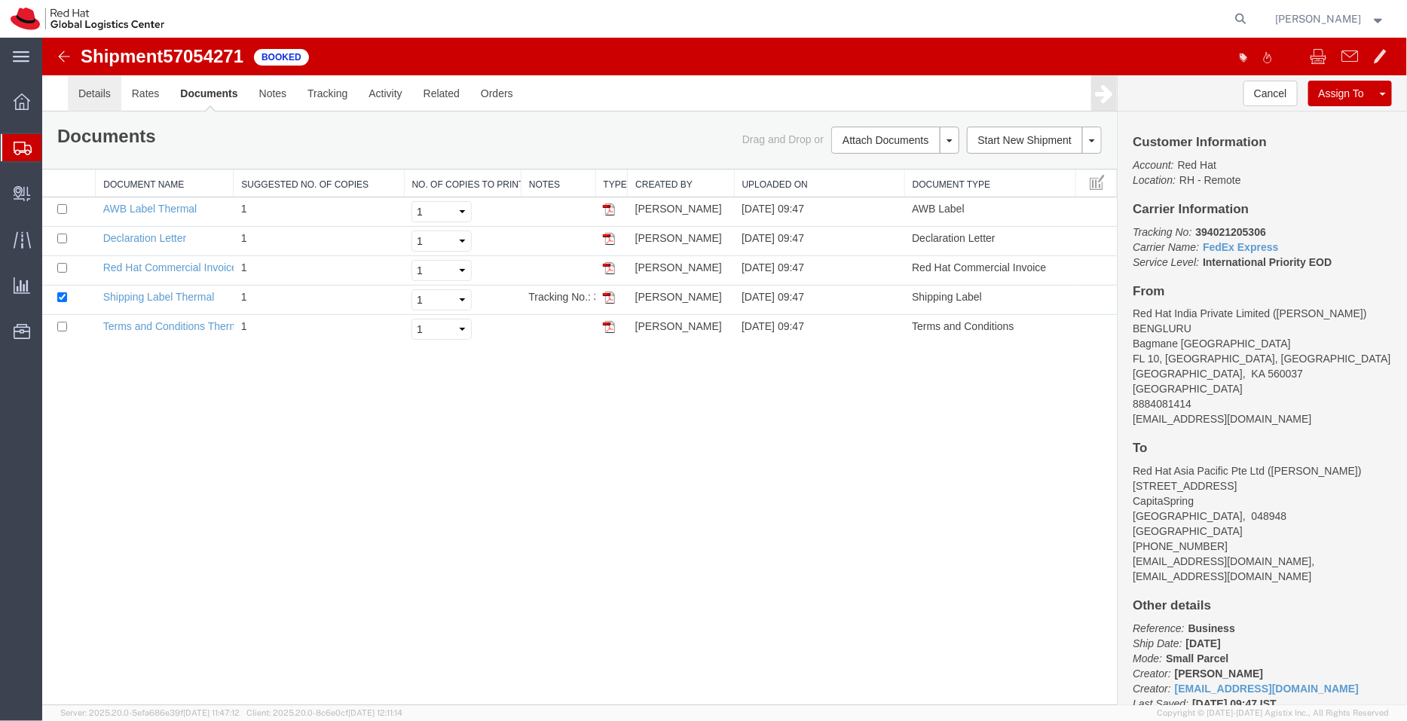
click at [112, 102] on link "Details" at bounding box center [94, 93] width 54 height 36
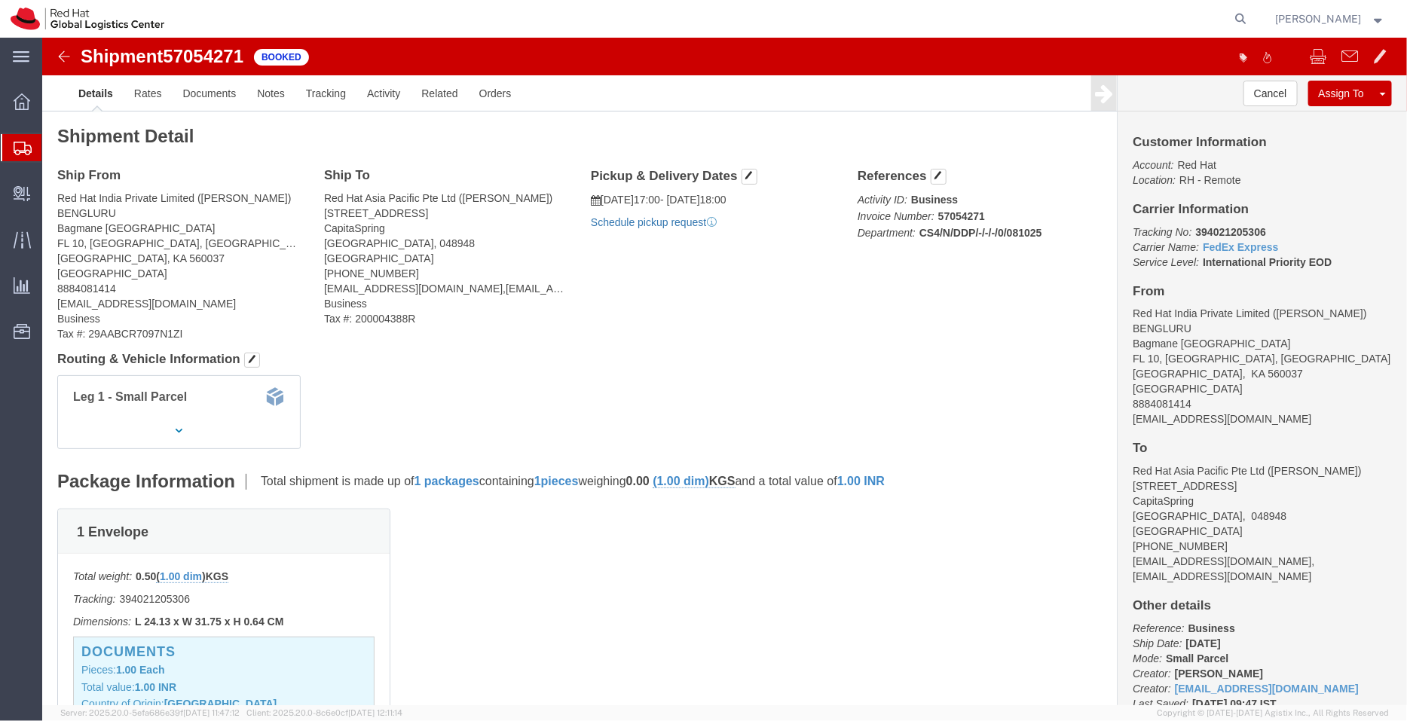
click link "Schedule pickup request"
drag, startPoint x: 736, startPoint y: 182, endPoint x: 555, endPoint y: 158, distance: 182.5
click div "Pickup & Delivery Dates 10/08/2025 17:00 - 10/08/2025 18:00 Pickup request numb…"
copy div "10/08/2025 17:00 - 10/08/2025 18:00 Pickup request number : BLRMH3010"
click link "Documents"
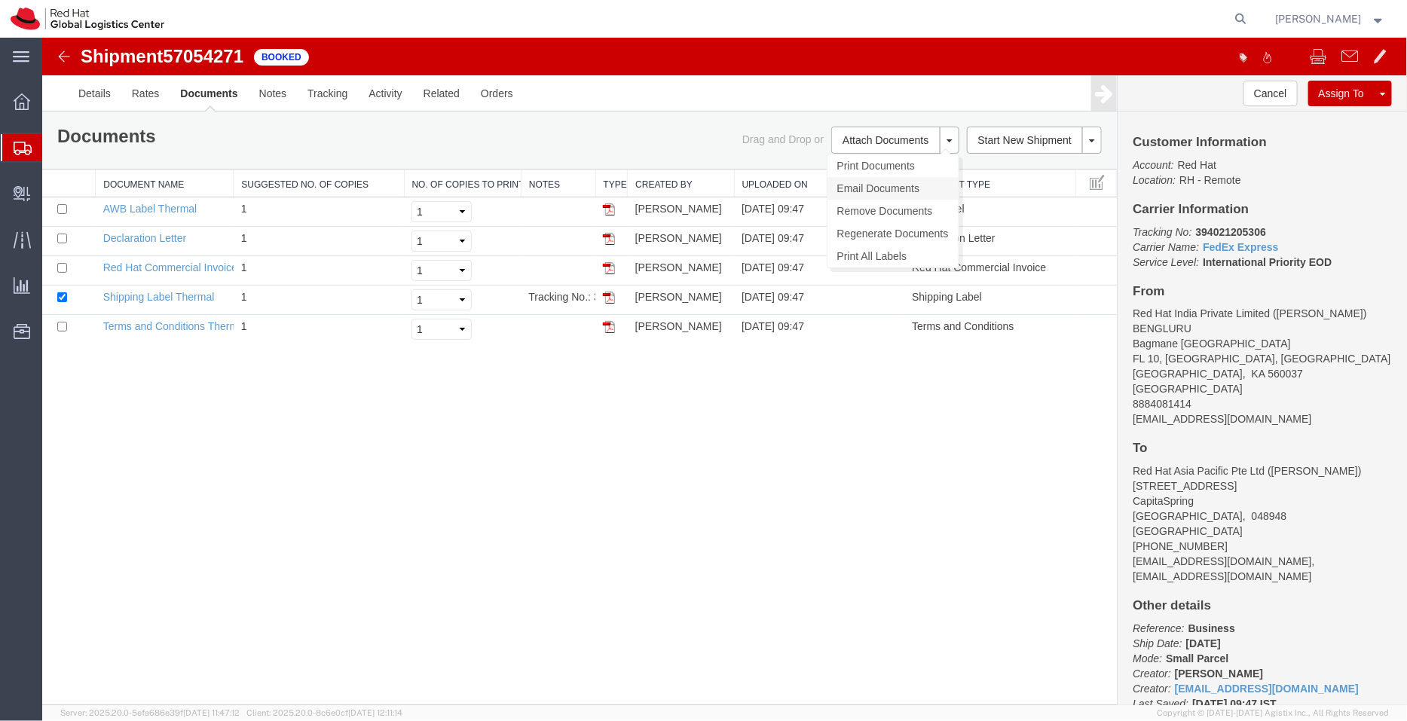
click at [874, 194] on link "Email Documents" at bounding box center [892, 187] width 131 height 23
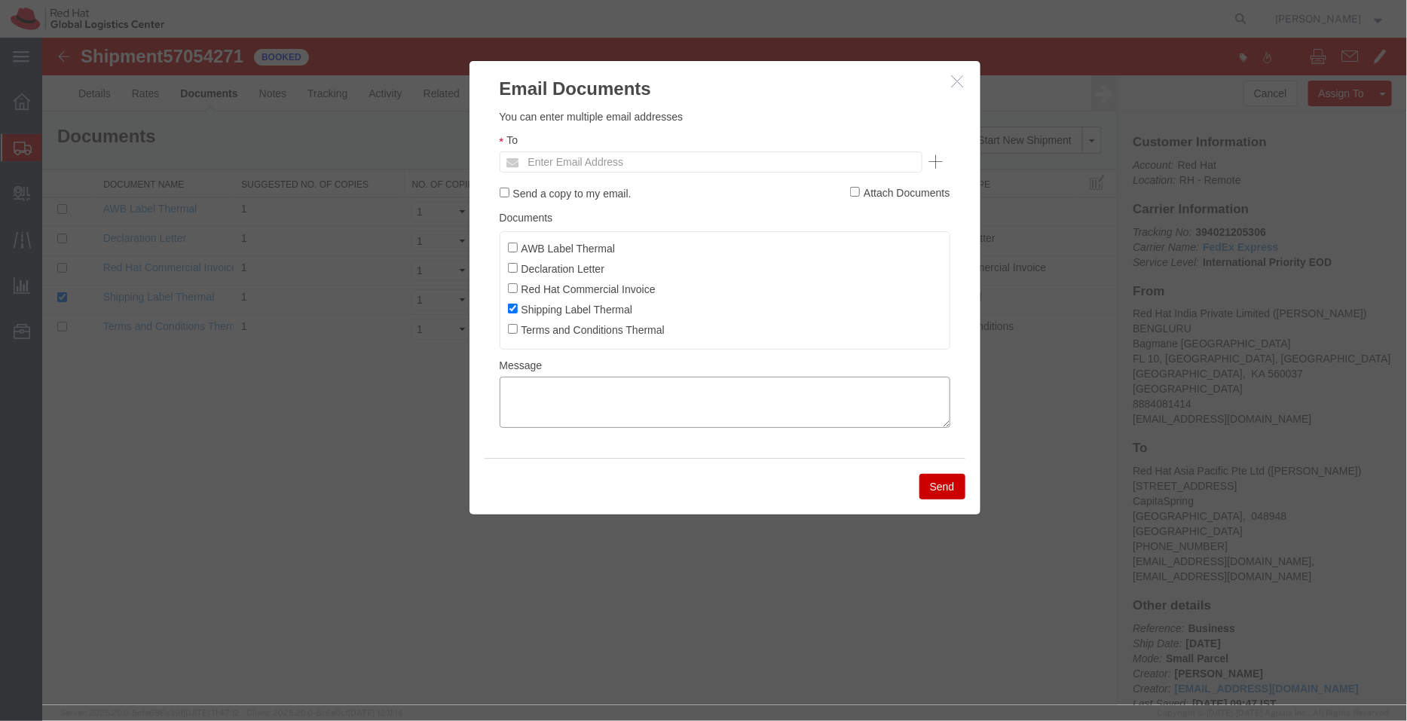
click at [753, 411] on textarea at bounding box center [724, 401] width 451 height 51
paste textarea "10/08/2025 17:00 - 10/08/2025 18:00 Pickup request number: BLRMH3010"
click at [506, 417] on textarea "10/08/2025 17:00 - 10/08/2025 18:00 Pickup request number: BLRMH3010" at bounding box center [724, 401] width 451 height 51
click at [508, 389] on textarea "10/08/2025 17:00 - 10/08/2025 18:00 FedEx Pickup request number: BLRMH3010" at bounding box center [724, 401] width 451 height 51
click at [502, 387] on textarea "Pickup date/time -10/08/2025 17:00 - 10/08/2025 18:00 FedEx Pickup request numb…" at bounding box center [724, 401] width 451 height 51
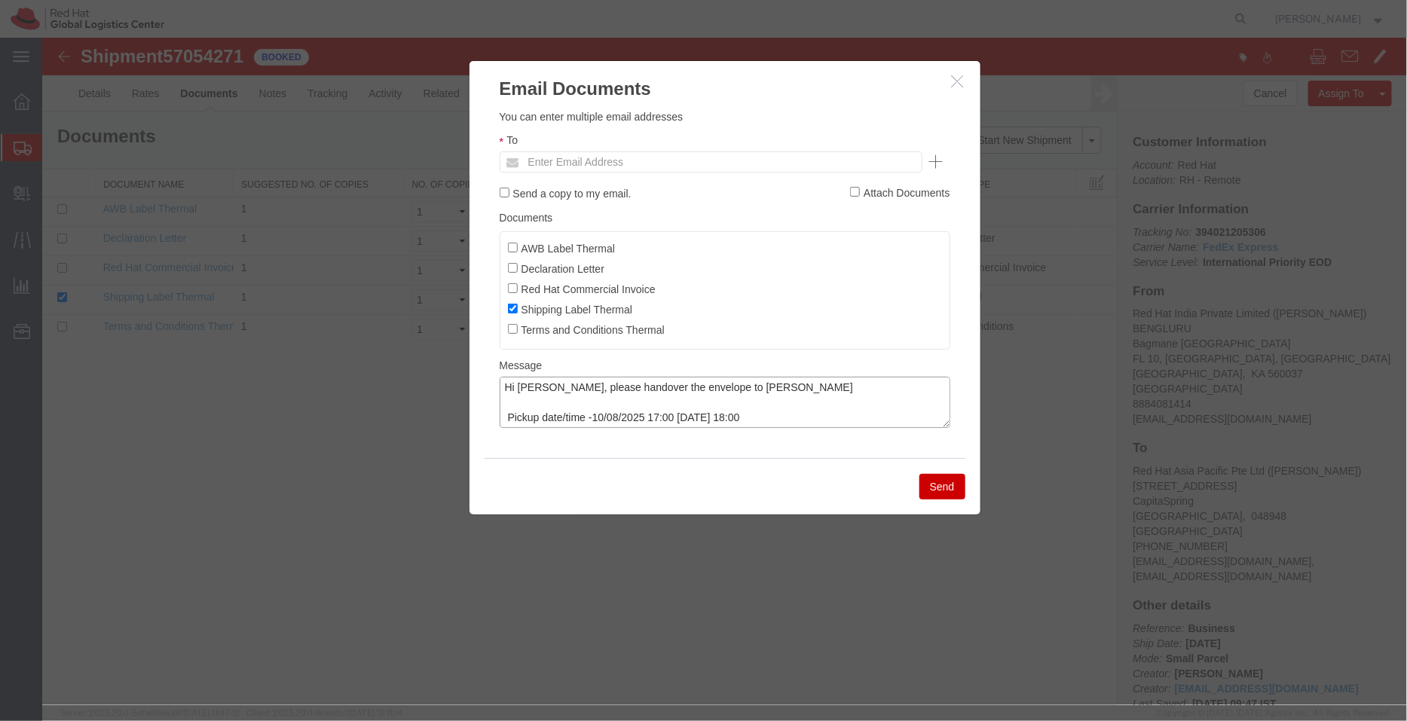
click at [803, 381] on textarea "Hi Kisan, please handover the envelope to Sumitra Hansdah Pickup date/time -10/…" at bounding box center [724, 401] width 451 height 51
type textarea "Hi Kisan, please handover the envelope to Sumitra Hansdah @RH Bangalore Carina …"
click at [509, 249] on input "AWB Label Thermal" at bounding box center [512, 247] width 10 height 10
checkbox input "true"
click at [590, 160] on input "text" at bounding box center [608, 161] width 176 height 20
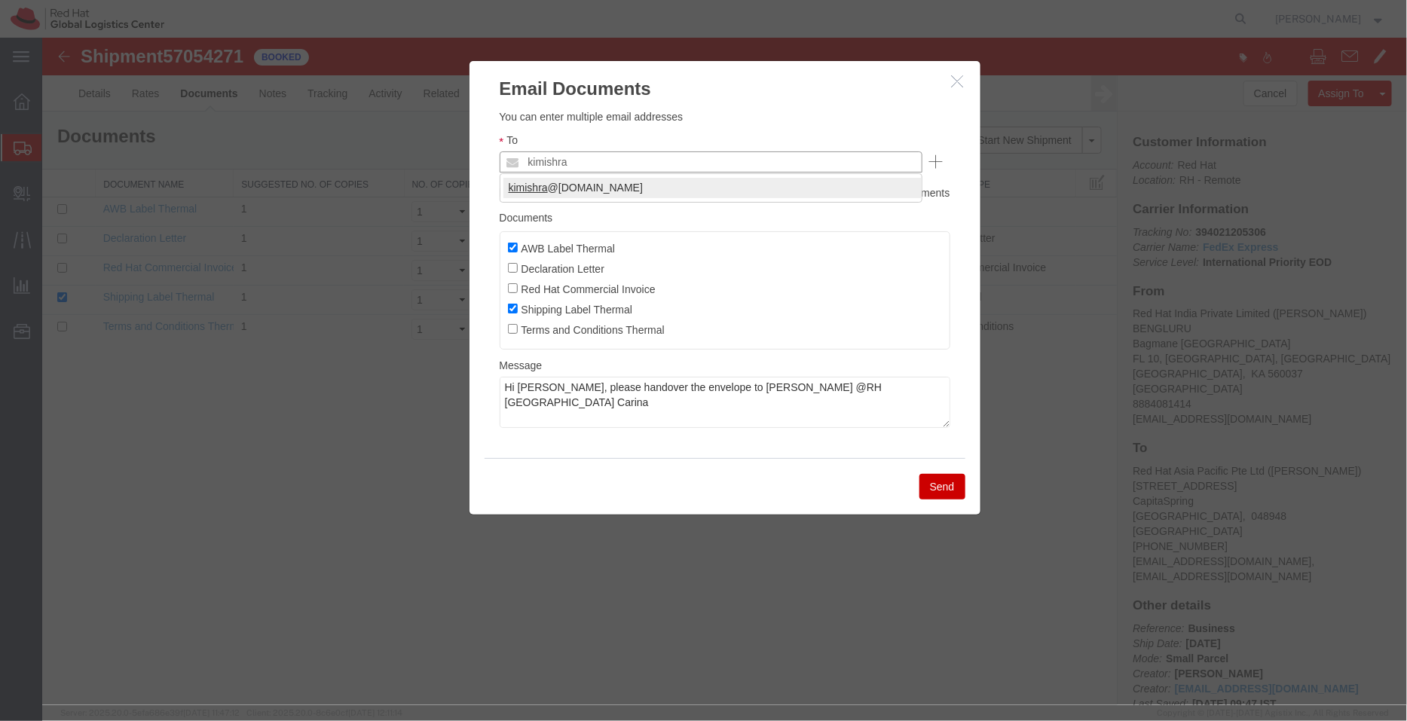
type input "kimishra"
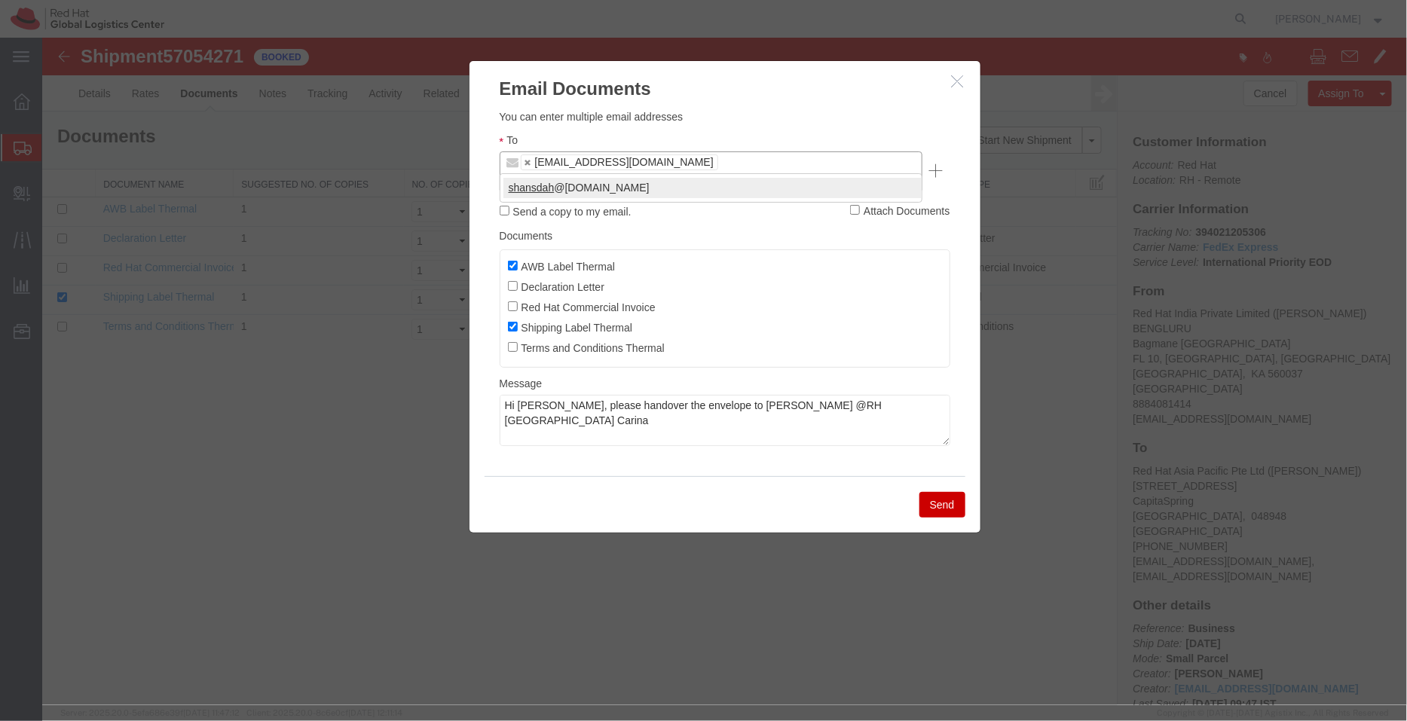
type input "shansdah"
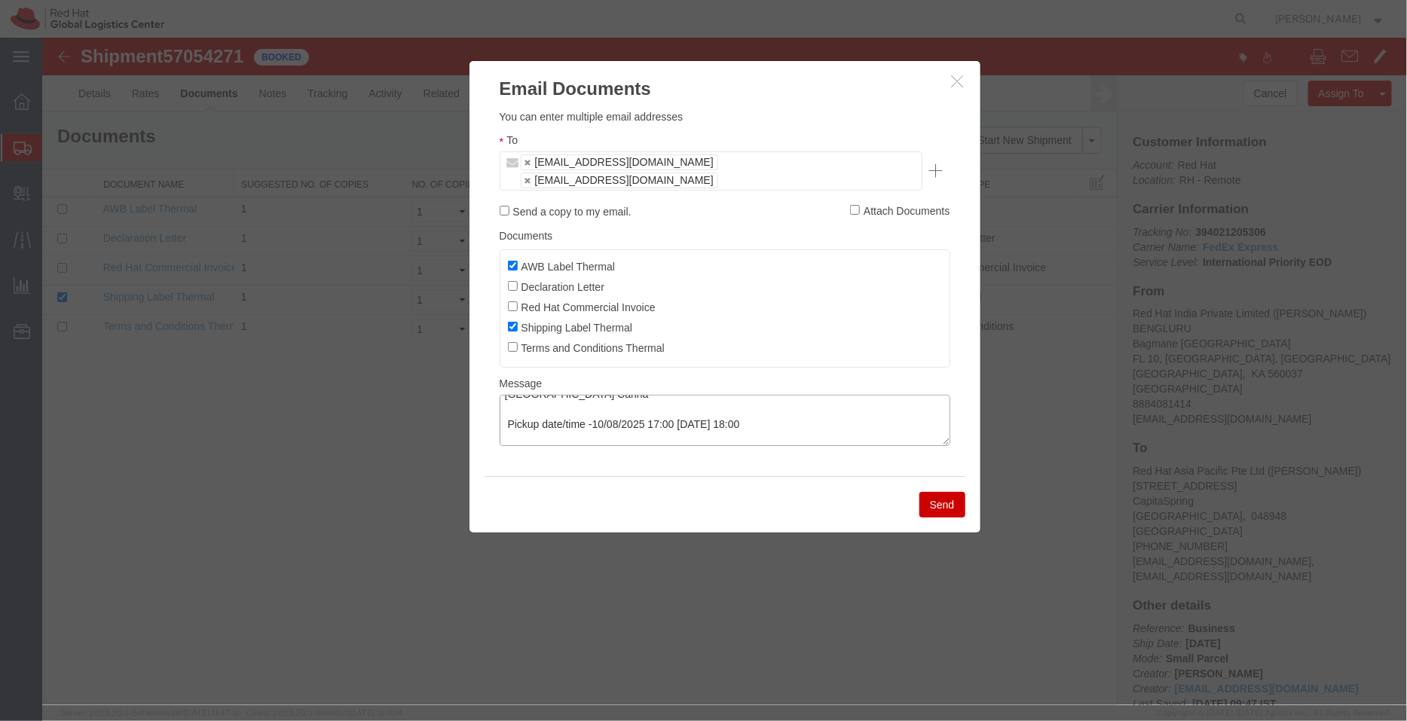
scroll to position [30, 0]
click at [949, 491] on button "Send" at bounding box center [942, 504] width 46 height 26
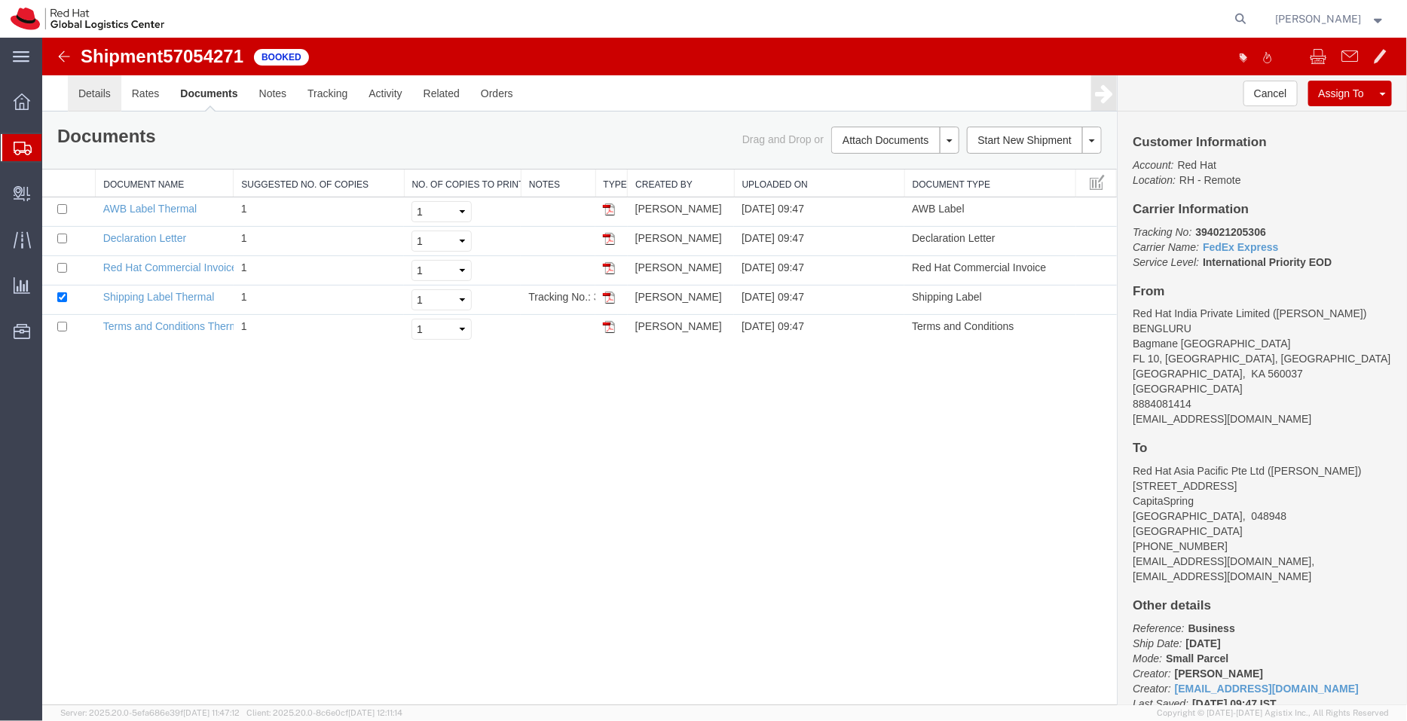
click at [96, 91] on link "Details" at bounding box center [94, 93] width 54 height 36
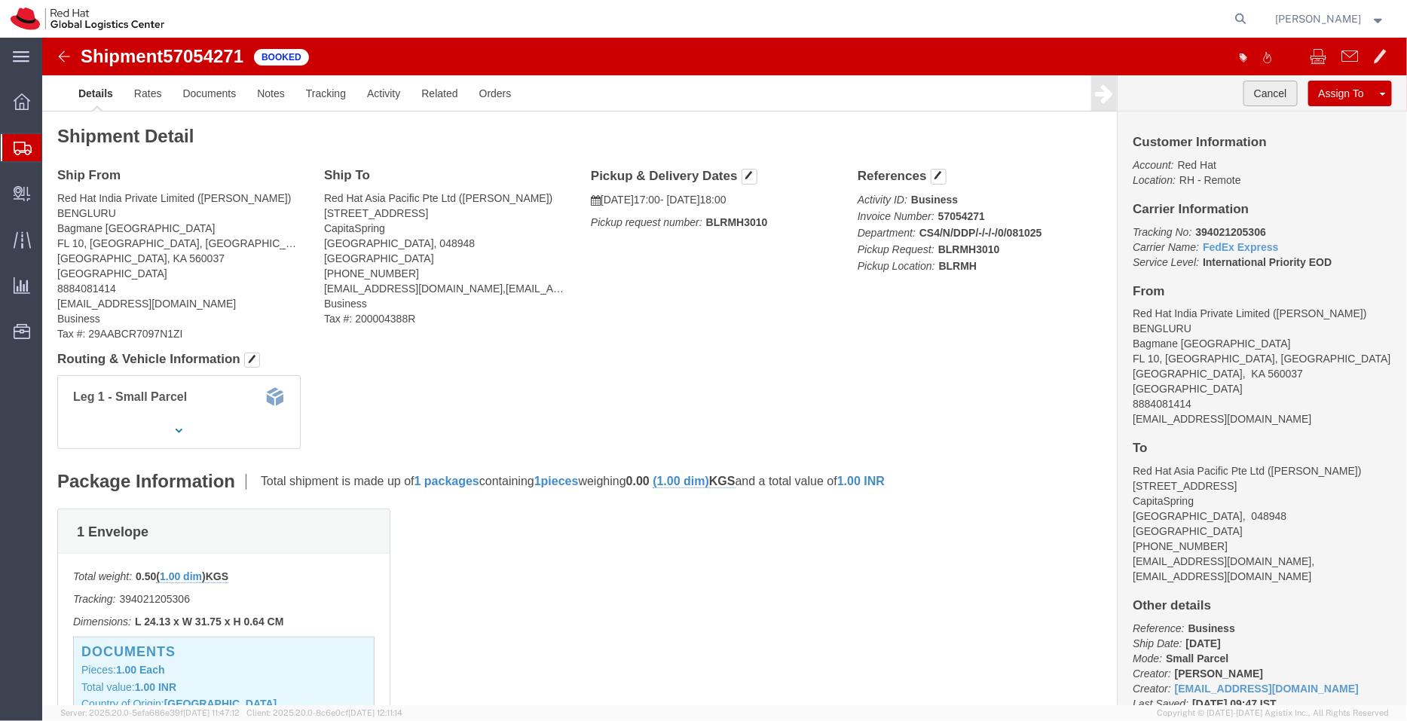
click button "Cancel"
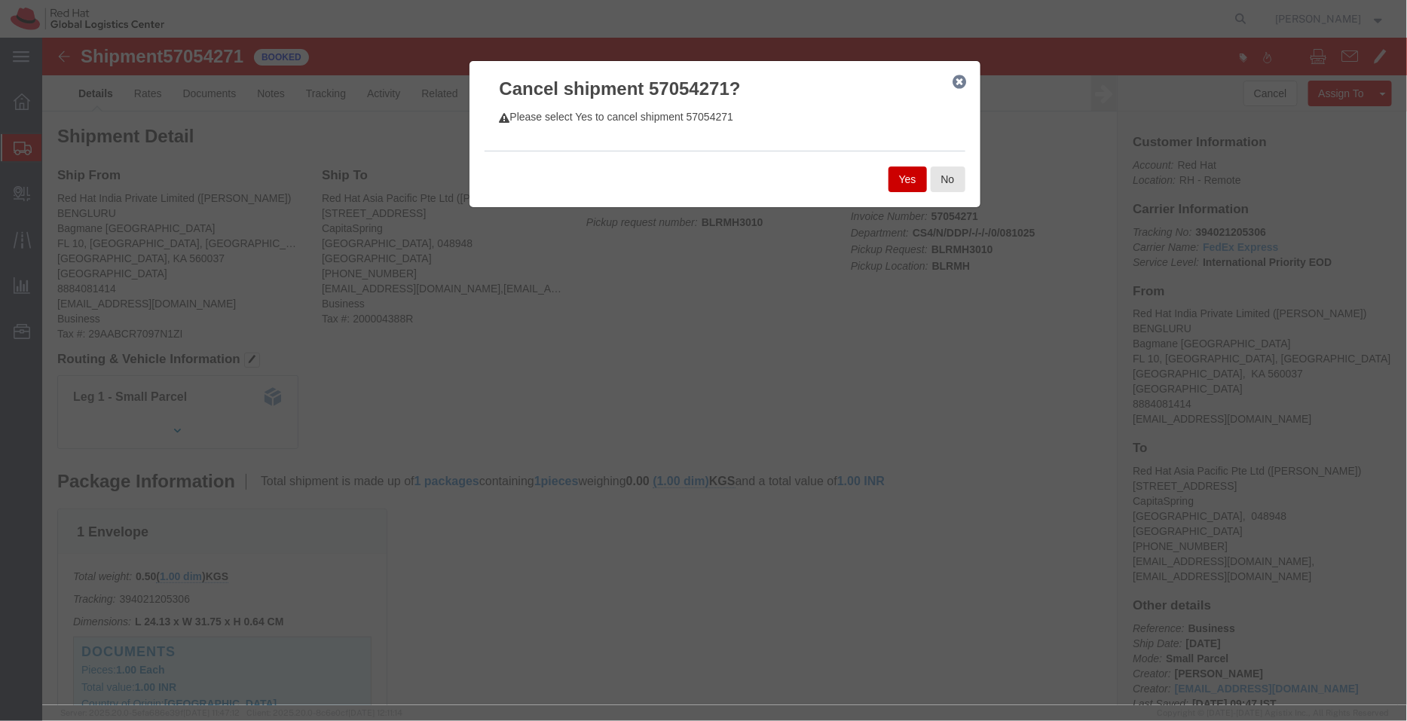
click button "Yes"
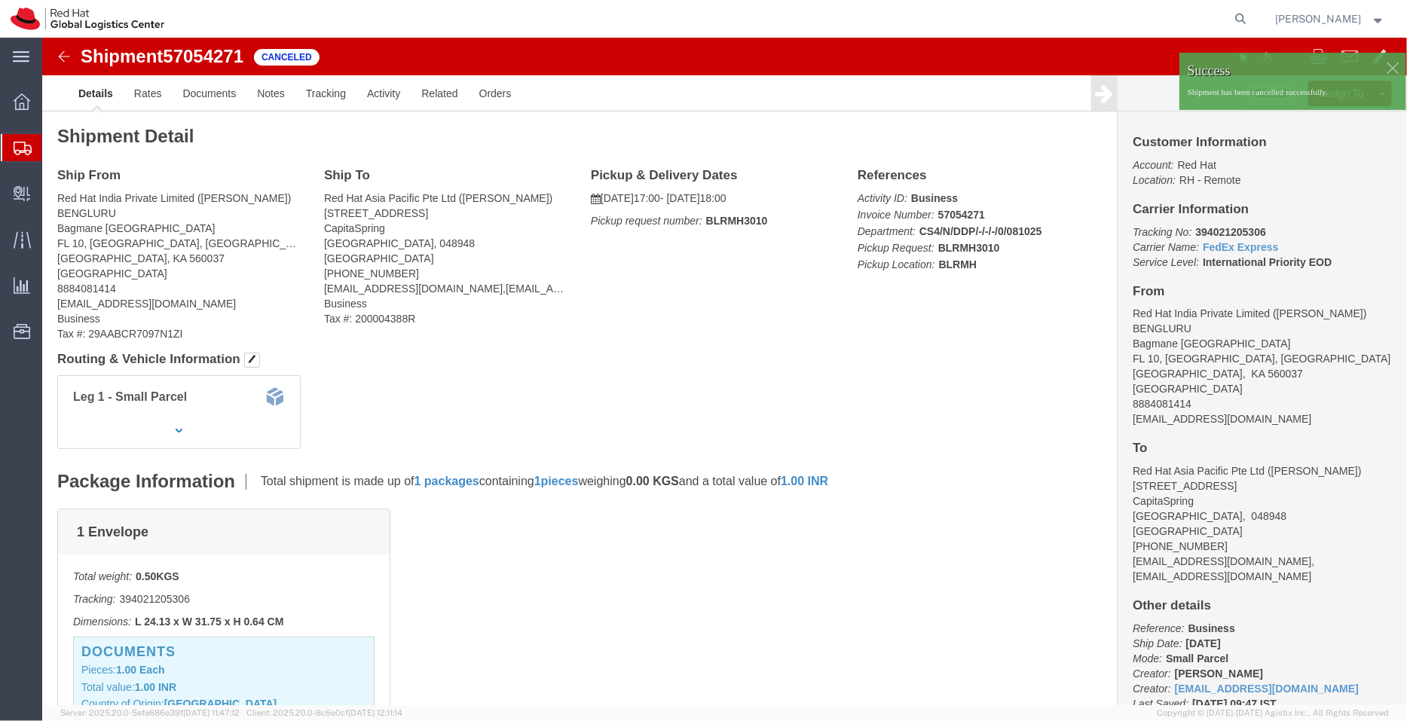
click div
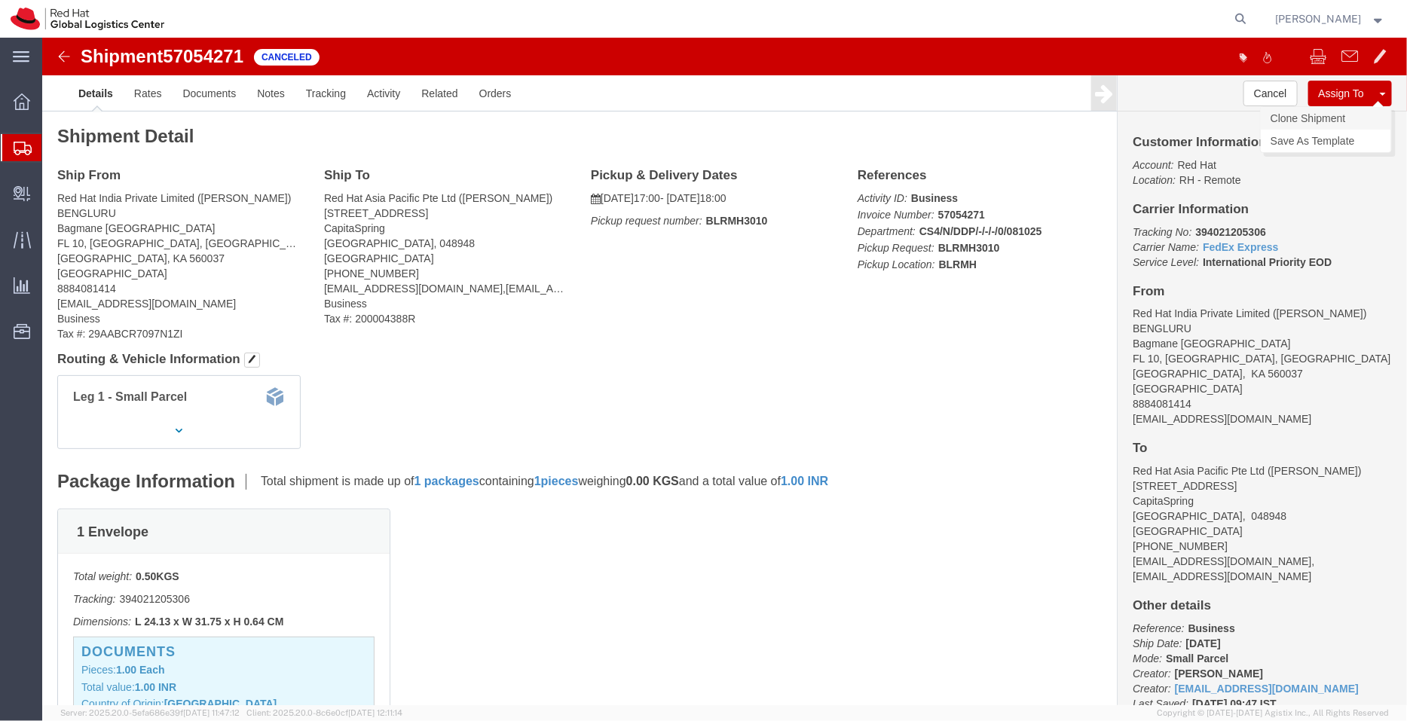
click link "Clone Shipment"
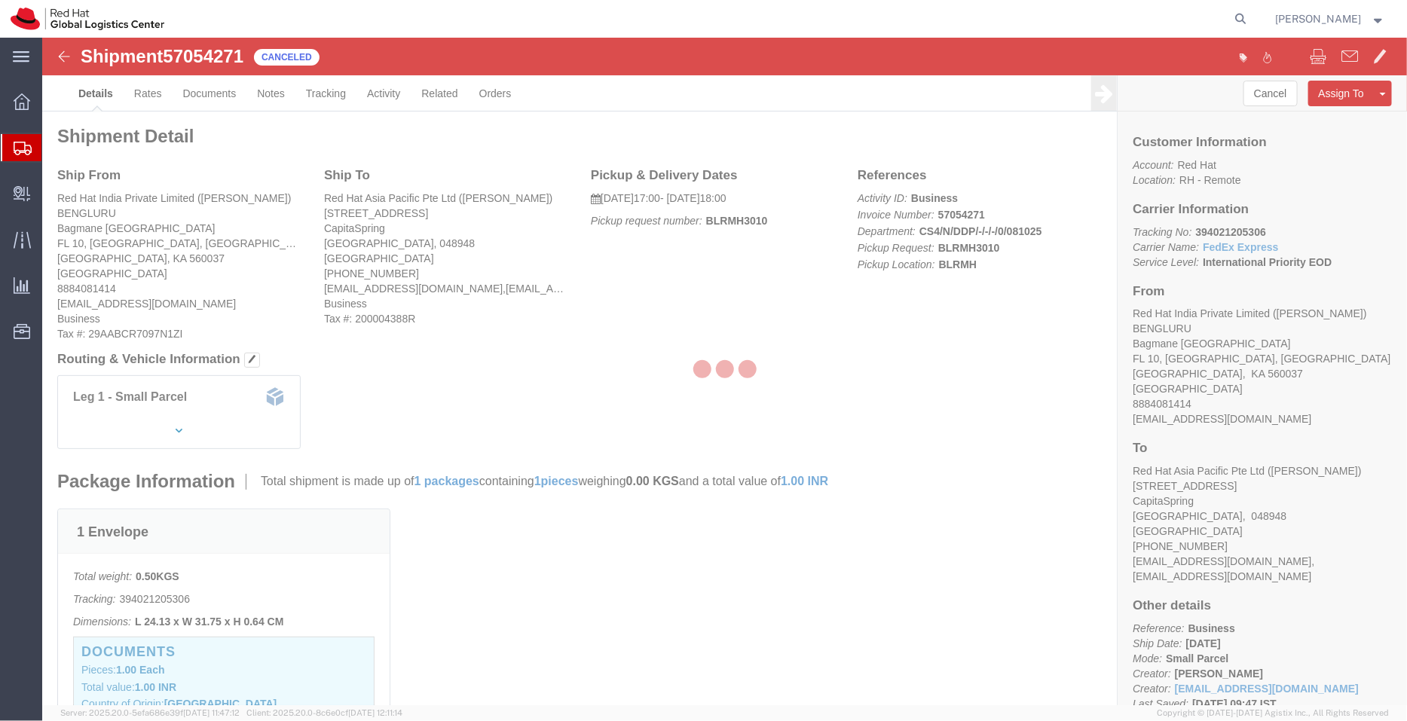
select select "37925"
select select "51051"
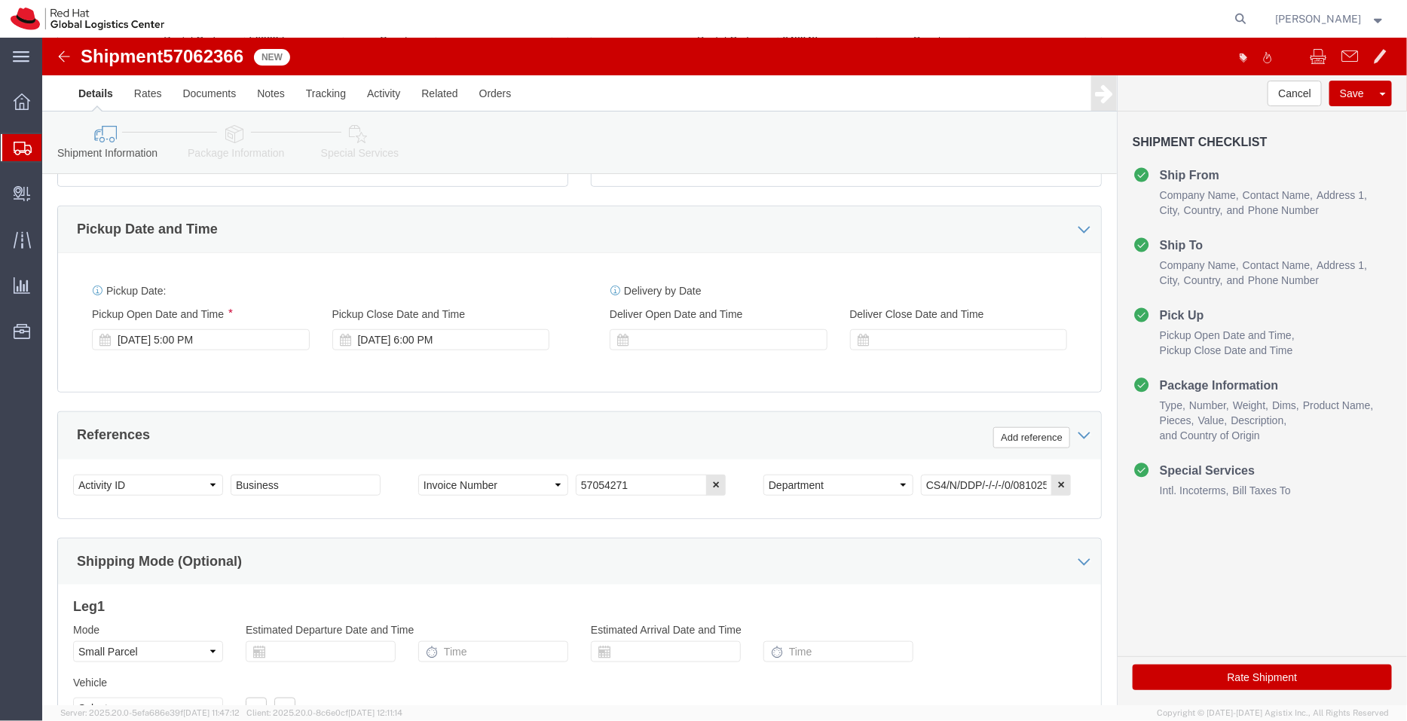
scroll to position [626, 0]
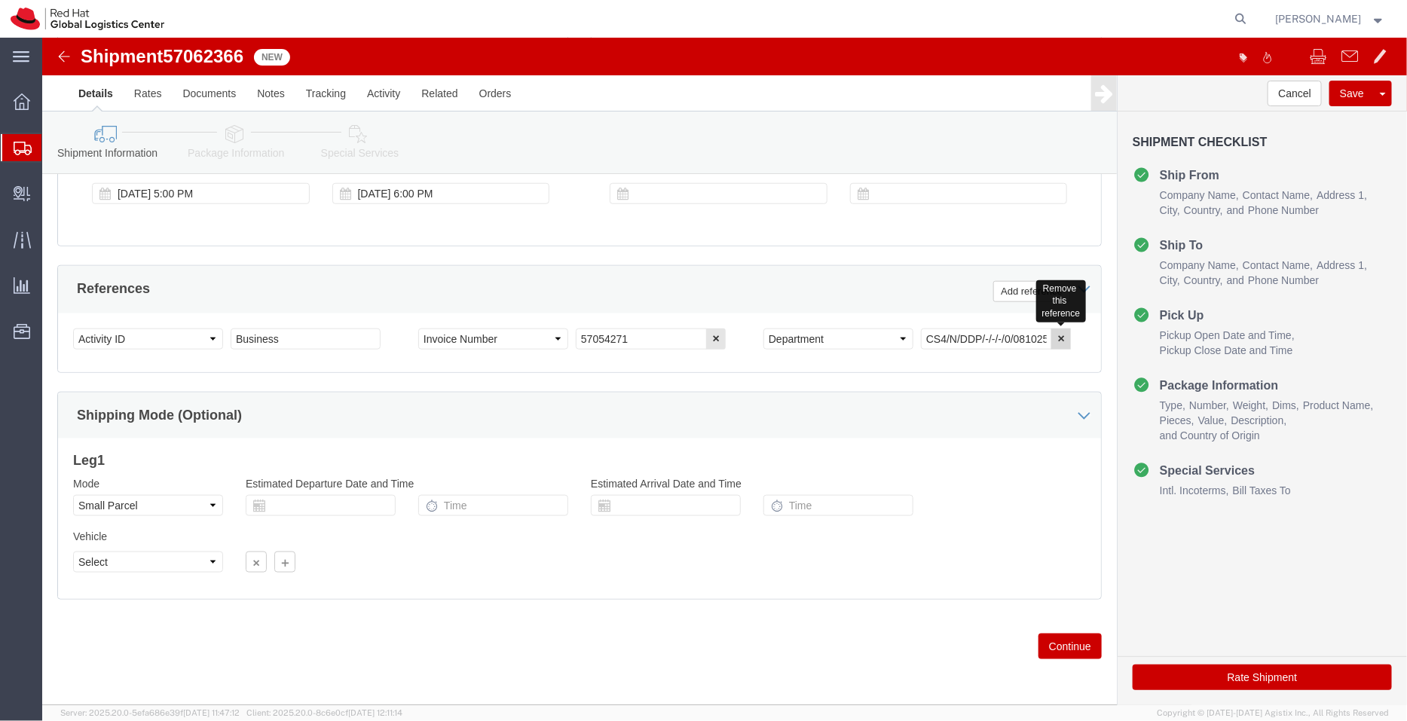
click button "button"
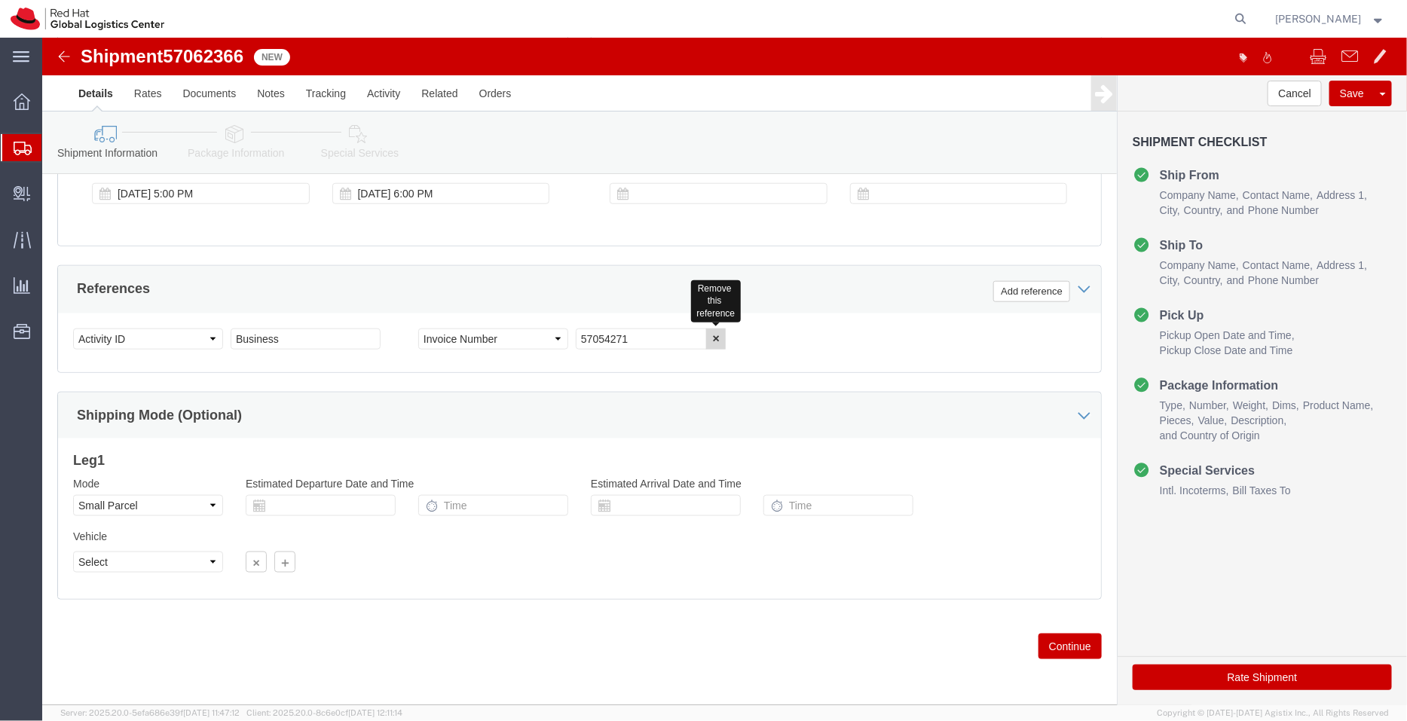
click button "button"
click select "Select Account Type Activity ID Airline Appointment Number ASN Batch Request # …"
select select "PURCHORD"
click select "Select Account Type Activity ID Airline Appointment Number ASN Batch Request # …"
drag, startPoint x: 229, startPoint y: 303, endPoint x: 109, endPoint y: 304, distance: 119.8
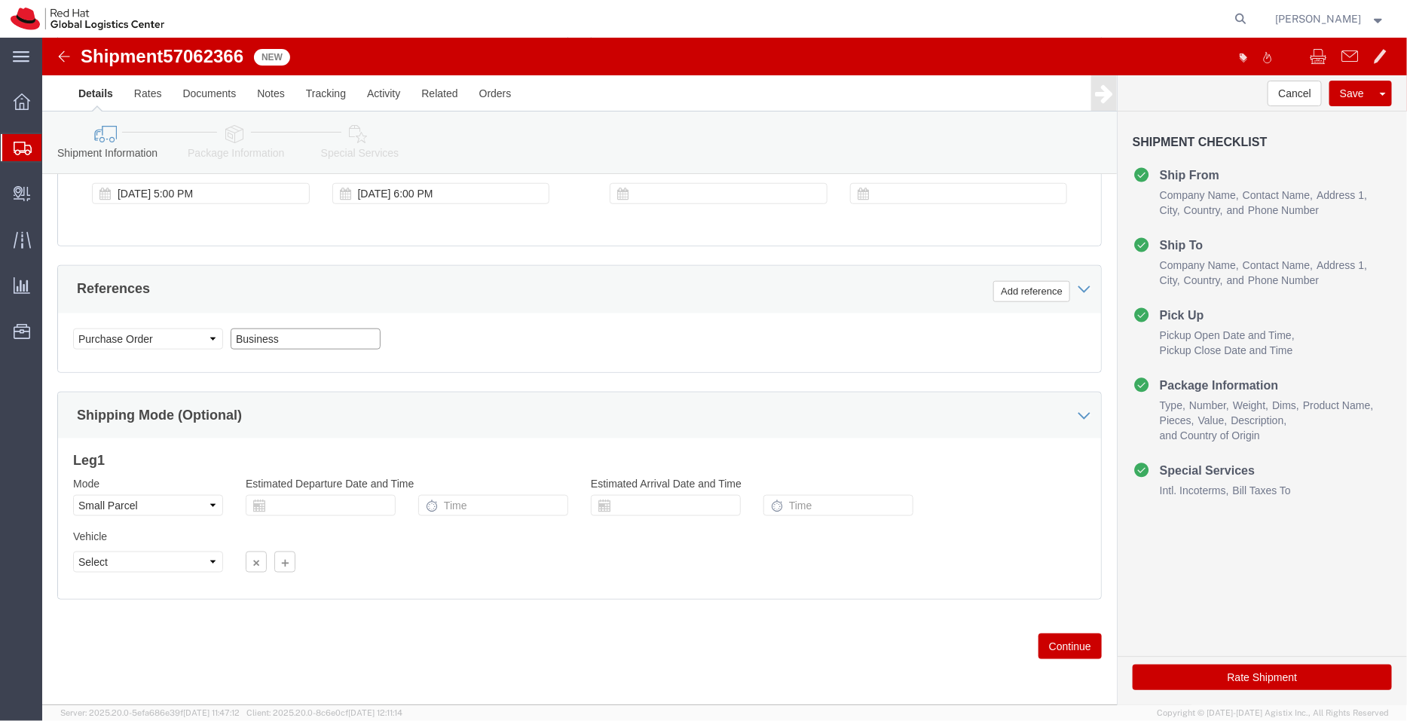
click div "Select Account Type Activity ID Airline Appointment Number ASN Batch Request # …"
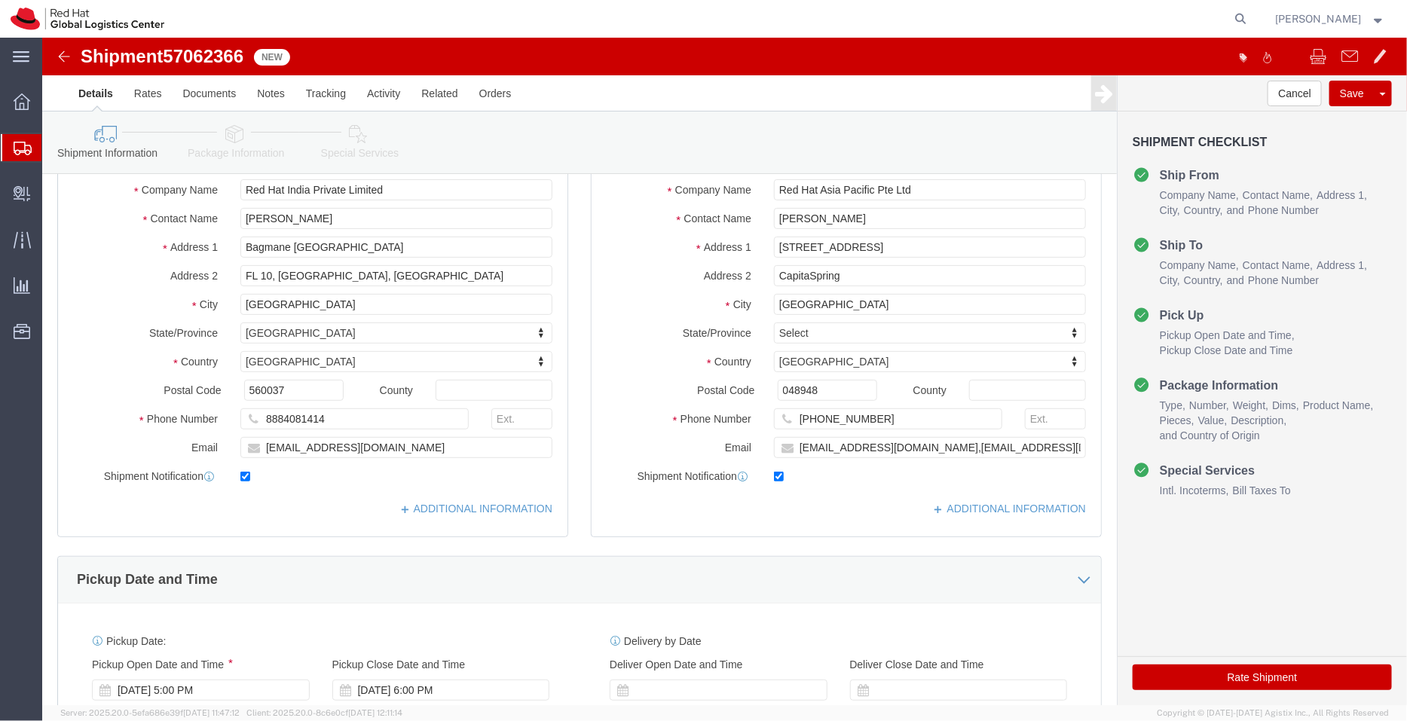
scroll to position [0, 0]
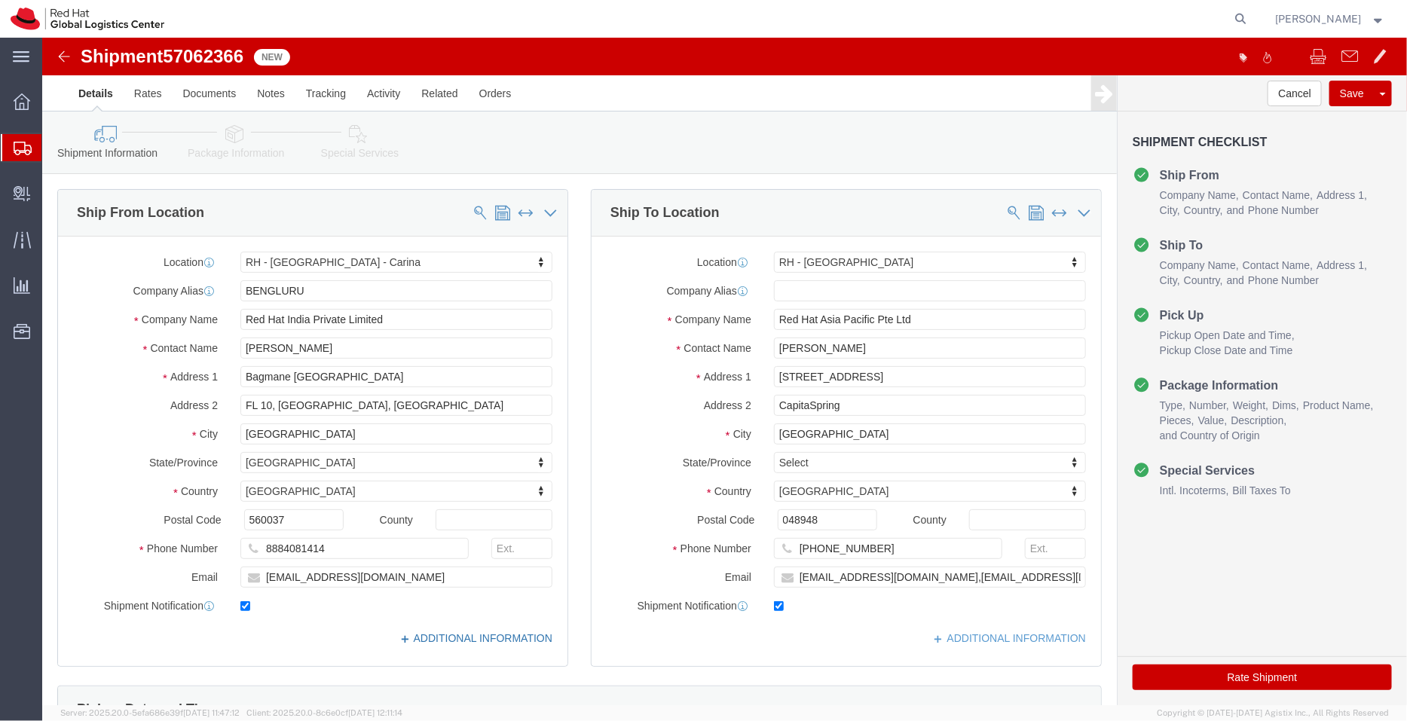
type input "Documents"
click link "ADDITIONAL INFORMATION"
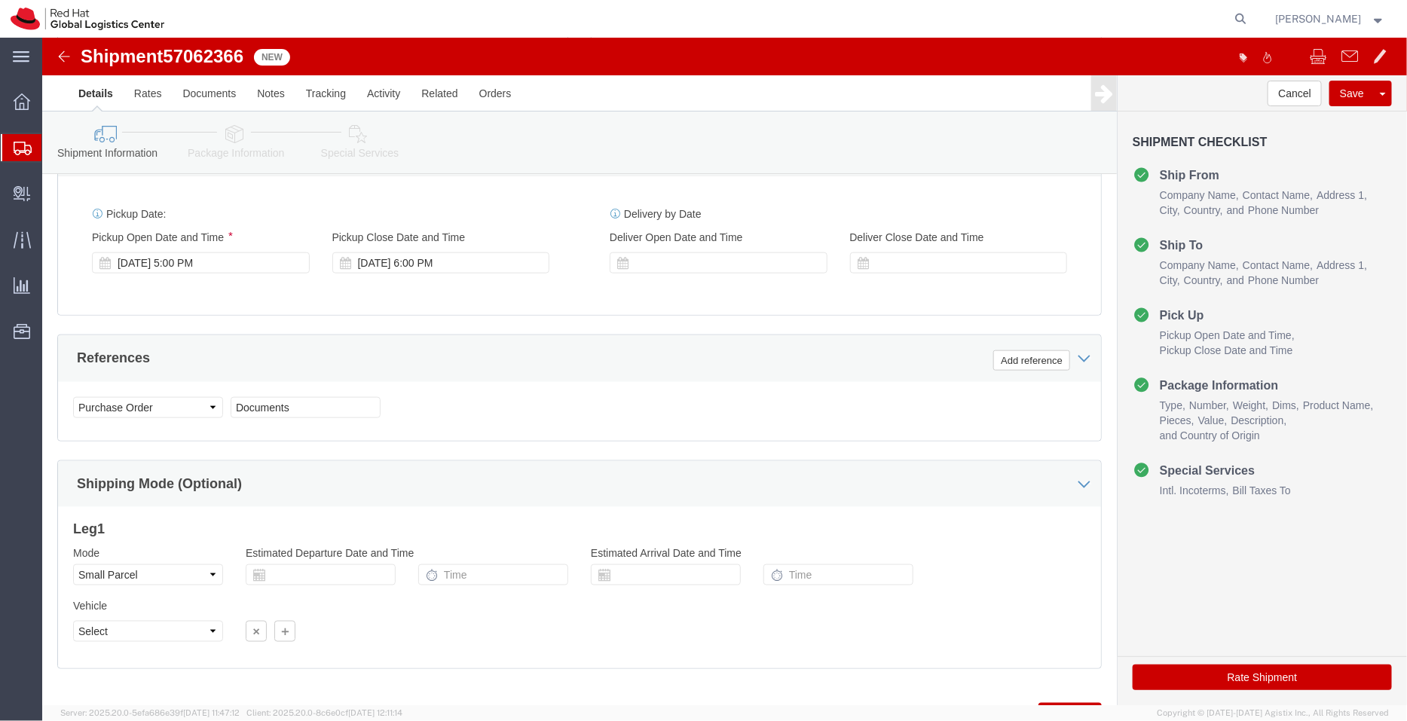
scroll to position [771, 0]
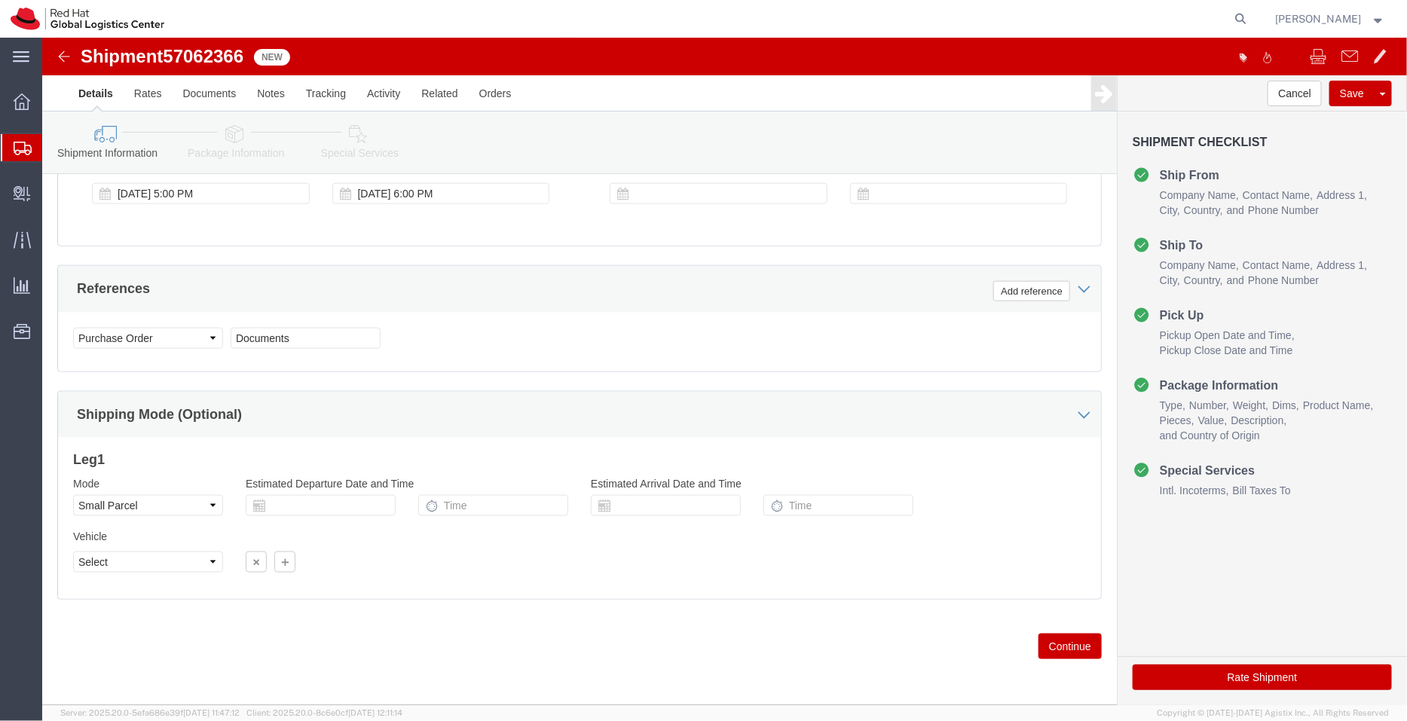
click icon
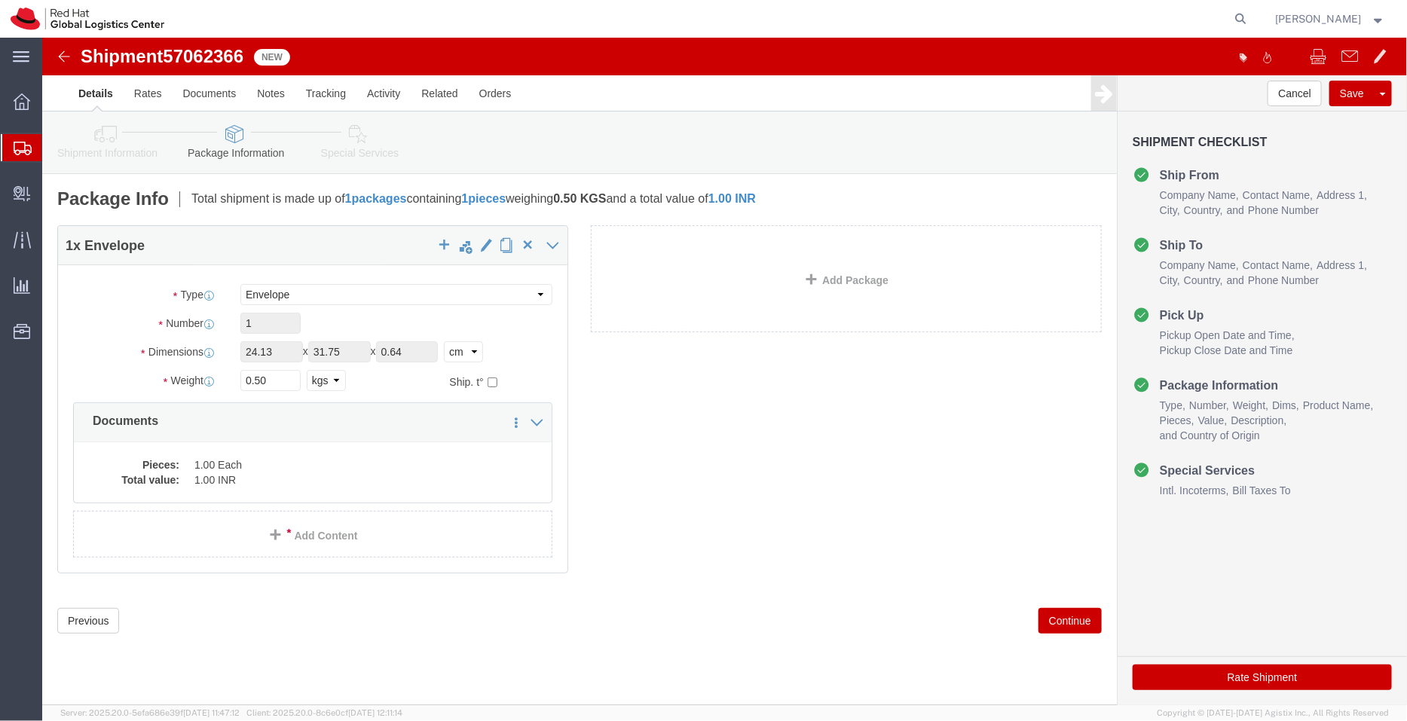
click icon
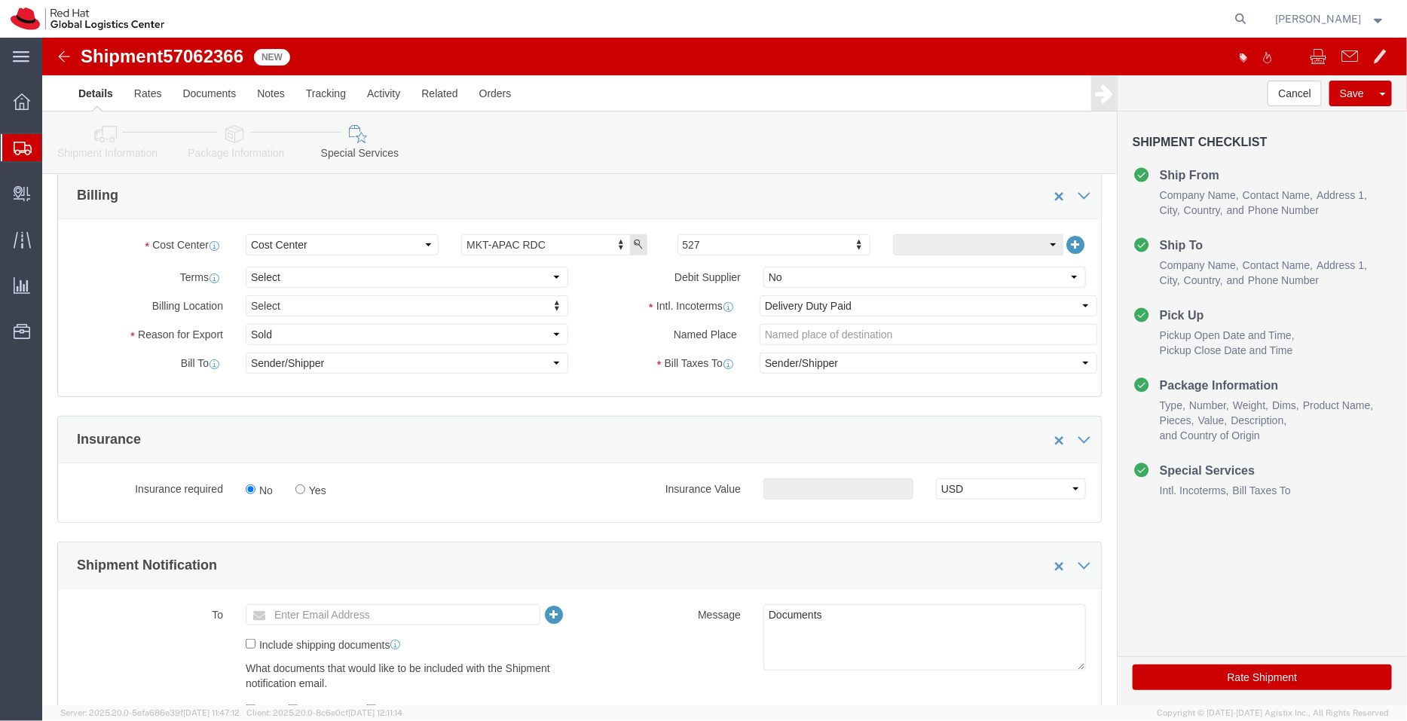
scroll to position [716, 0]
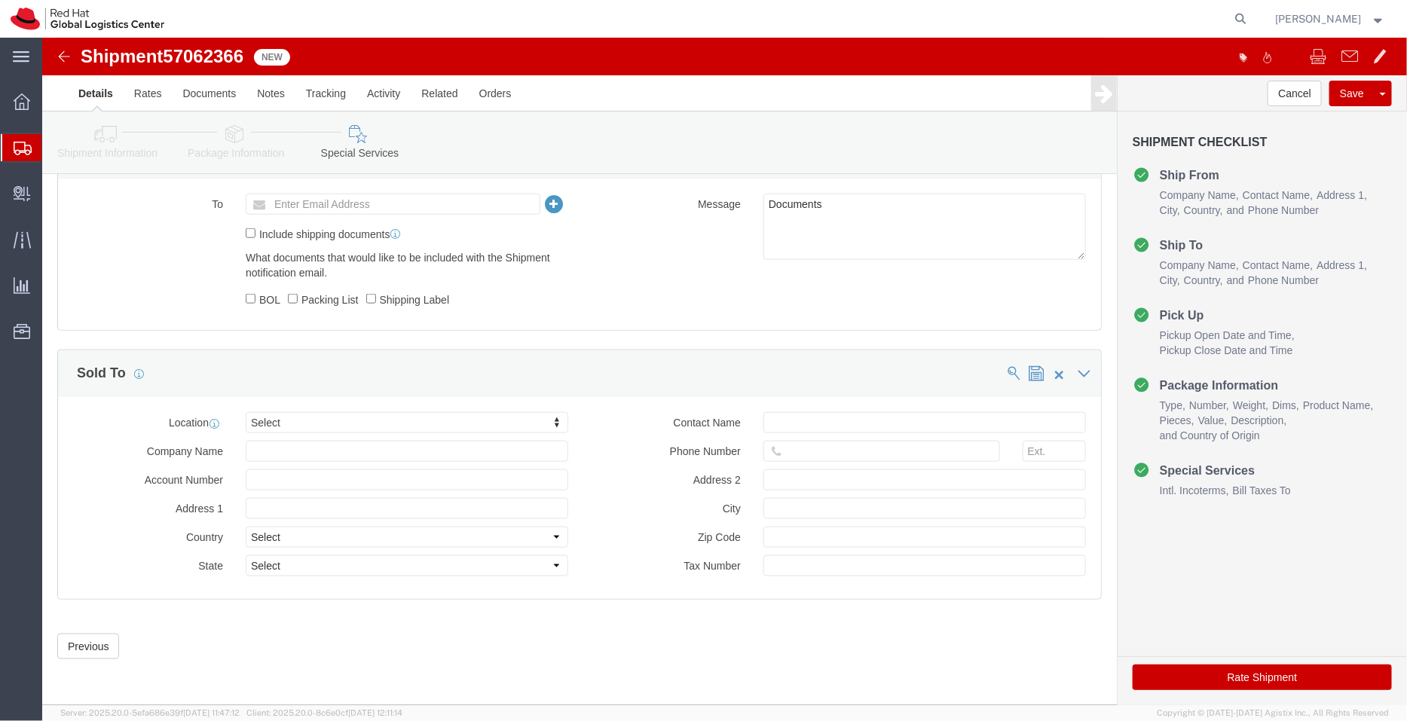
click icon
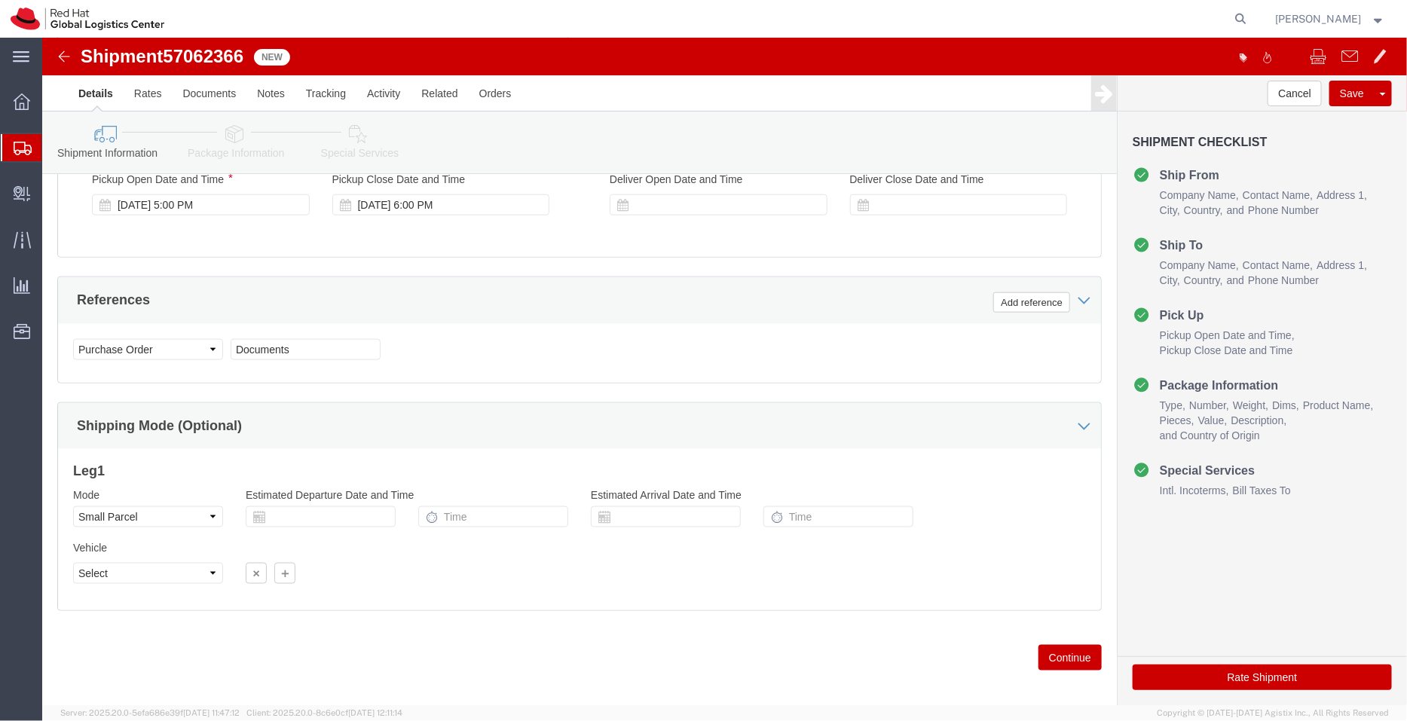
scroll to position [771, 0]
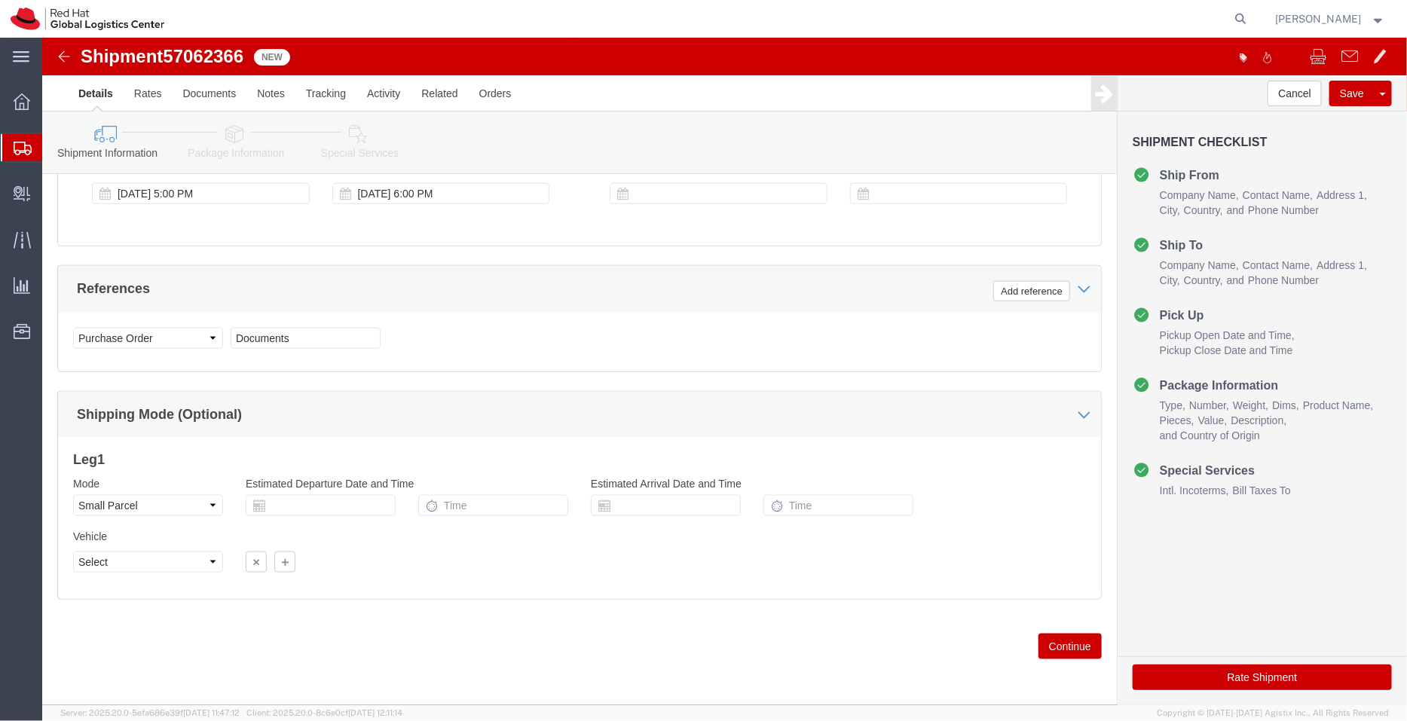
click button "Rate Shipment"
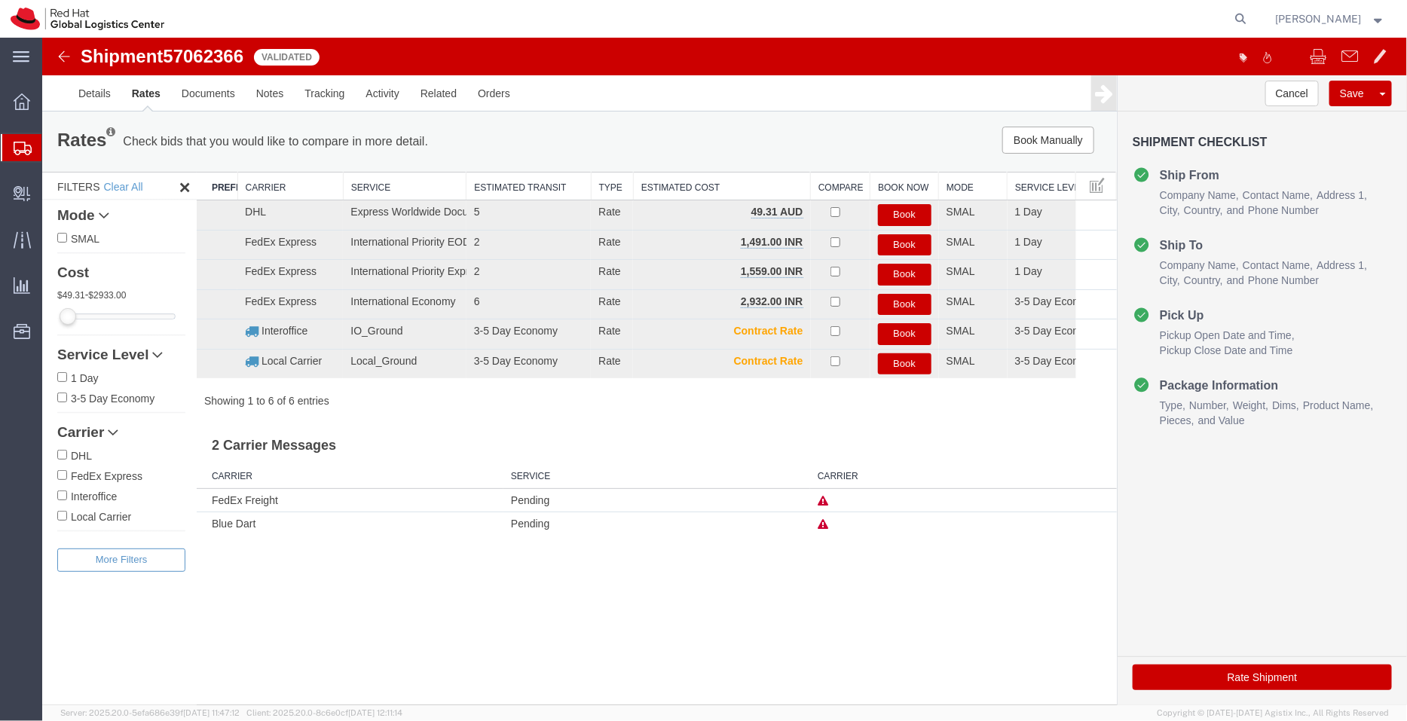
scroll to position [0, 0]
click at [897, 241] on button "Book" at bounding box center [904, 245] width 54 height 22
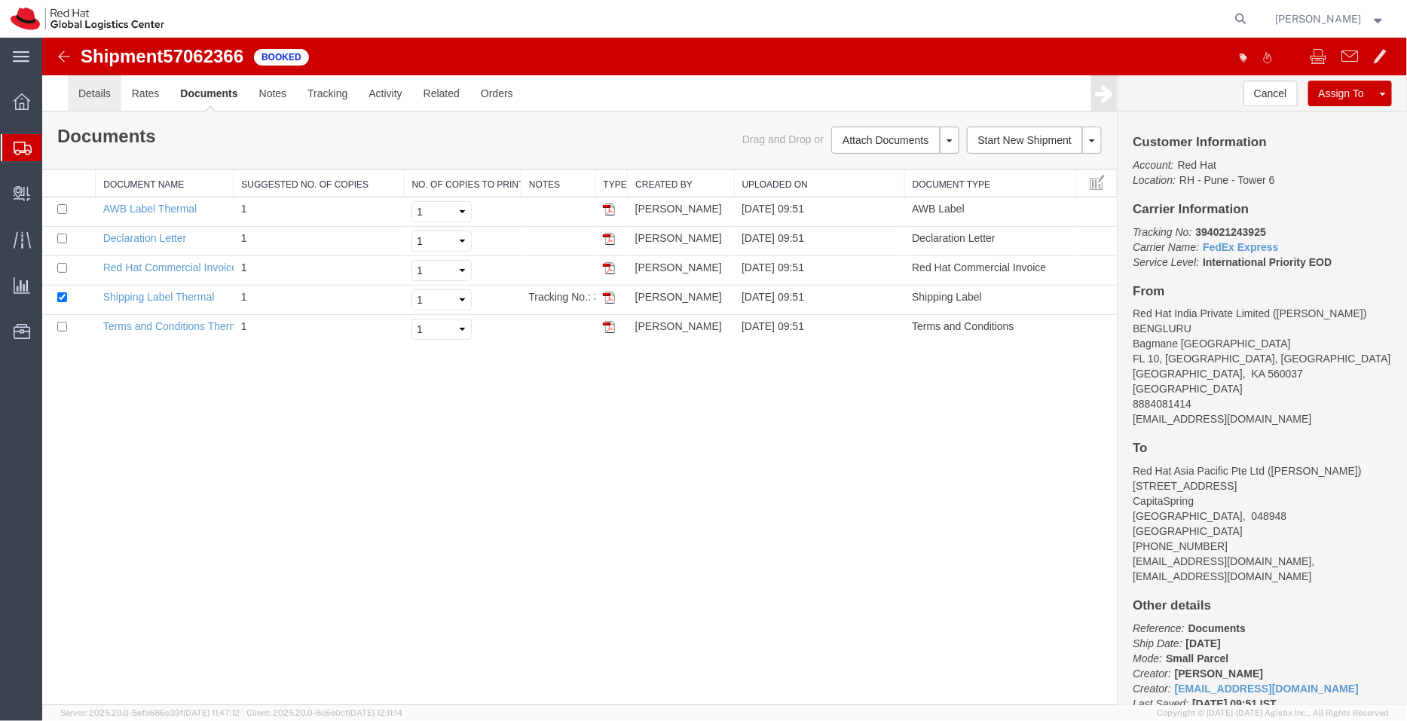
click at [108, 96] on link "Details" at bounding box center [94, 93] width 54 height 36
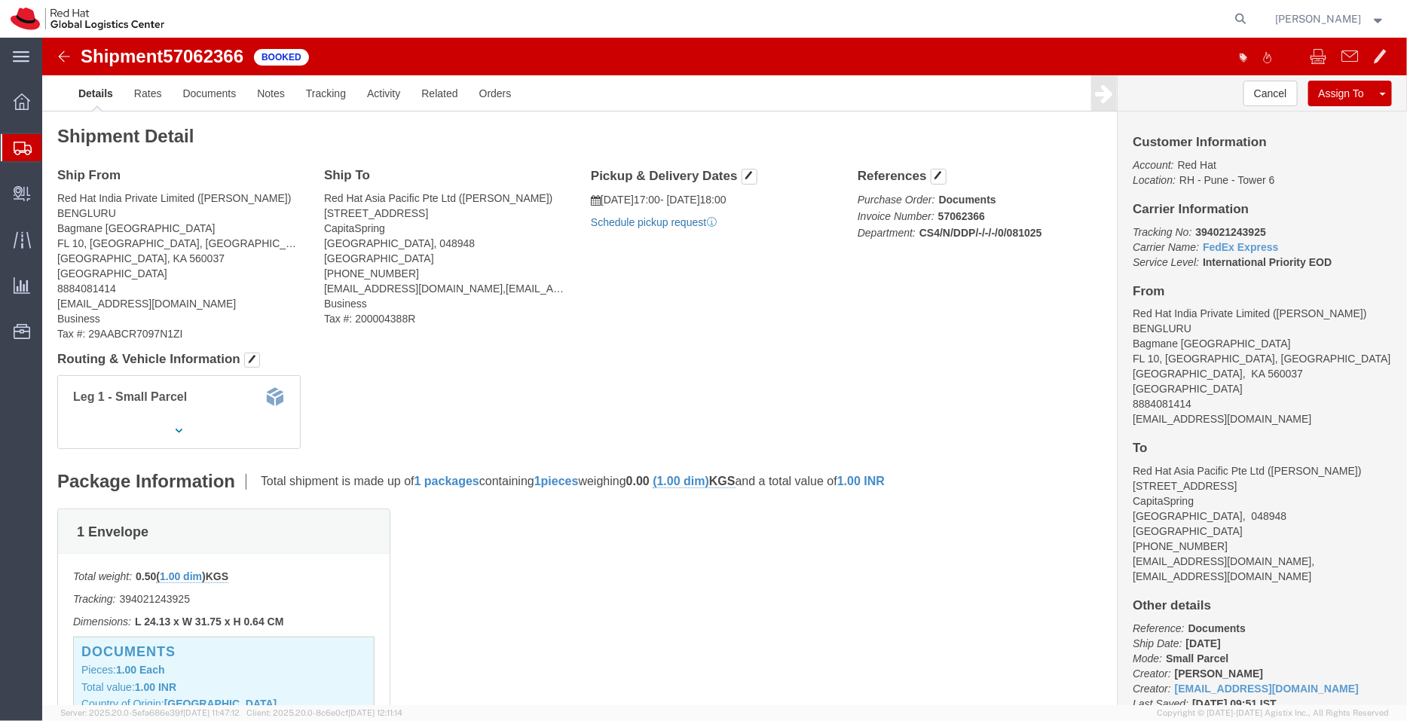
click link "Schedule pickup request"
drag, startPoint x: 1223, startPoint y: 191, endPoint x: 1146, endPoint y: 196, distance: 77.0
click p "Tracking No: 394021243925 Carrier Name: FedEx Express FedEx Express Service Lev…"
copy b "394021243925"
drag, startPoint x: 733, startPoint y: 181, endPoint x: 558, endPoint y: 157, distance: 176.5
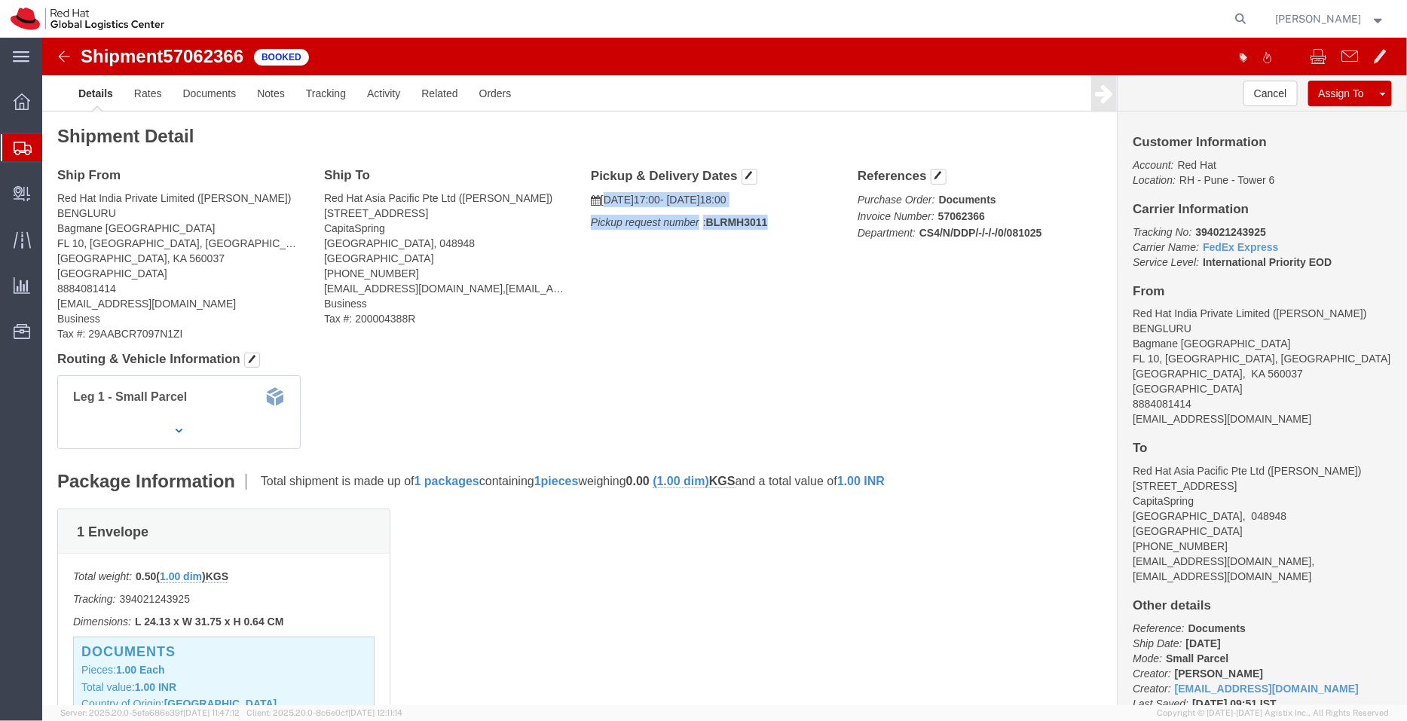
click div "Pickup & Delivery Dates 10/08/2025 17:00 - 10/08/2025 18:00 Pickup request numb…"
copy div "10/08/2025 17:00 - 10/08/2025 18:00 Pickup request number : BLRMH3011"
click link "Documents"
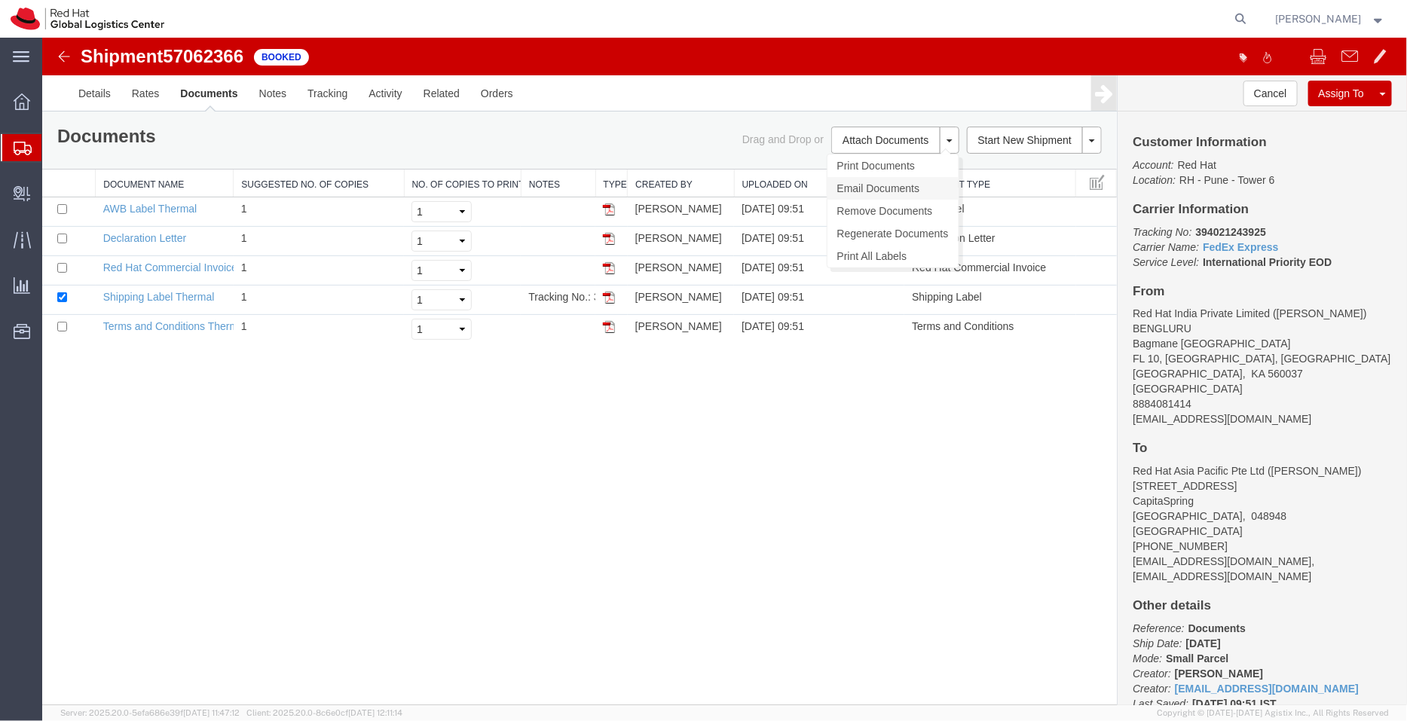
click at [877, 185] on link "Email Documents" at bounding box center [892, 187] width 131 height 23
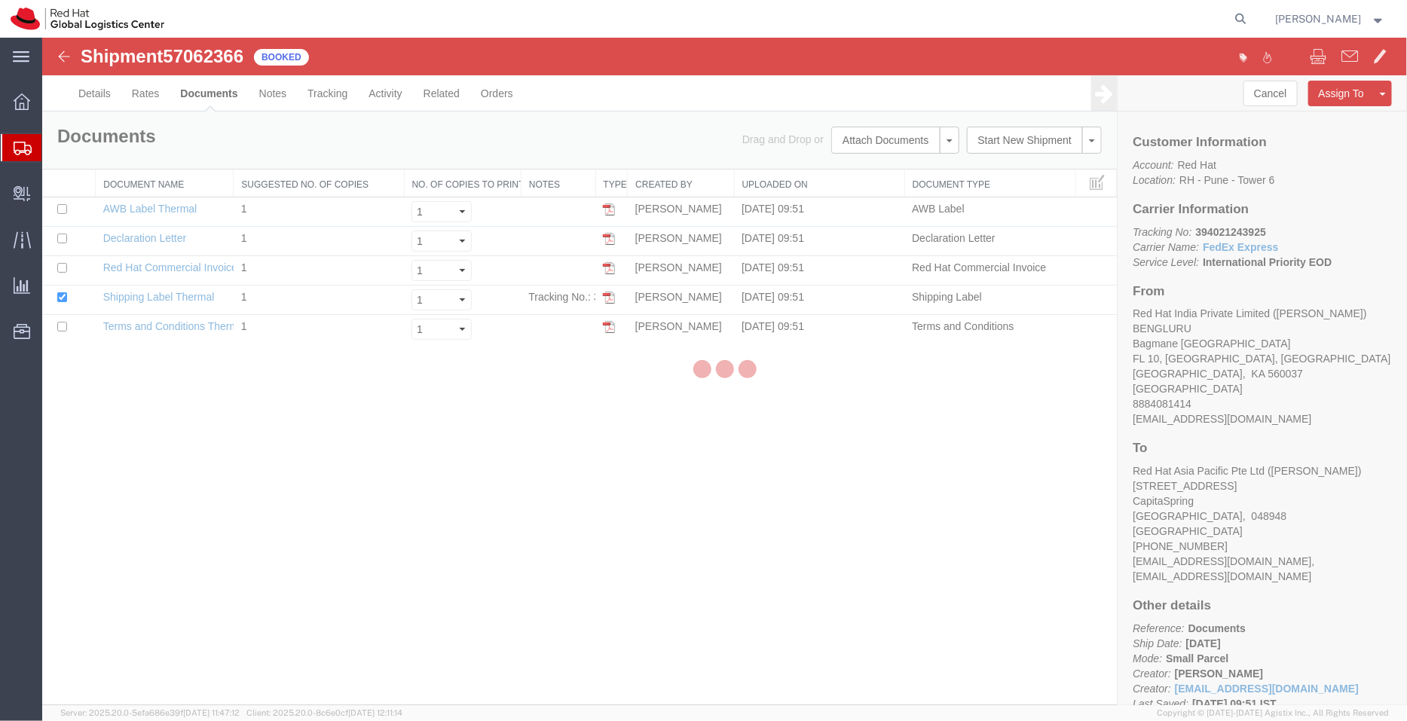
checkbox input "true"
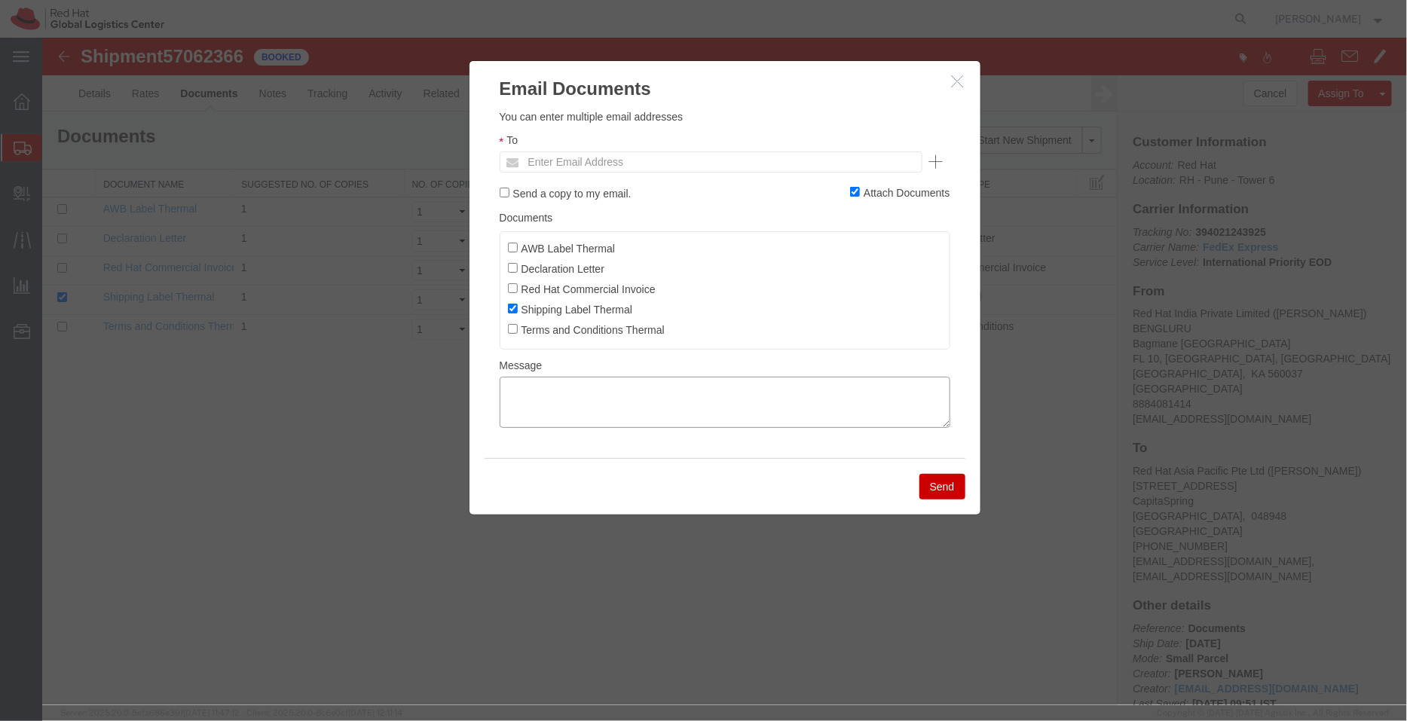
click at [607, 405] on textarea at bounding box center [724, 401] width 451 height 51
paste textarea "10/08/2025 17:00 - 10/08/2025 18:00 Pickup request number: BLRMH3011"
click at [507, 420] on textarea "10/08/2025 17:00 - 10/08/2025 18:00 Pickup request number: BLRMH3011" at bounding box center [724, 401] width 451 height 51
click at [500, 381] on textarea "10/08/2025 17:00 - 10/08/2025 18:00 FedEx Pickup request number: BLRMH3011" at bounding box center [724, 401] width 451 height 51
type textarea "Pickup date/time -10/08/2025 17:00 - 10/08/2025 18:00 FedEx Pickup request numb…"
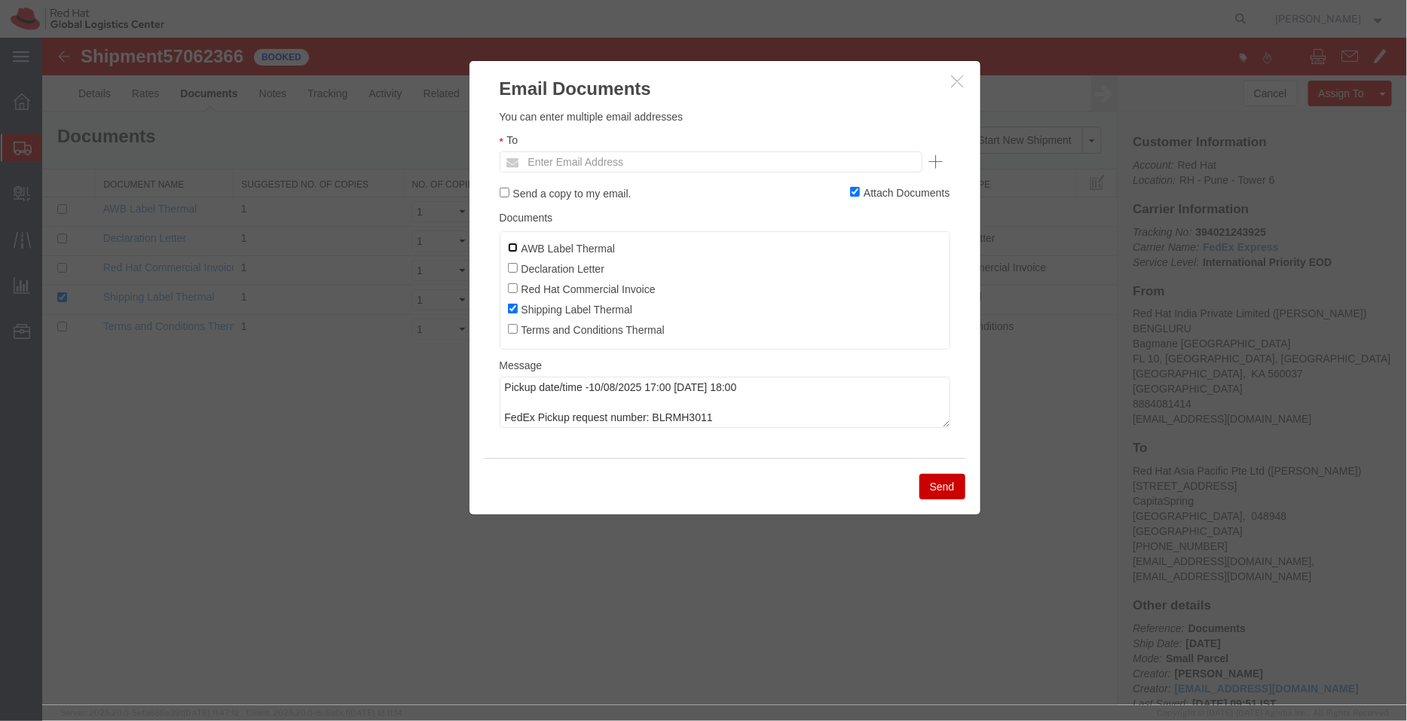
click at [512, 249] on input "AWB Label Thermal" at bounding box center [512, 247] width 10 height 10
checkbox input "true"
click at [574, 154] on input "text" at bounding box center [608, 161] width 176 height 20
type input "kimishra"
type input "kimishra@redhat.com"
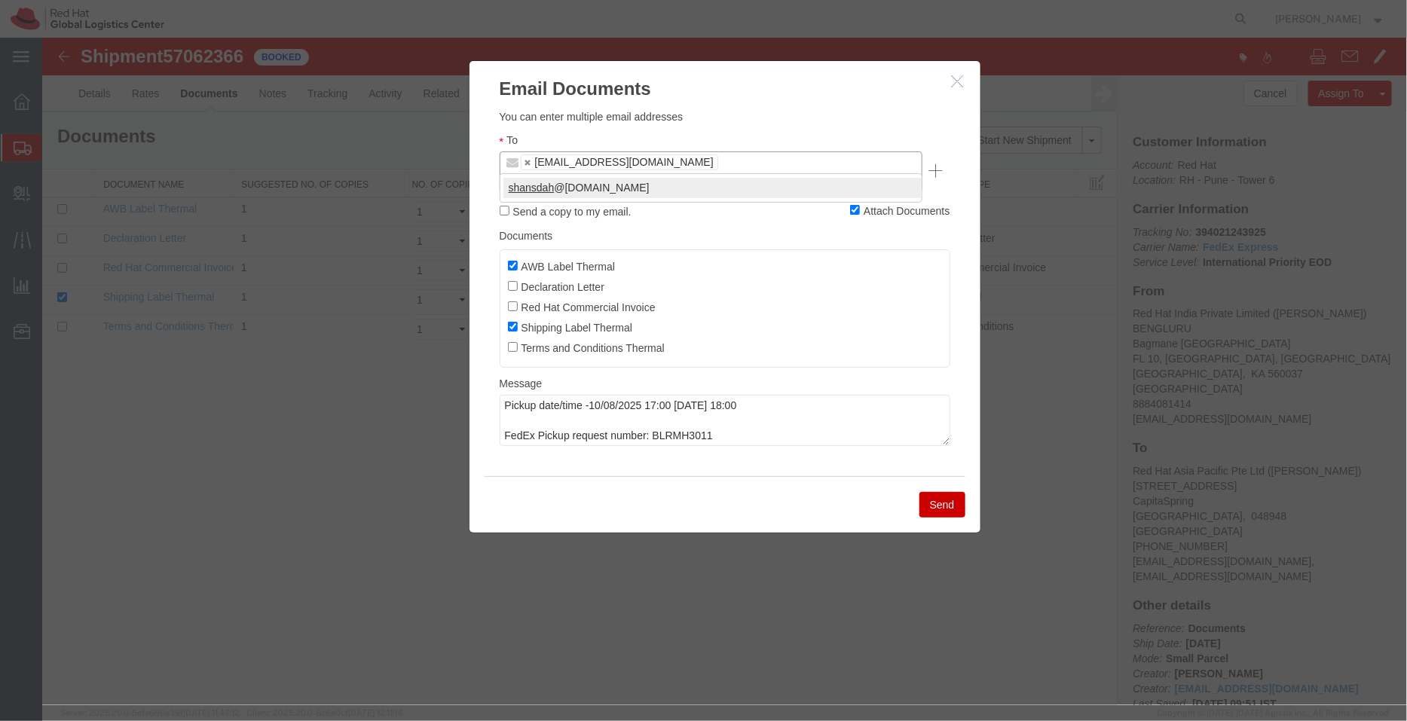
type input "shansdah"
type input "kimishra@redhat.com,shansdah@redhat.com"
click at [945, 491] on button "Send" at bounding box center [942, 504] width 46 height 26
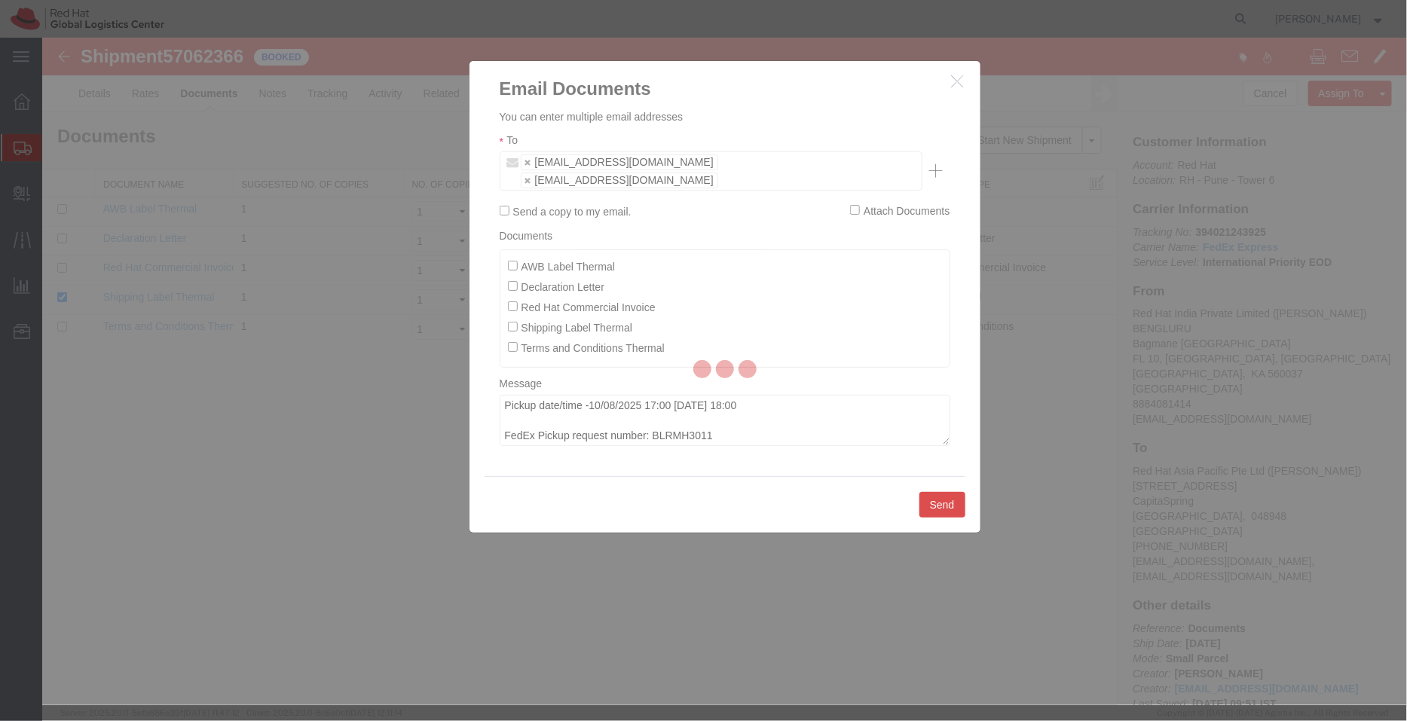
checkbox input "false"
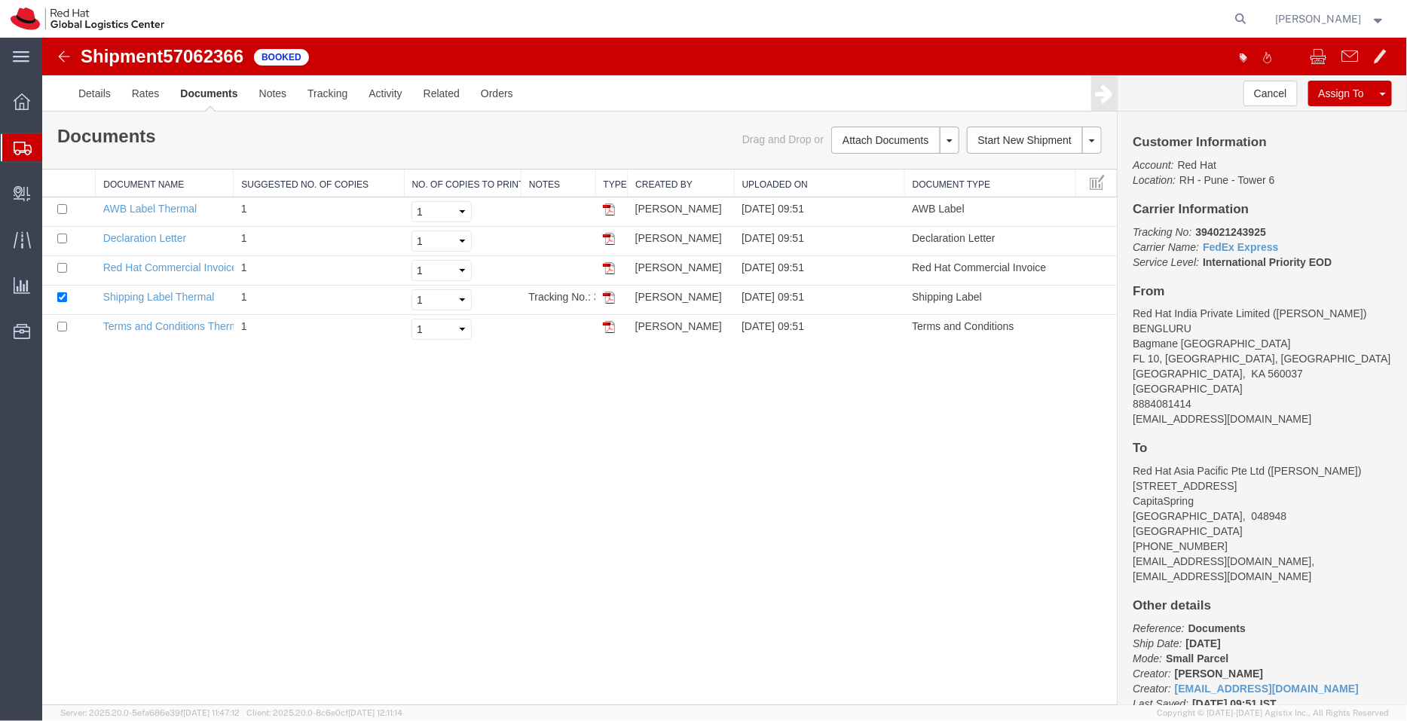
click at [0, 0] on span "Shipment Manager" at bounding box center [0, 0] width 0 height 0
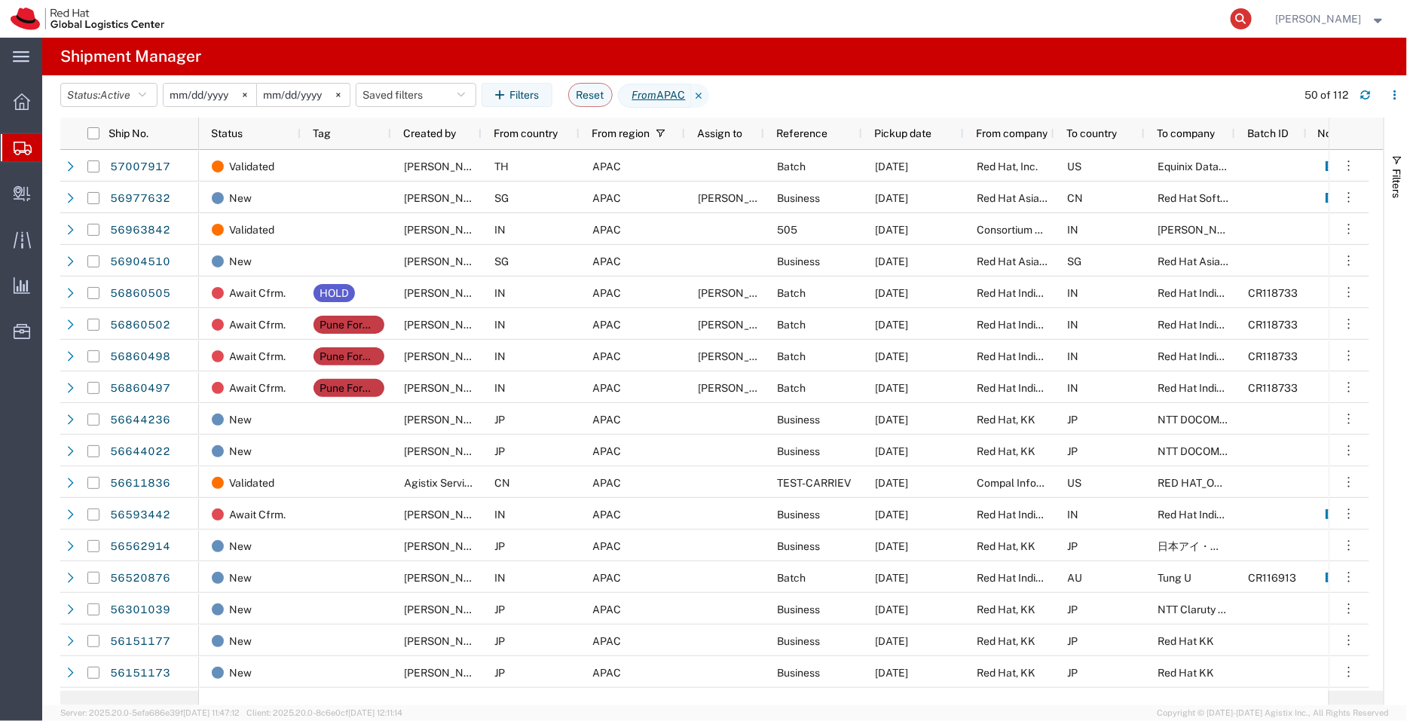
click at [1245, 22] on icon at bounding box center [1241, 18] width 21 height 21
paste input "393979522480"
type input "393979522480"
